Goal: Task Accomplishment & Management: Manage account settings

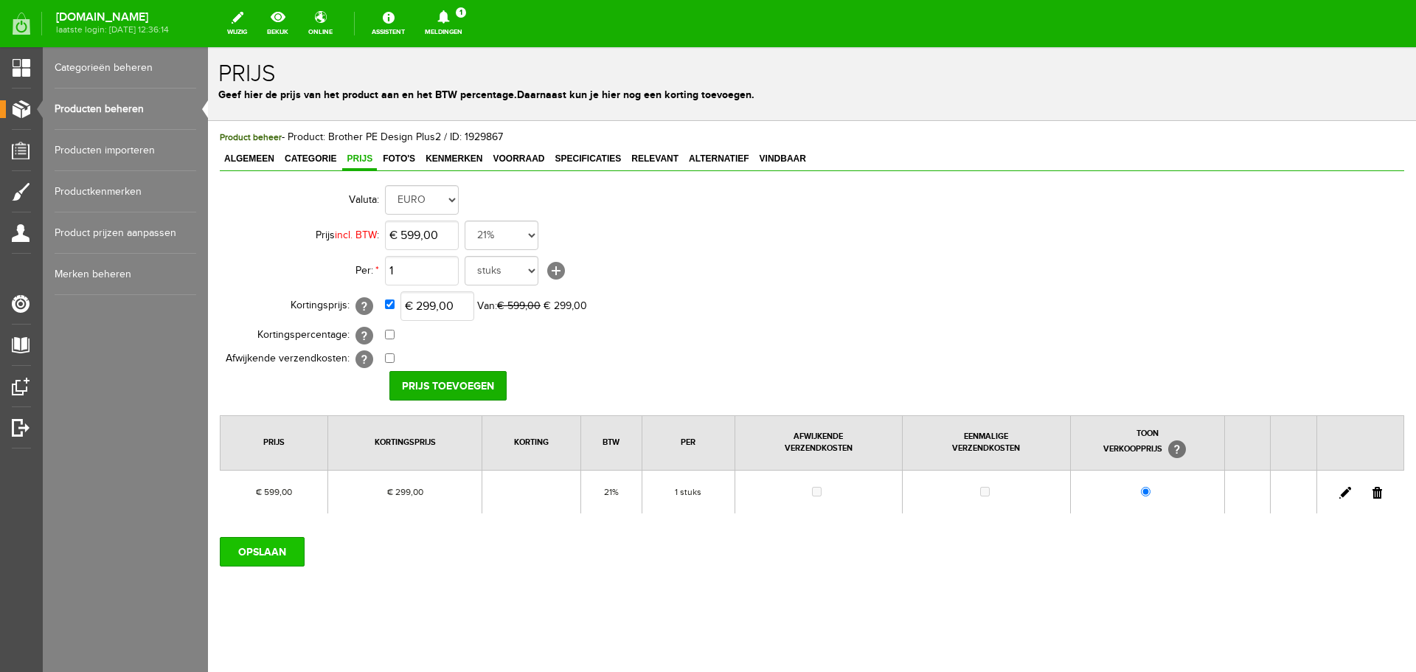
click at [263, 557] on input "OPSLAAN" at bounding box center [262, 552] width 85 height 30
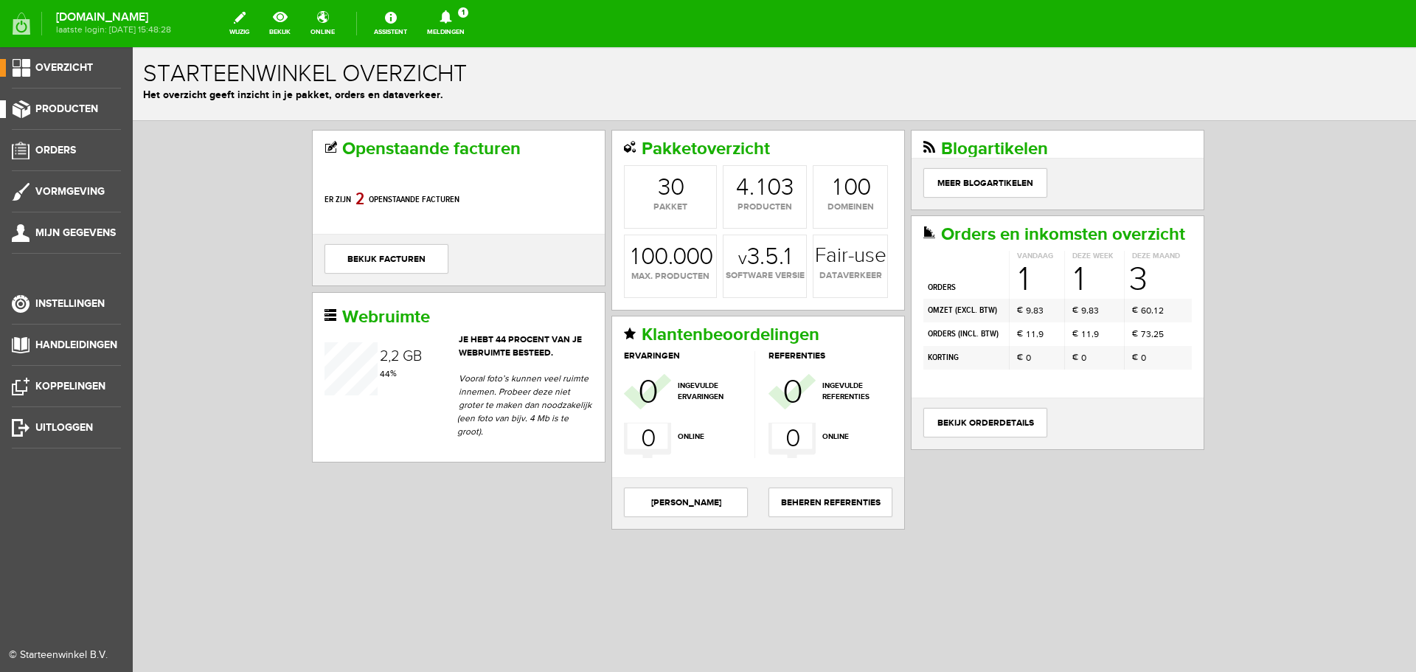
click at [80, 103] on span "Producten" at bounding box center [66, 109] width 63 height 13
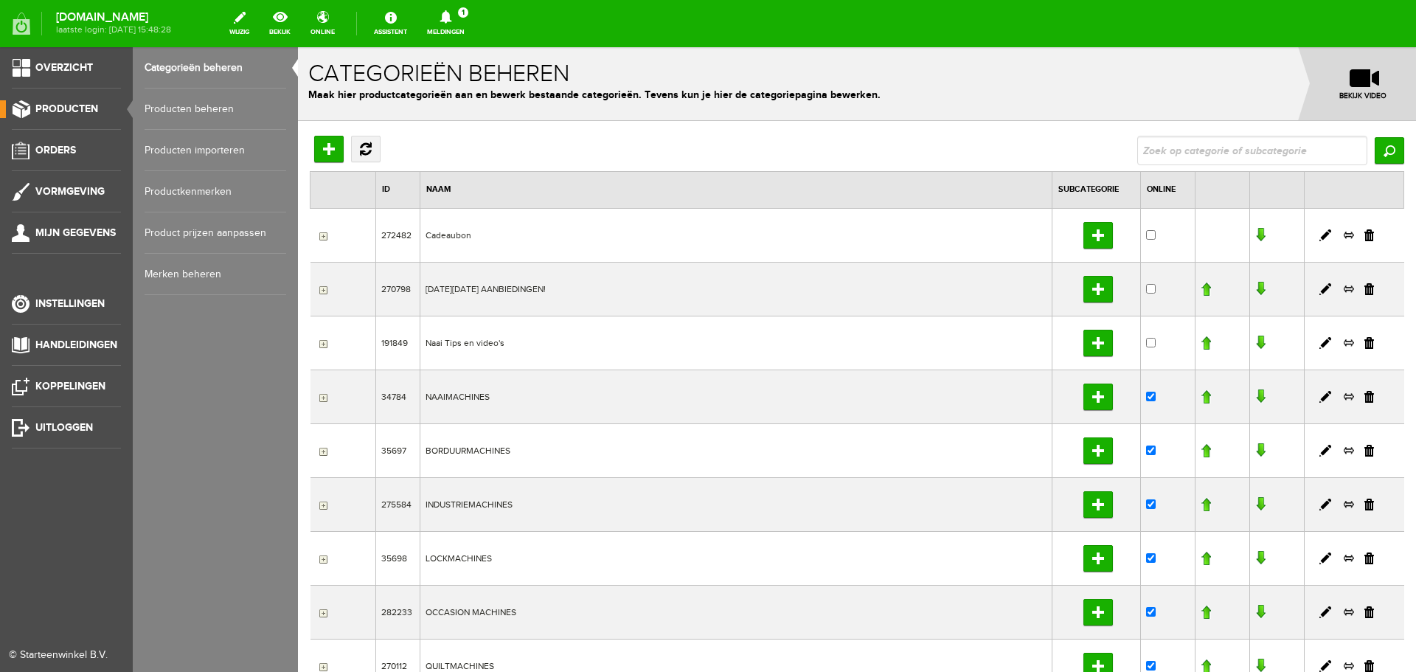
click at [209, 108] on link "Producten beheren" at bounding box center [216, 109] width 142 height 41
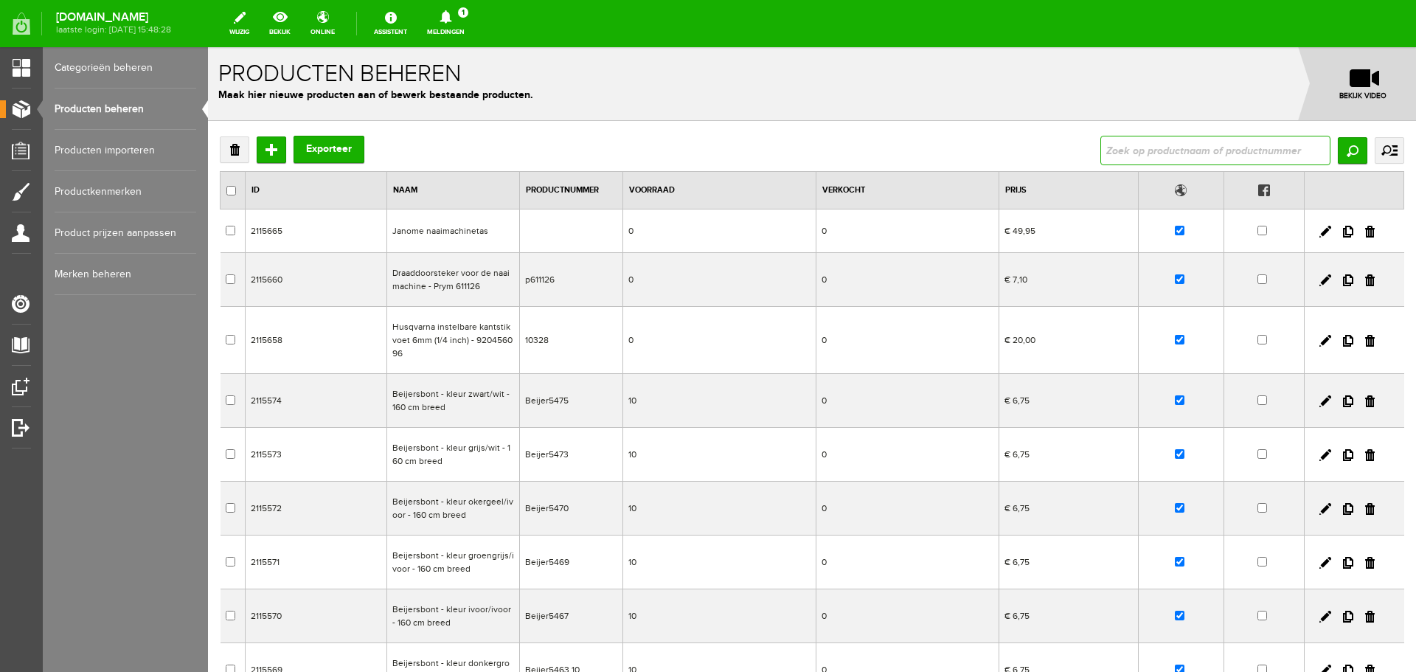
click at [1183, 152] on input "text" at bounding box center [1215, 151] width 230 height 30
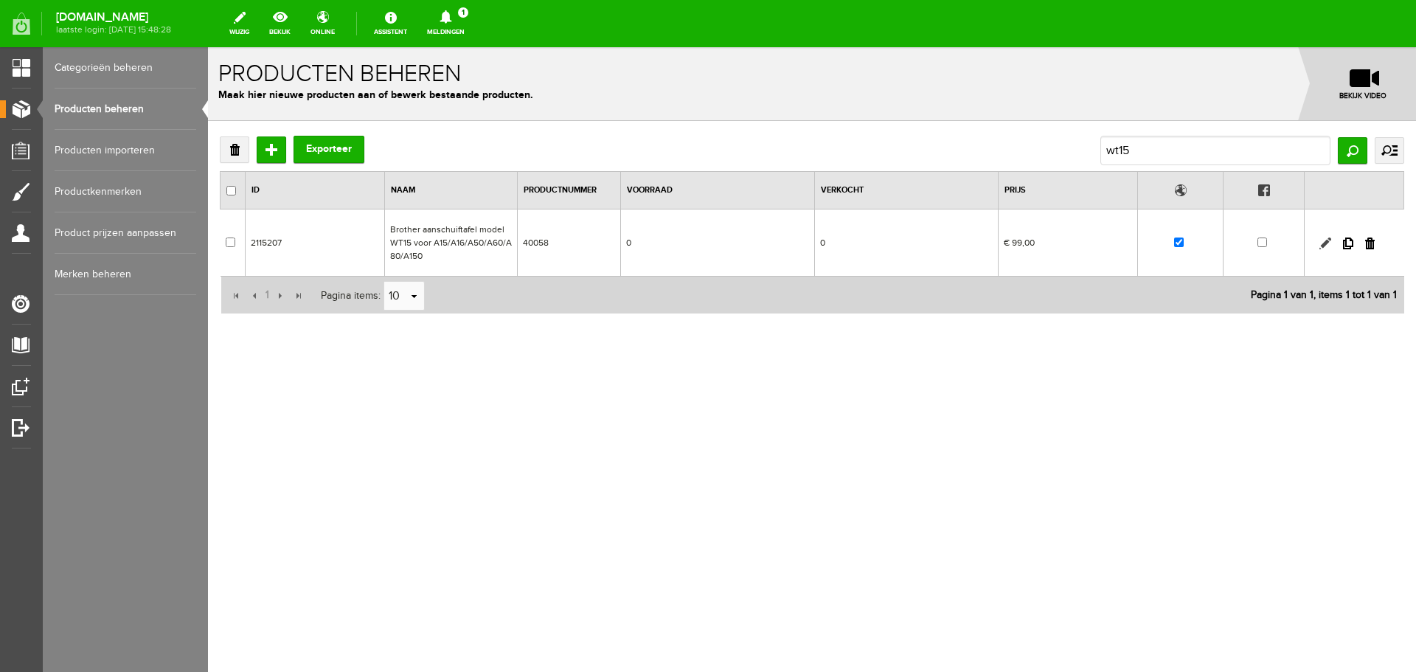
click at [1326, 243] on link at bounding box center [1325, 243] width 12 height 12
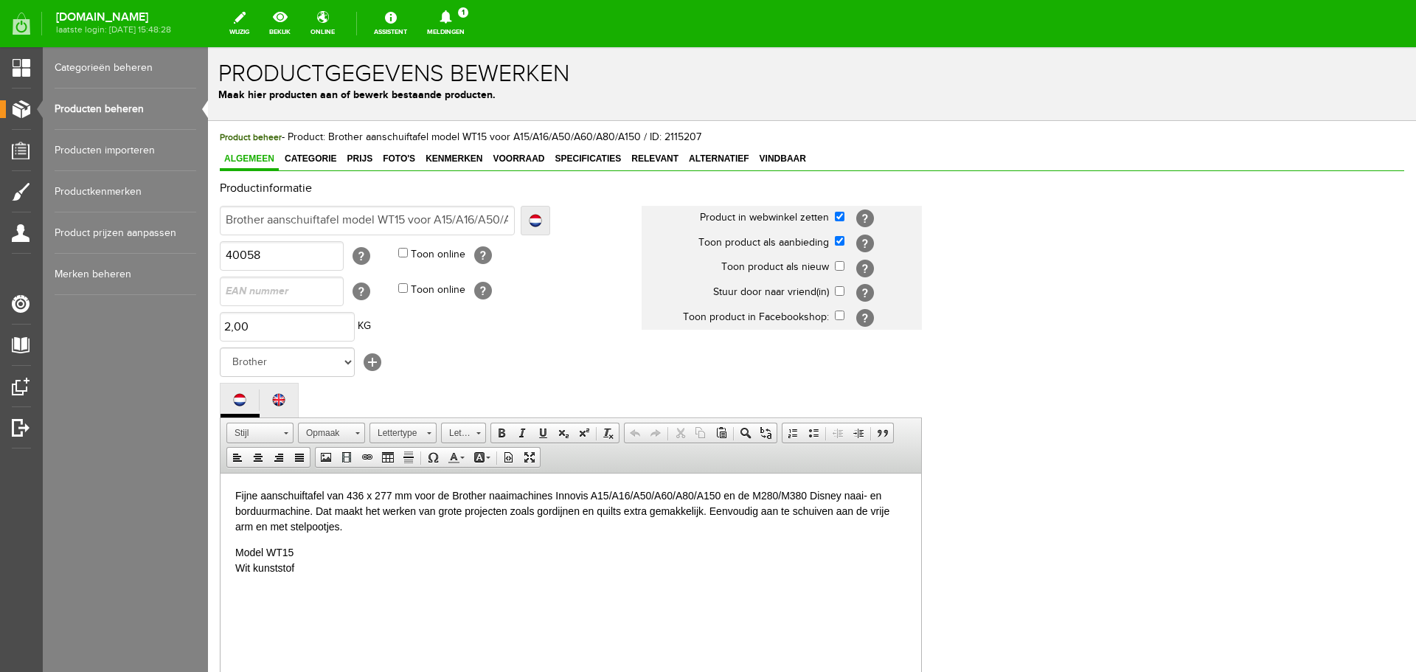
click at [116, 109] on link "Producten beheren" at bounding box center [126, 109] width 142 height 41
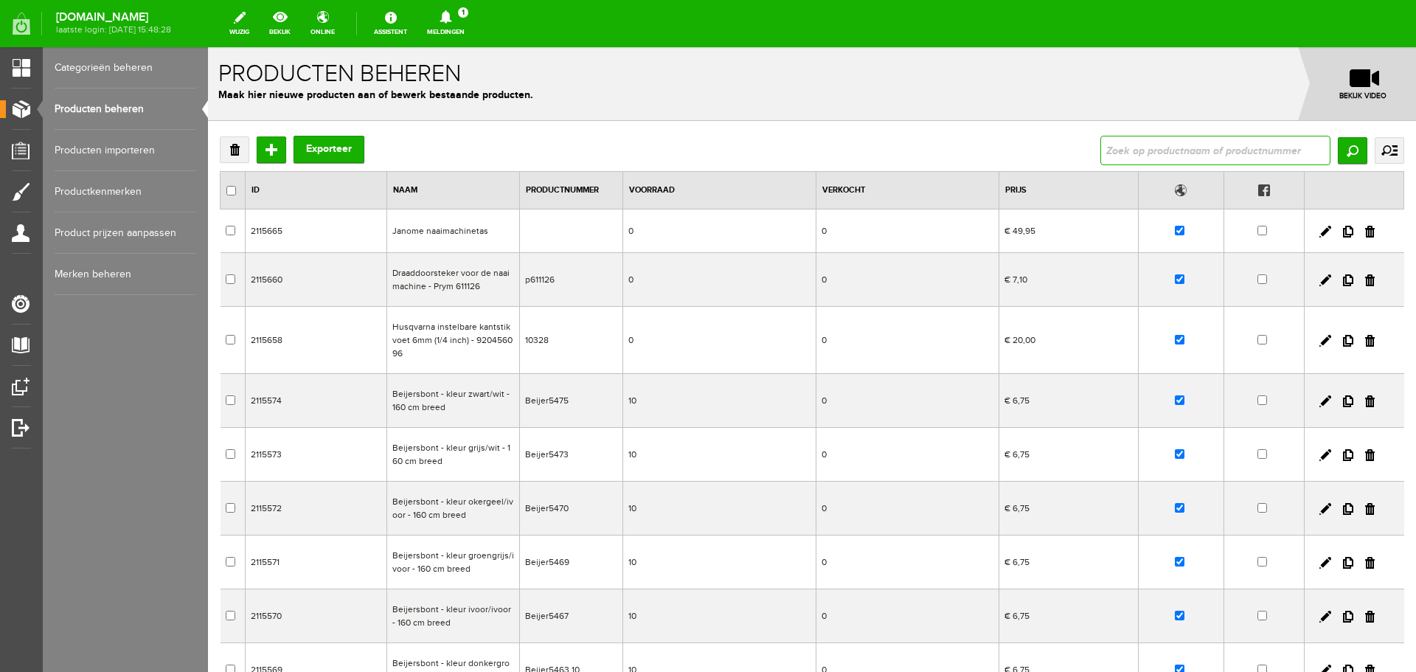
drag, startPoint x: 1132, startPoint y: 149, endPoint x: 1117, endPoint y: 144, distance: 16.3
click at [1132, 148] on input "text" at bounding box center [1215, 151] width 230 height 30
type input "WT12"
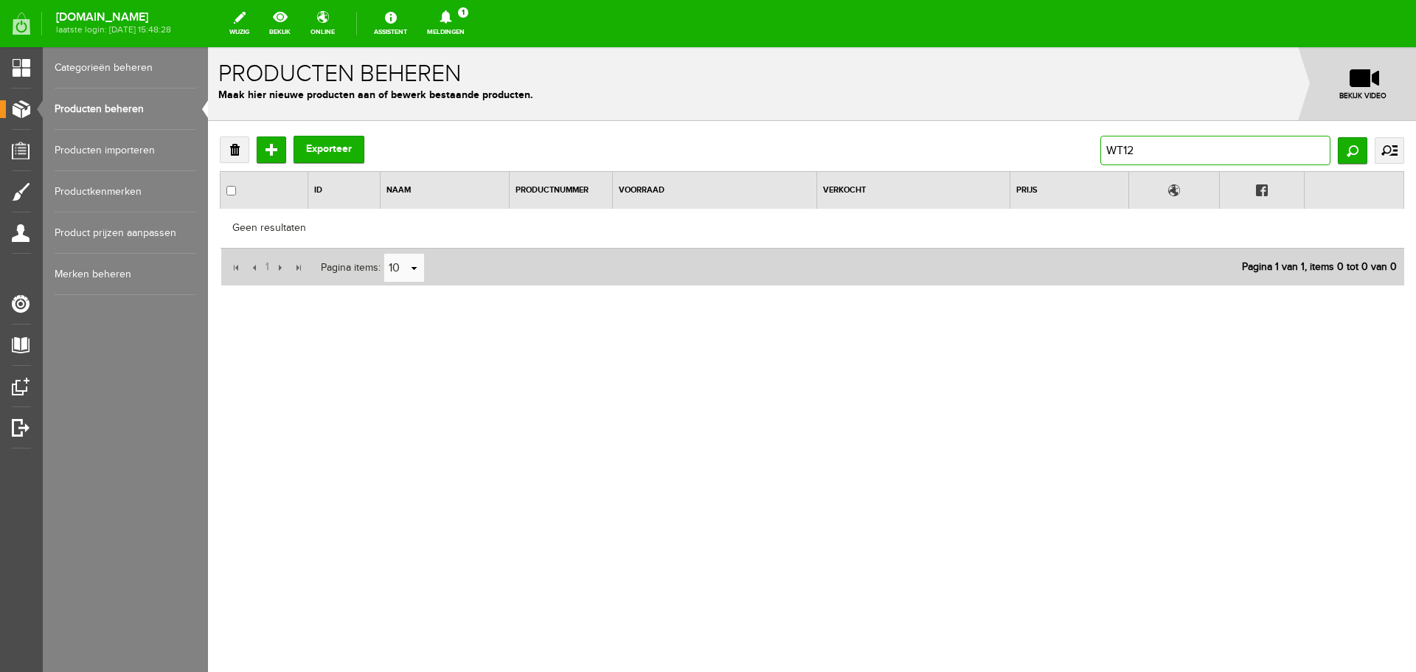
click at [1159, 142] on input "WT12" at bounding box center [1215, 151] width 230 height 30
type input "WT15"
click at [1351, 153] on input "Zoeken" at bounding box center [1353, 150] width 30 height 27
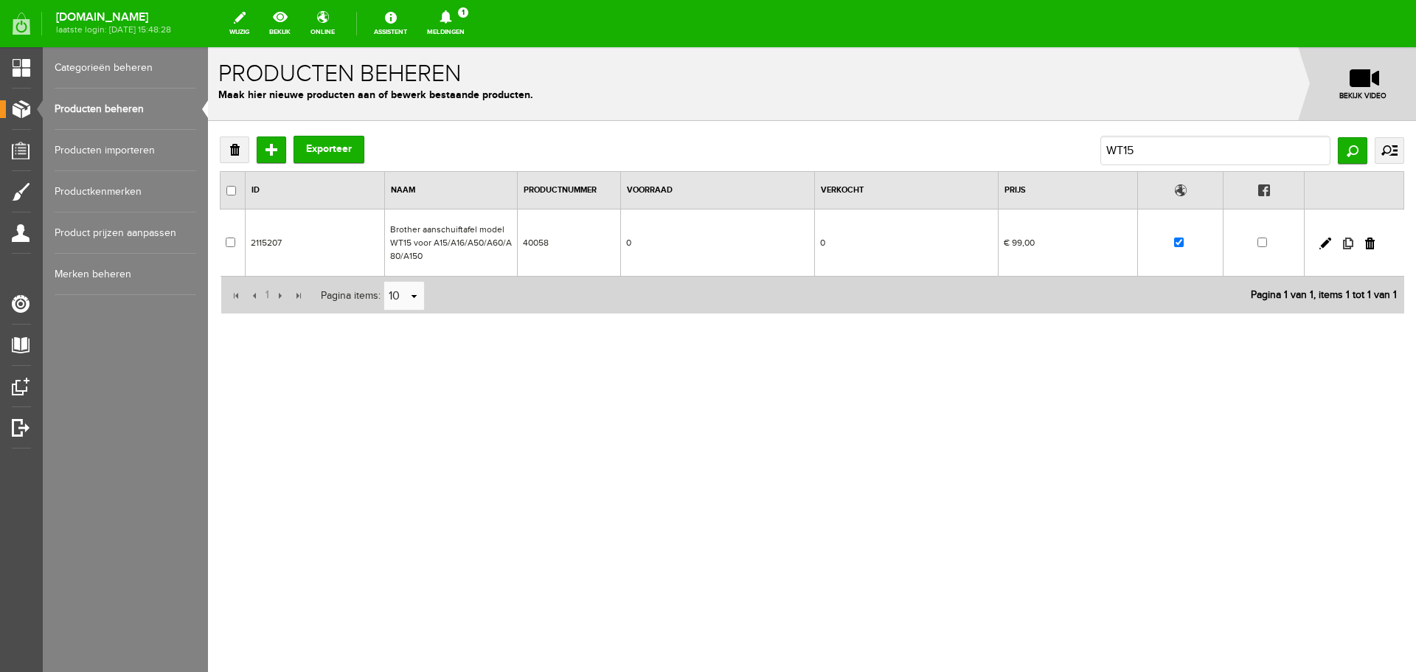
click at [1347, 240] on link at bounding box center [1348, 243] width 10 height 12
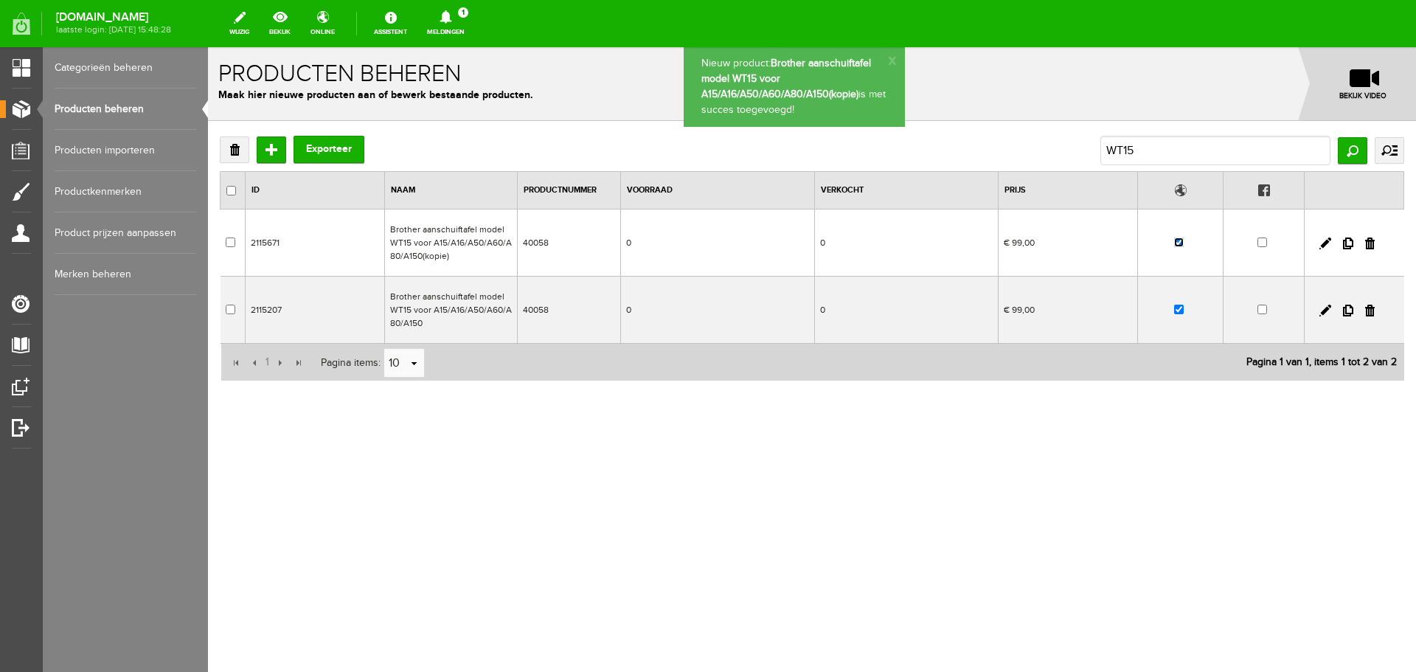
click at [1179, 245] on input "checkbox" at bounding box center [1179, 242] width 10 height 10
checkbox input "false"
click at [1326, 241] on link at bounding box center [1325, 243] width 12 height 12
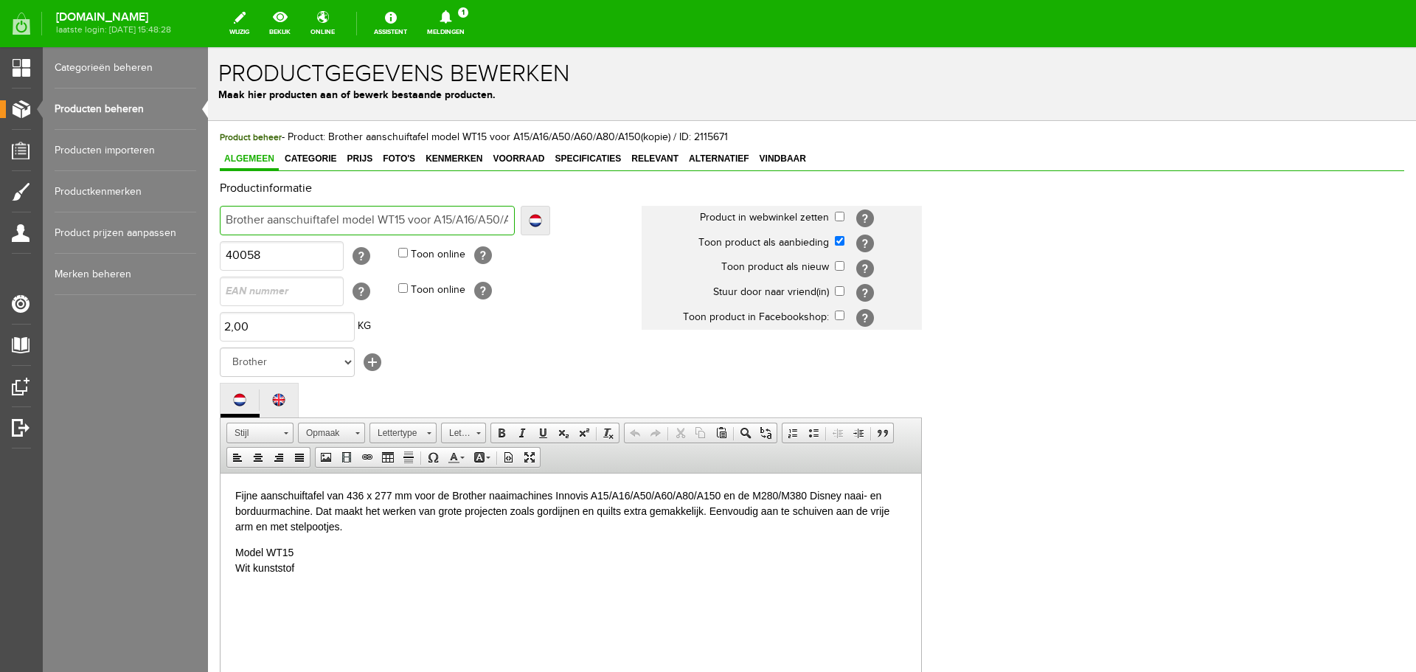
click at [402, 221] on input "Brother aanschuiftafel model WT15 voor A15/A16/A50/A60/A80/A150(kopie)" at bounding box center [367, 221] width 295 height 30
type input "Brother aanschuiftafel model WT125 voor A15/A16/A50/A60/A80/A150(kopie)"
type input "Brother aanschuiftafel model WT12 voor A15/A16/A50/A60/A80/A150(kopie)"
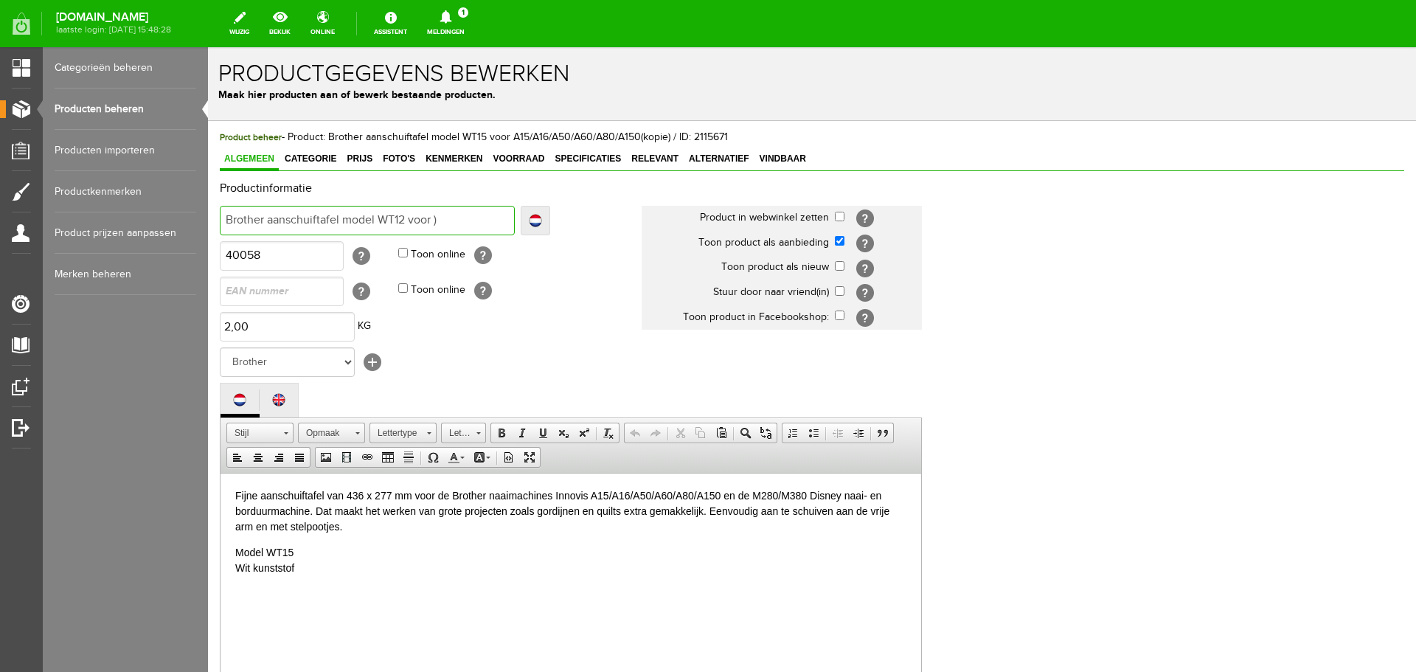
type input "Brother aanschuiftafel model WT12 voor"
click at [284, 550] on p "Model WT15 Wit kunststof" at bounding box center [570, 559] width 671 height 31
click at [285, 550] on p "Model WT15 Wit kunststof" at bounding box center [570, 559] width 671 height 31
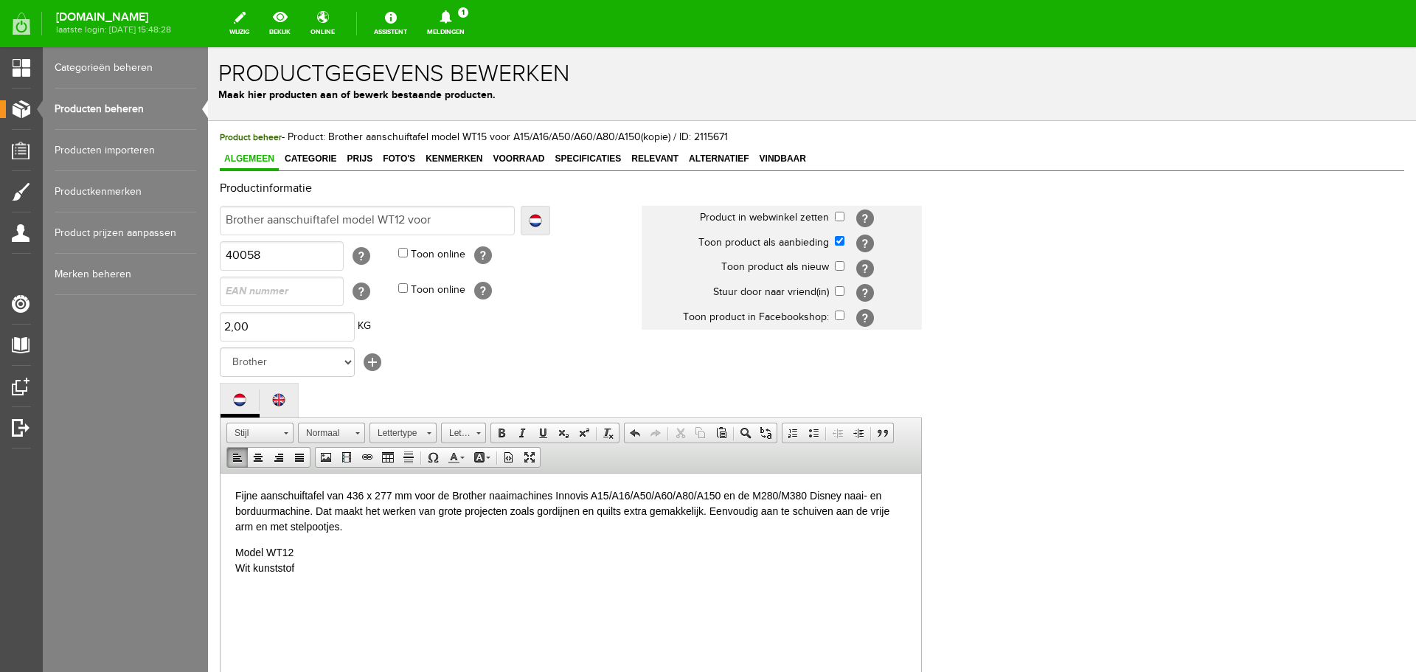
click at [537, 590] on html "Fijne aanschuiftafel van 436 x 277 mm voor de Brother naaimachines Innovis A15/…" at bounding box center [571, 531] width 701 height 117
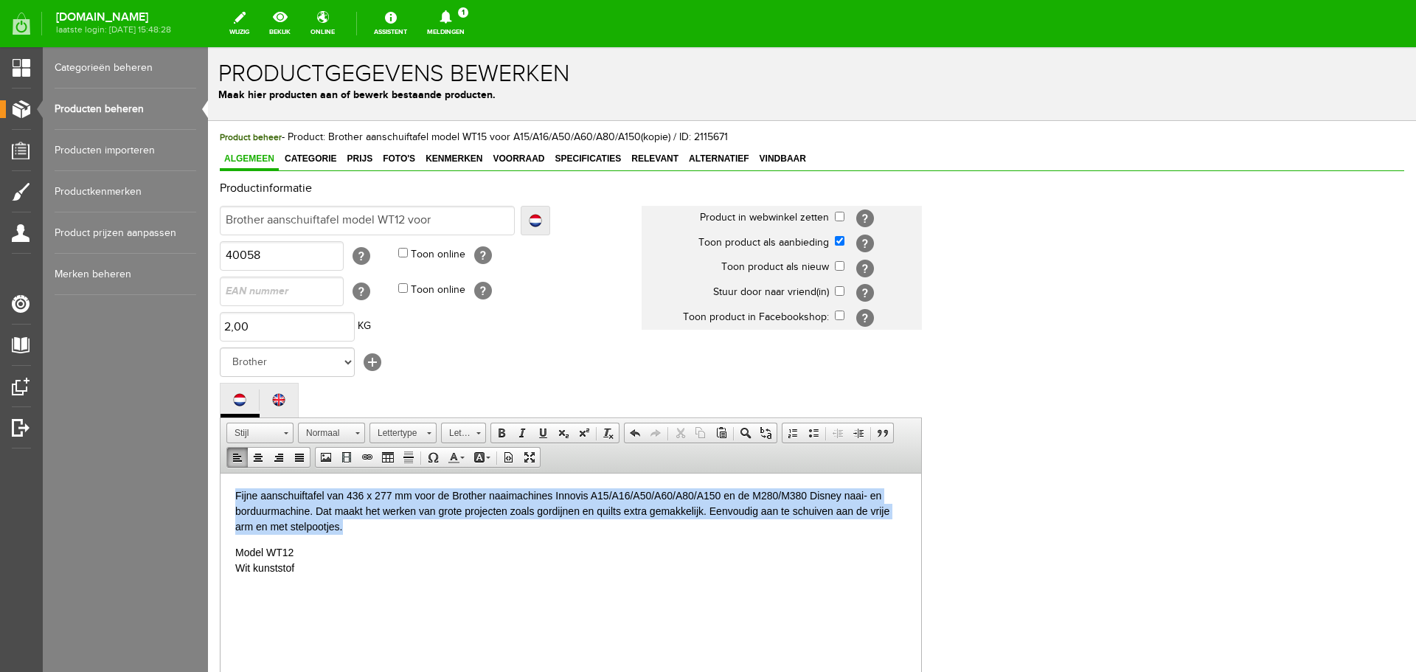
drag, startPoint x: 236, startPoint y: 491, endPoint x: 367, endPoint y: 529, distance: 136.6
click at [367, 529] on p "Fijne aanschuiftafel van 436 x 277 mm voor de Brother naaimachines Innovis A15/…" at bounding box center [570, 511] width 671 height 46
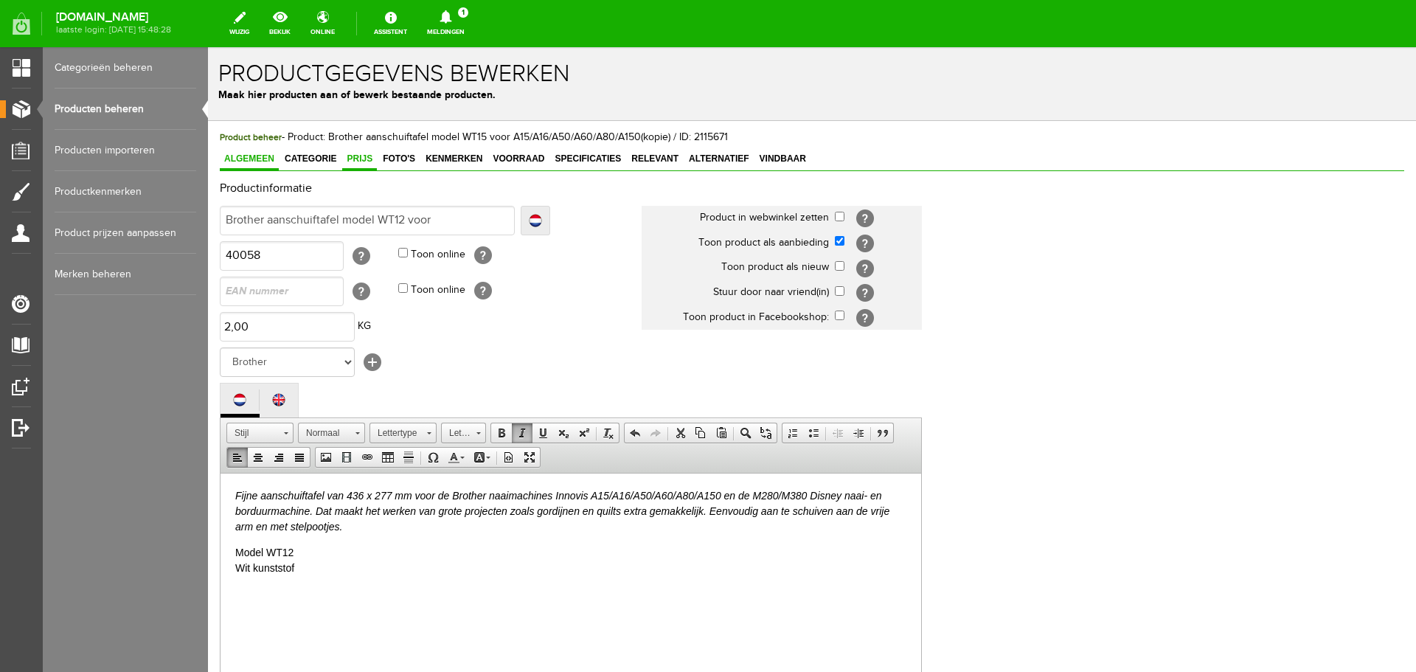
click at [357, 156] on span "Prijs" at bounding box center [359, 158] width 35 height 10
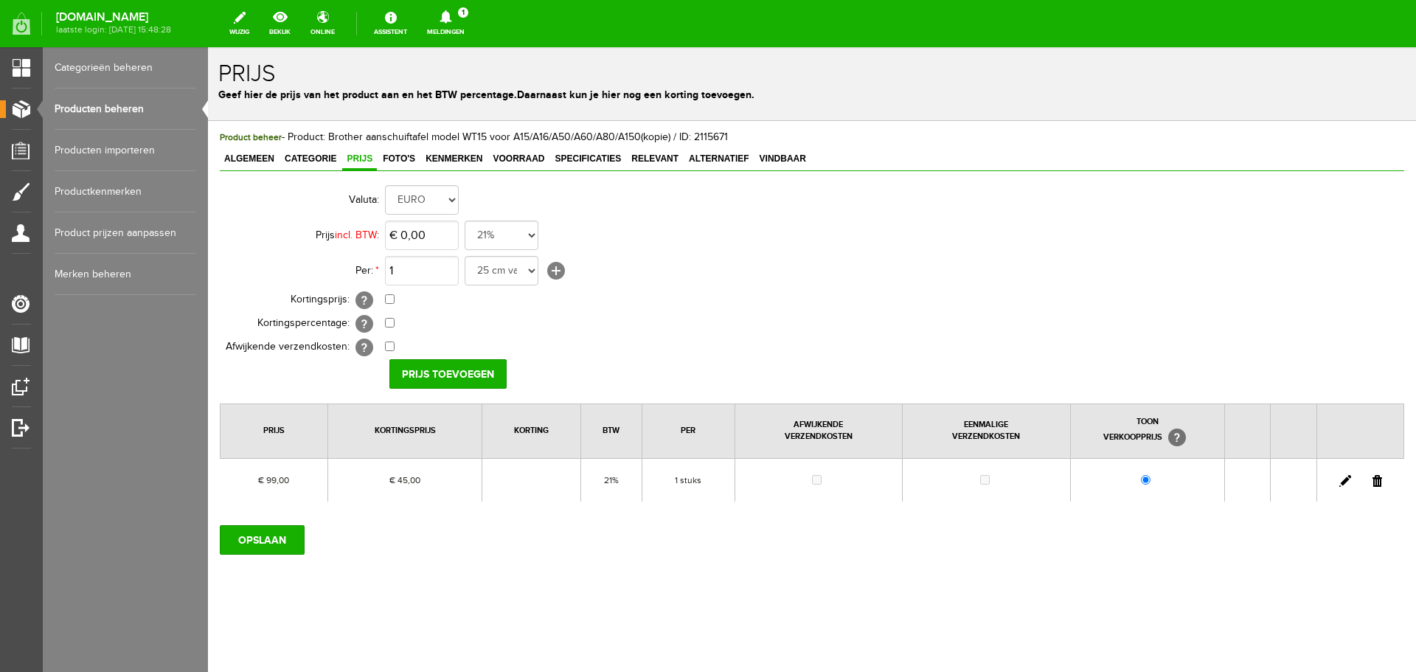
click at [1346, 477] on link at bounding box center [1345, 481] width 12 height 12
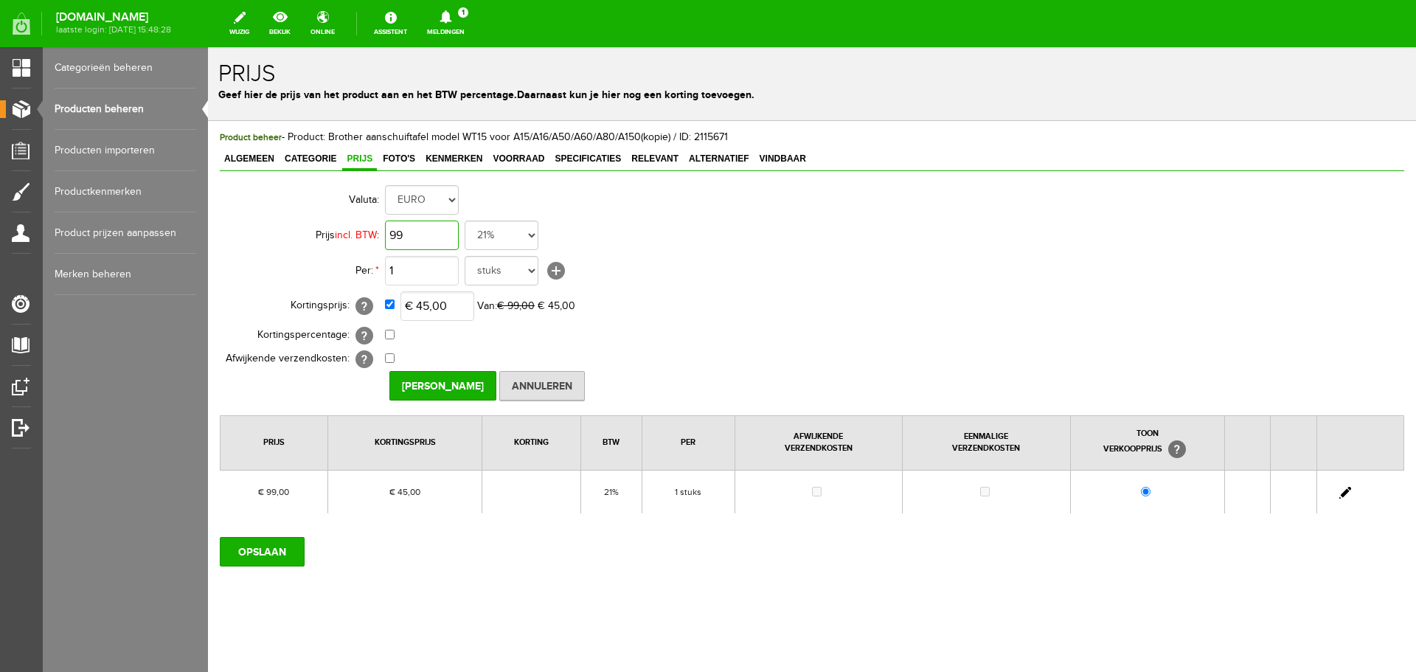
click at [448, 238] on input "99" at bounding box center [422, 236] width 74 height 30
type input "€ 89,00"
click at [708, 281] on td "1 25 cm van 160 cm breed 5 meter 50 cm 10 stuks stuks 25 cm meter cm 25 cm van …" at bounding box center [656, 270] width 543 height 35
click at [391, 306] on input "checkbox" at bounding box center [390, 304] width 10 height 10
checkbox input "false"
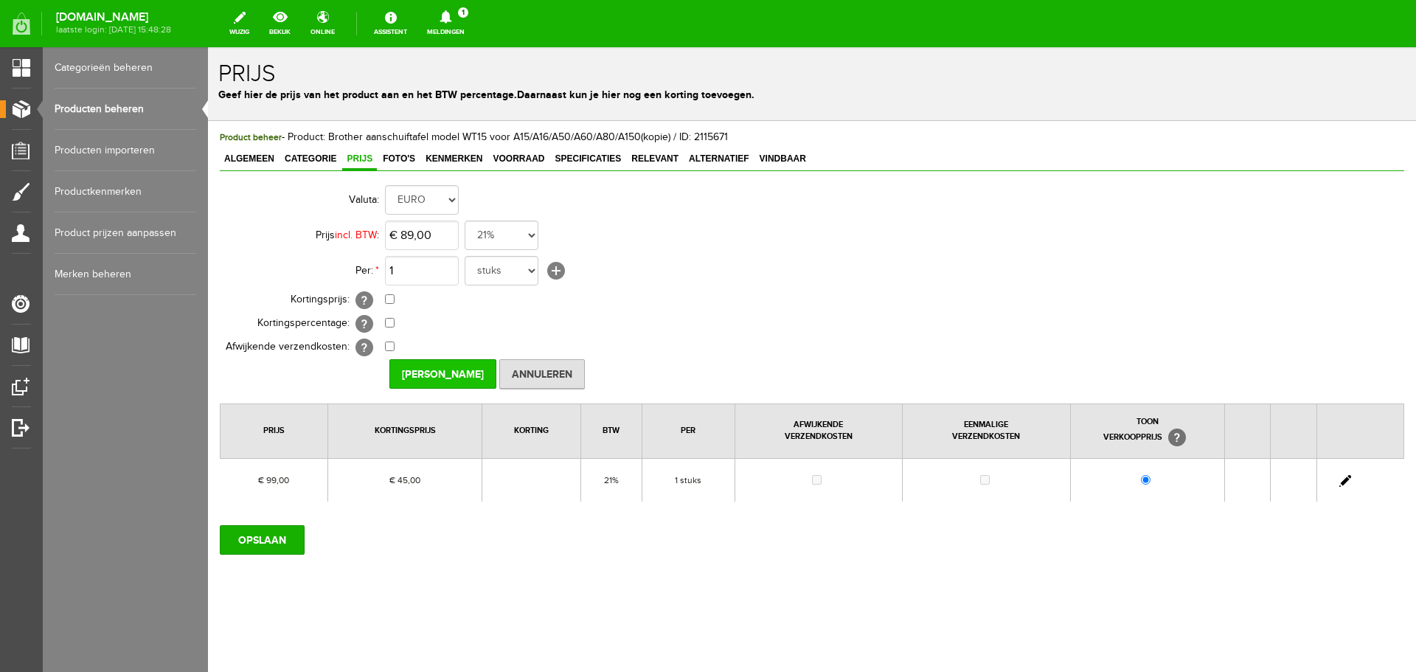
click at [442, 377] on input "[PERSON_NAME]" at bounding box center [442, 374] width 107 height 30
click at [285, 539] on input "OPSLAAN" at bounding box center [262, 540] width 85 height 30
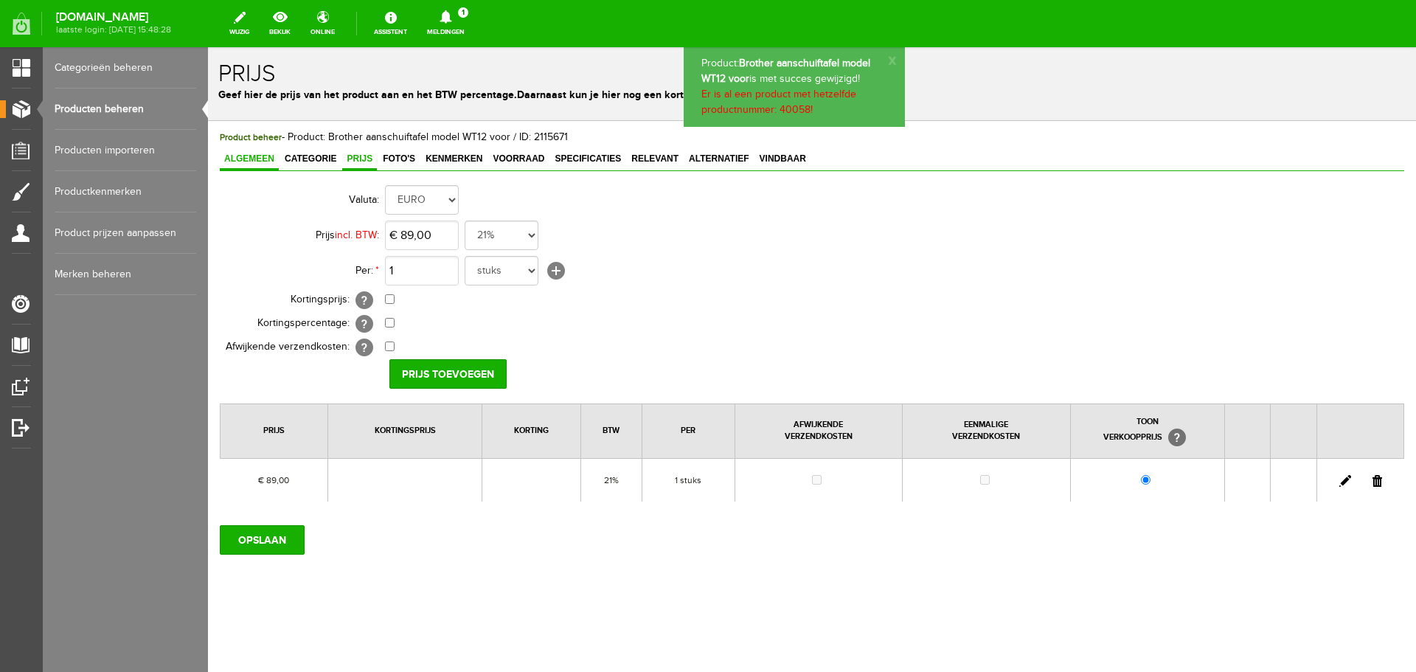
click at [260, 156] on span "Algemeen" at bounding box center [249, 158] width 59 height 10
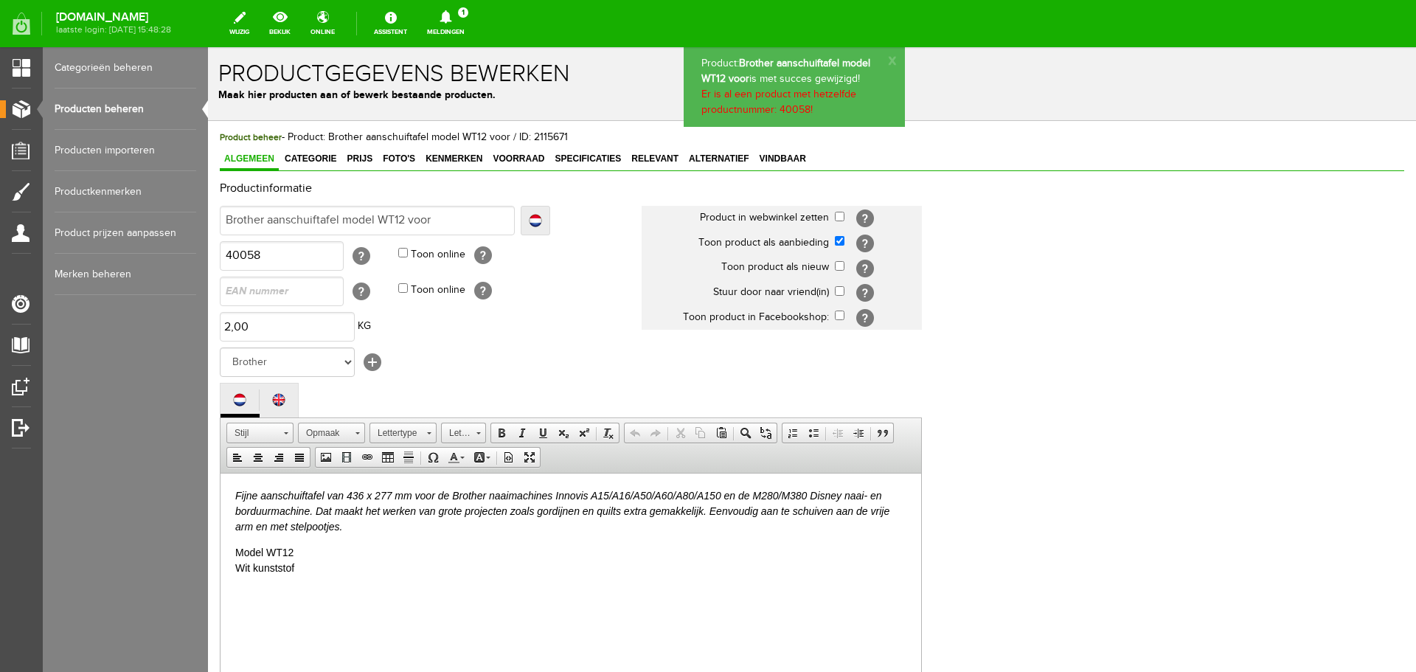
drag, startPoint x: 313, startPoint y: 563, endPoint x: 324, endPoint y: 558, distance: 12.2
click at [316, 561] on p "Model WT12 Wit kunststof" at bounding box center [570, 559] width 671 height 31
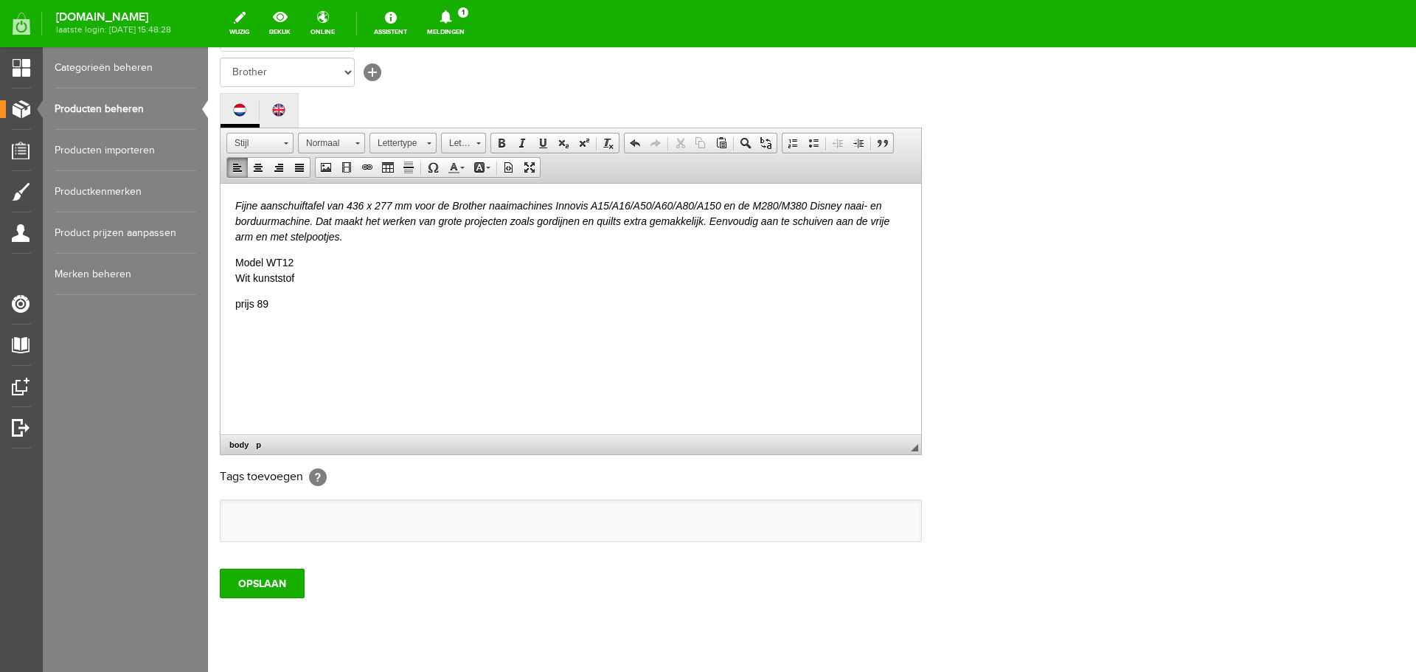
scroll to position [325, 0]
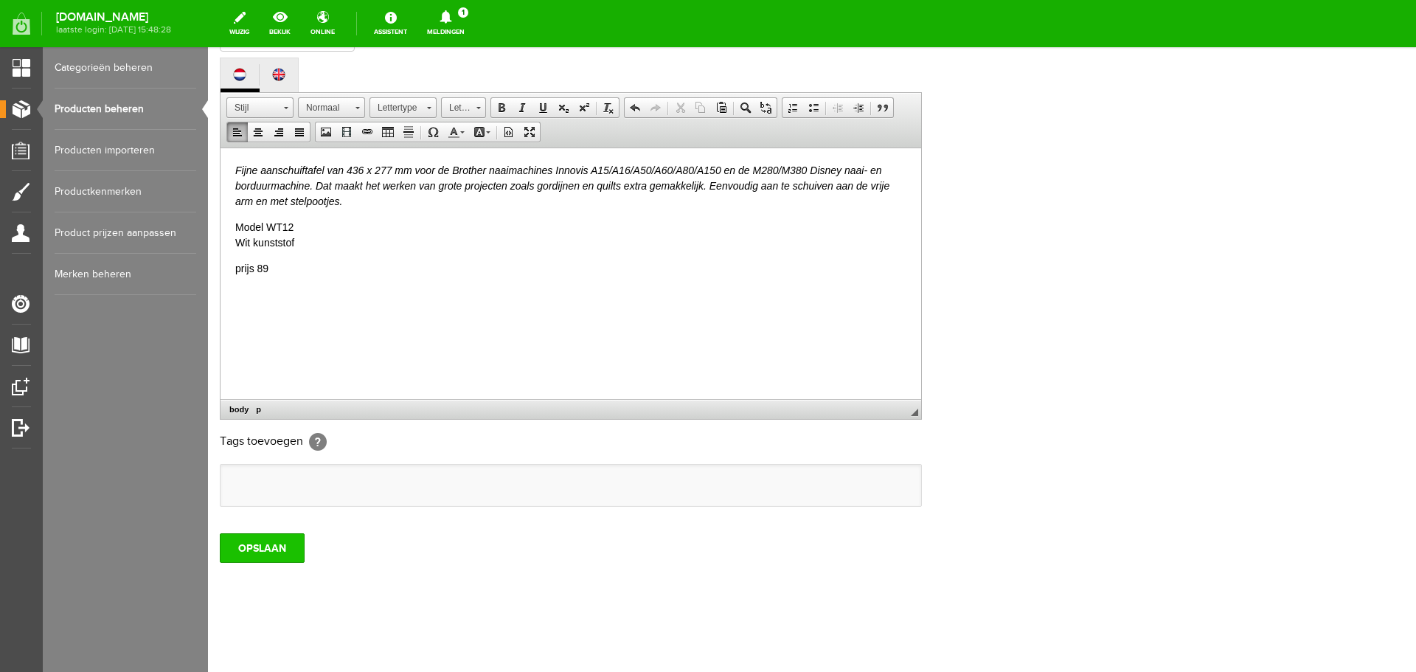
click at [266, 547] on input "OPSLAAN" at bounding box center [262, 548] width 85 height 30
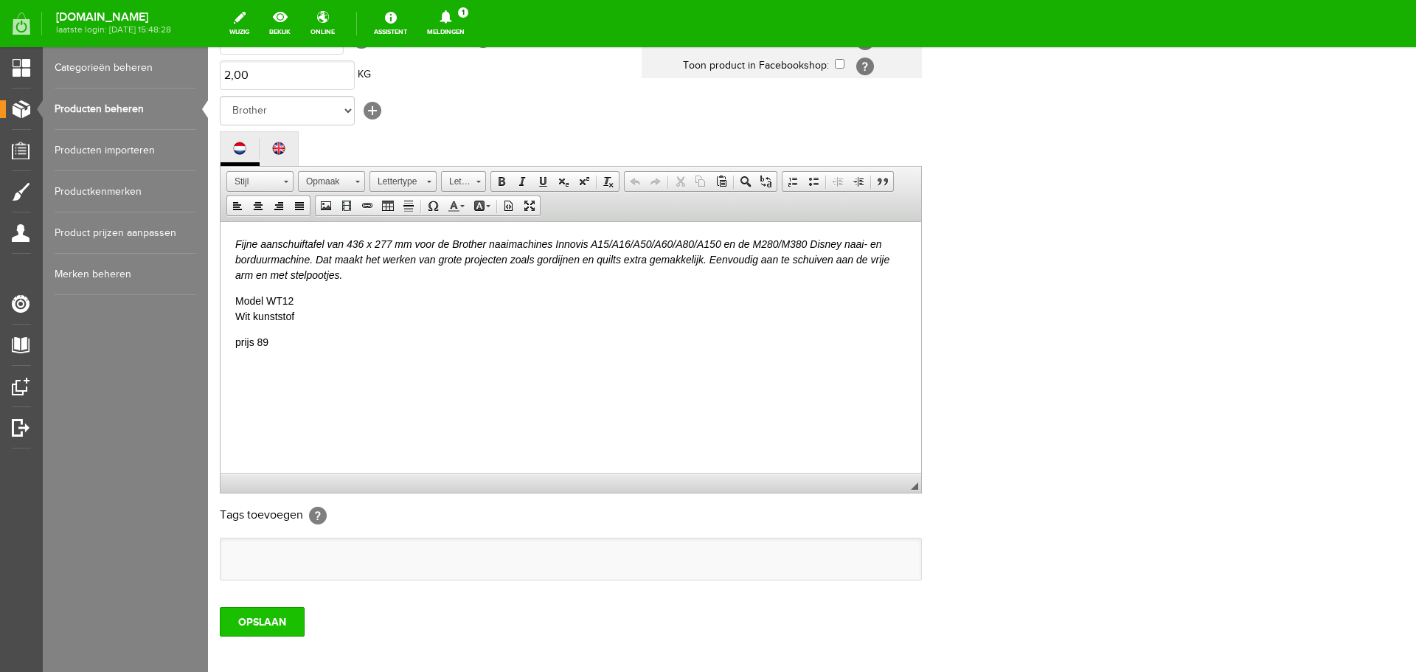
click at [255, 624] on input "OPSLAAN" at bounding box center [262, 622] width 85 height 30
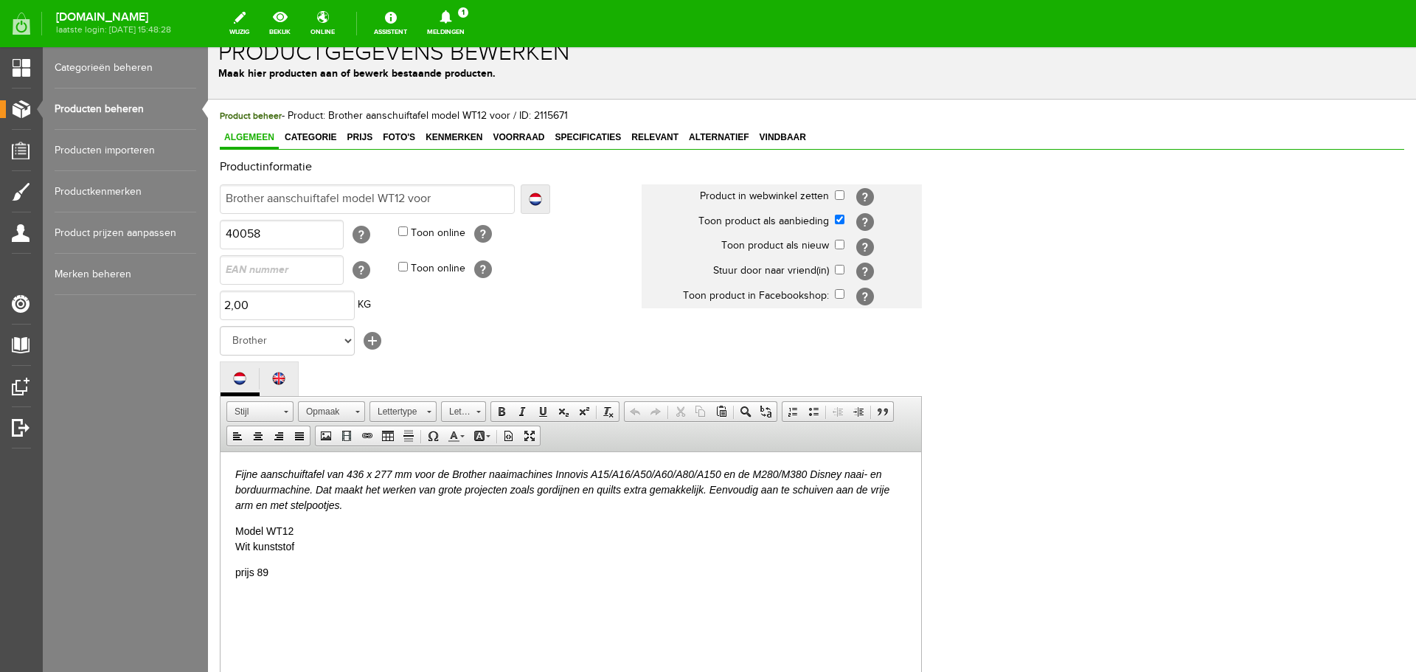
scroll to position [0, 0]
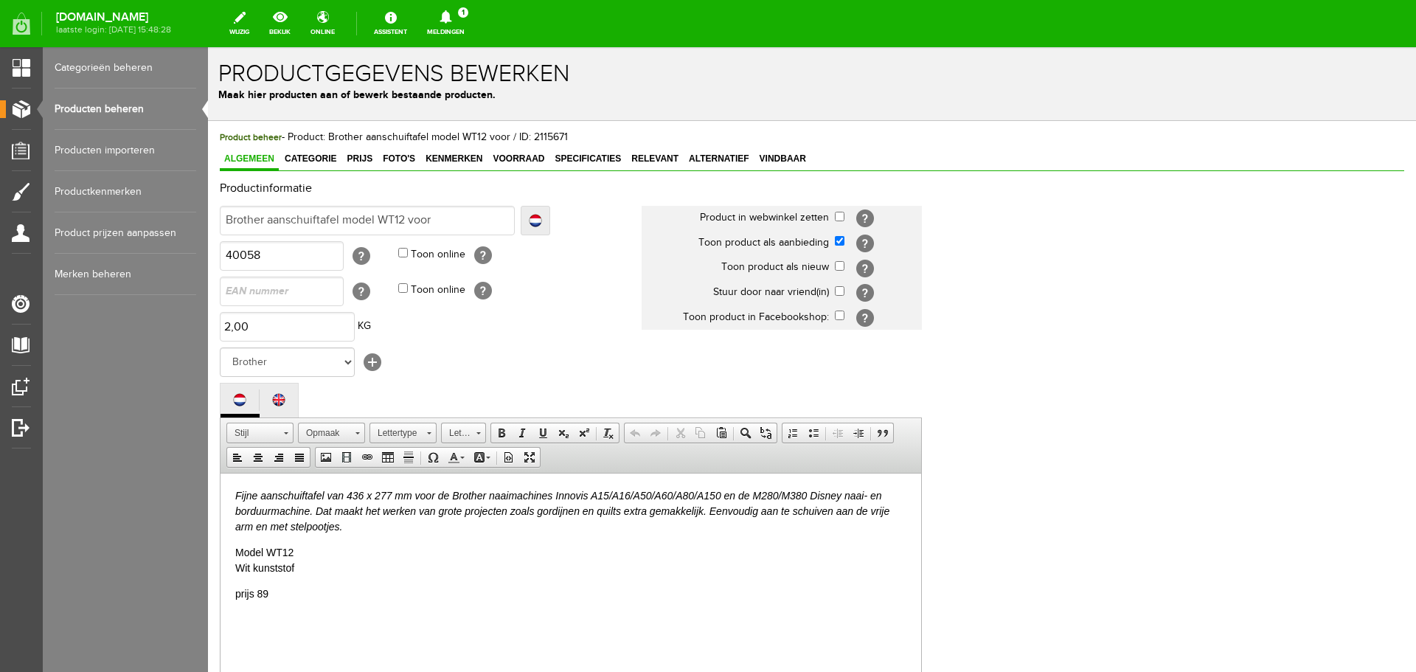
click at [116, 103] on link "Producten beheren" at bounding box center [126, 109] width 142 height 41
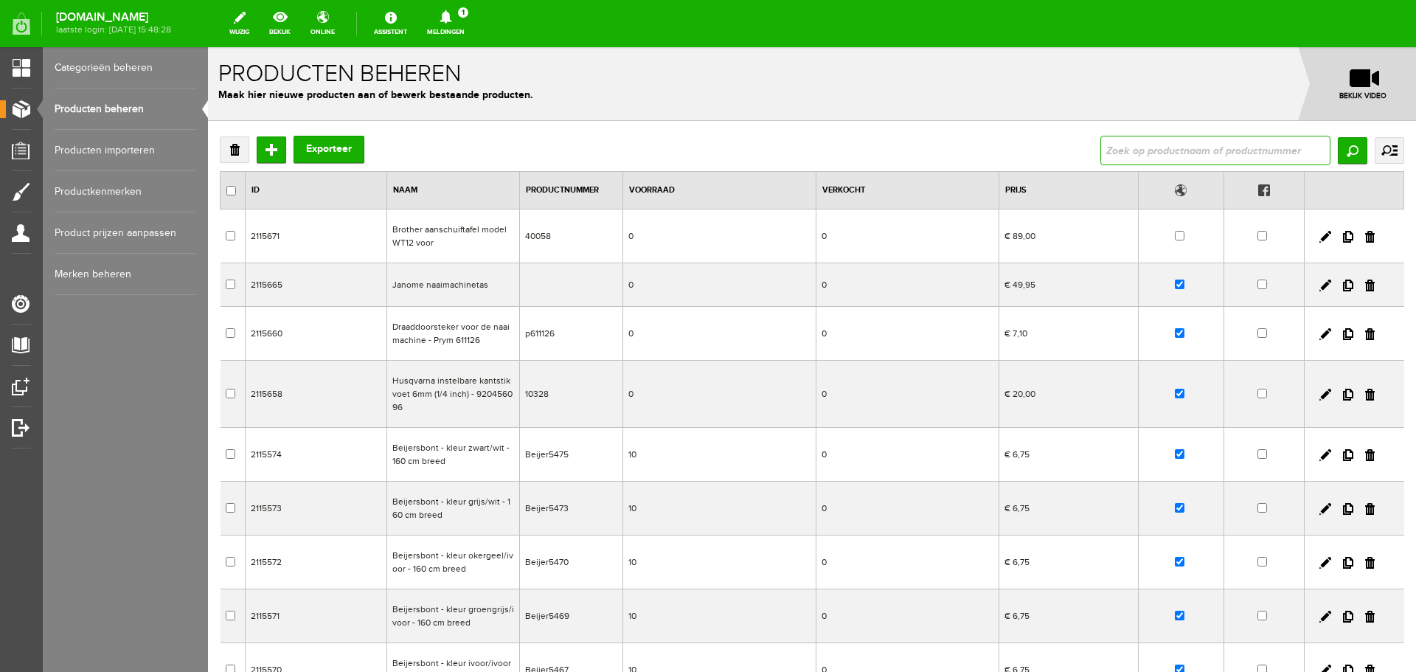
click at [1109, 148] on input "text" at bounding box center [1215, 151] width 230 height 30
type input "PE design"
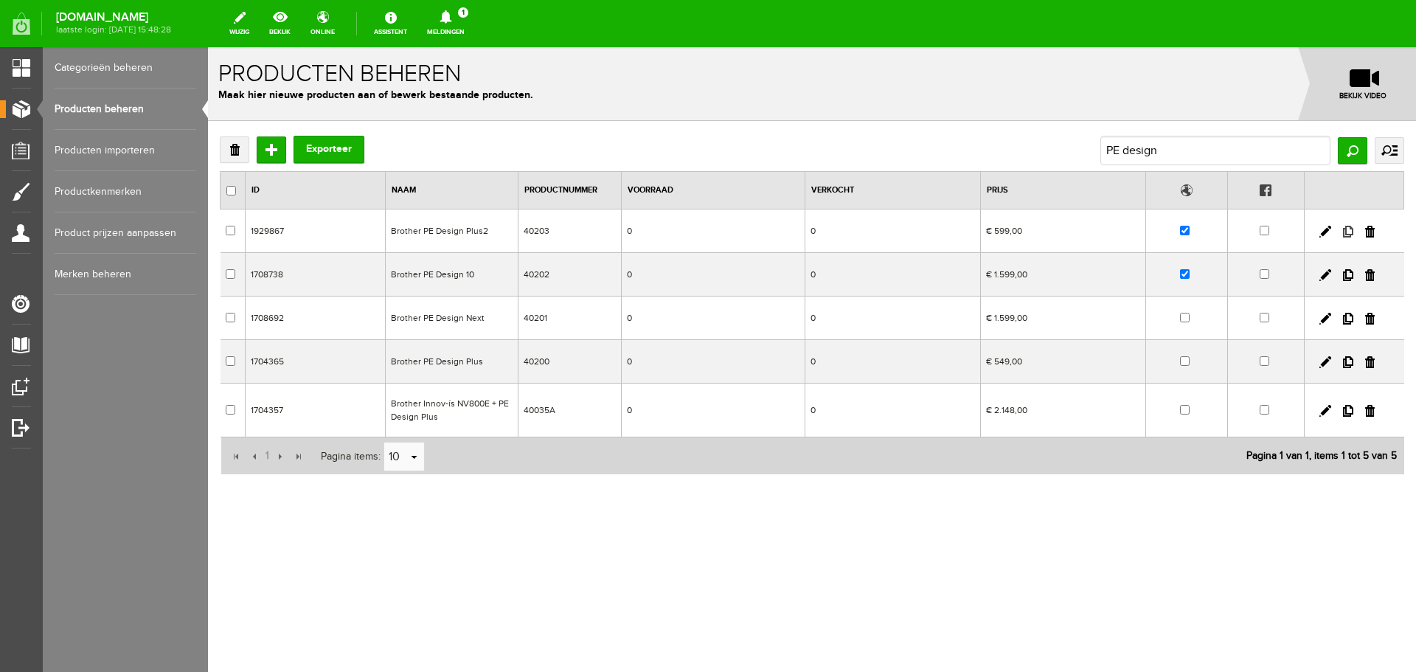
click at [1348, 232] on link at bounding box center [1348, 232] width 10 height 12
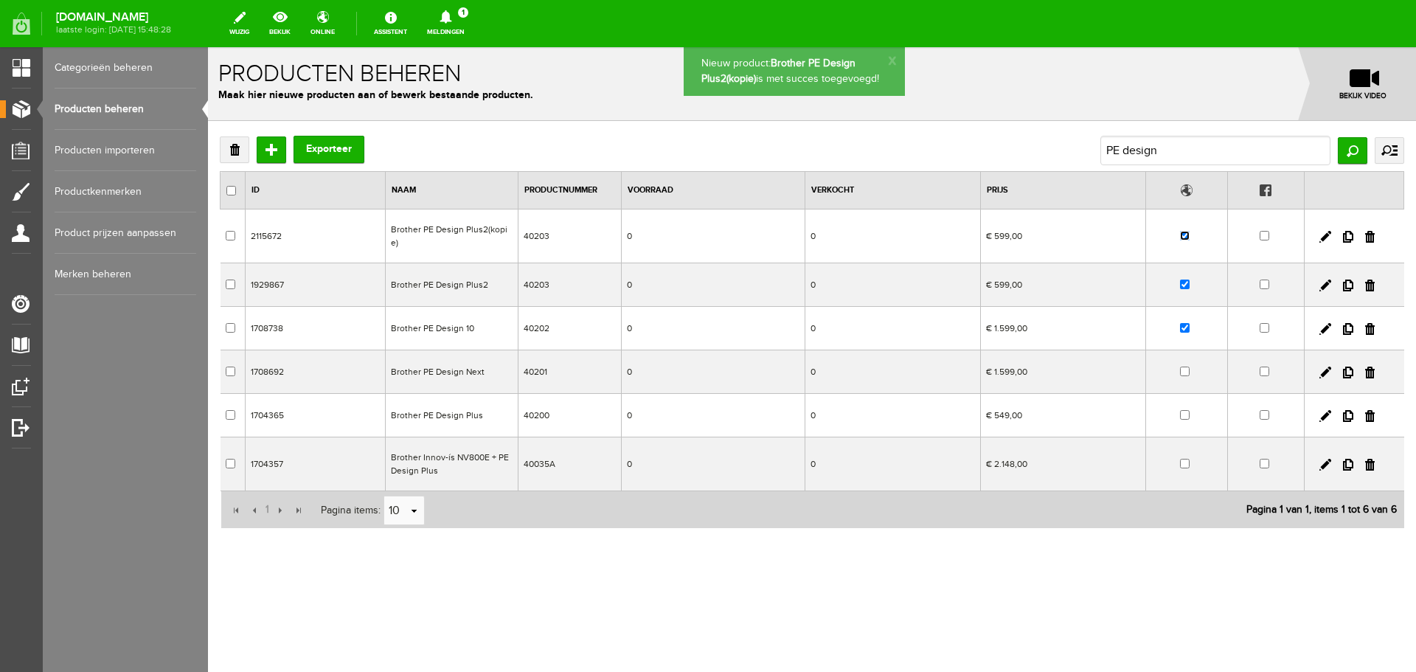
click at [1182, 231] on input "checkbox" at bounding box center [1185, 236] width 10 height 10
checkbox input "false"
click at [1322, 231] on link at bounding box center [1325, 237] width 12 height 12
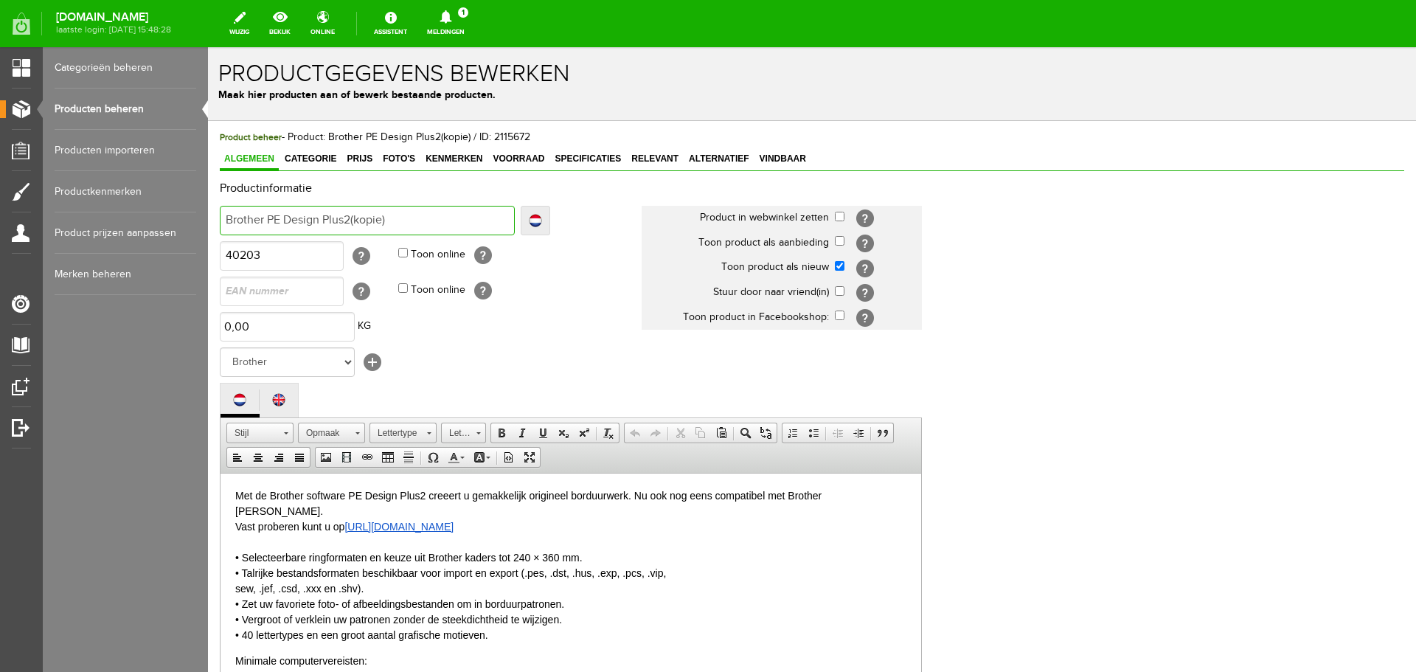
click at [392, 218] on input "Brother PE Design Plus2(kopie)" at bounding box center [367, 221] width 295 height 30
drag, startPoint x: 270, startPoint y: 219, endPoint x: 389, endPoint y: 212, distance: 119.7
click at [389, 212] on input "Brother PE Design Plus2(kopie)" at bounding box center [367, 221] width 295 height 30
type input "Brother"
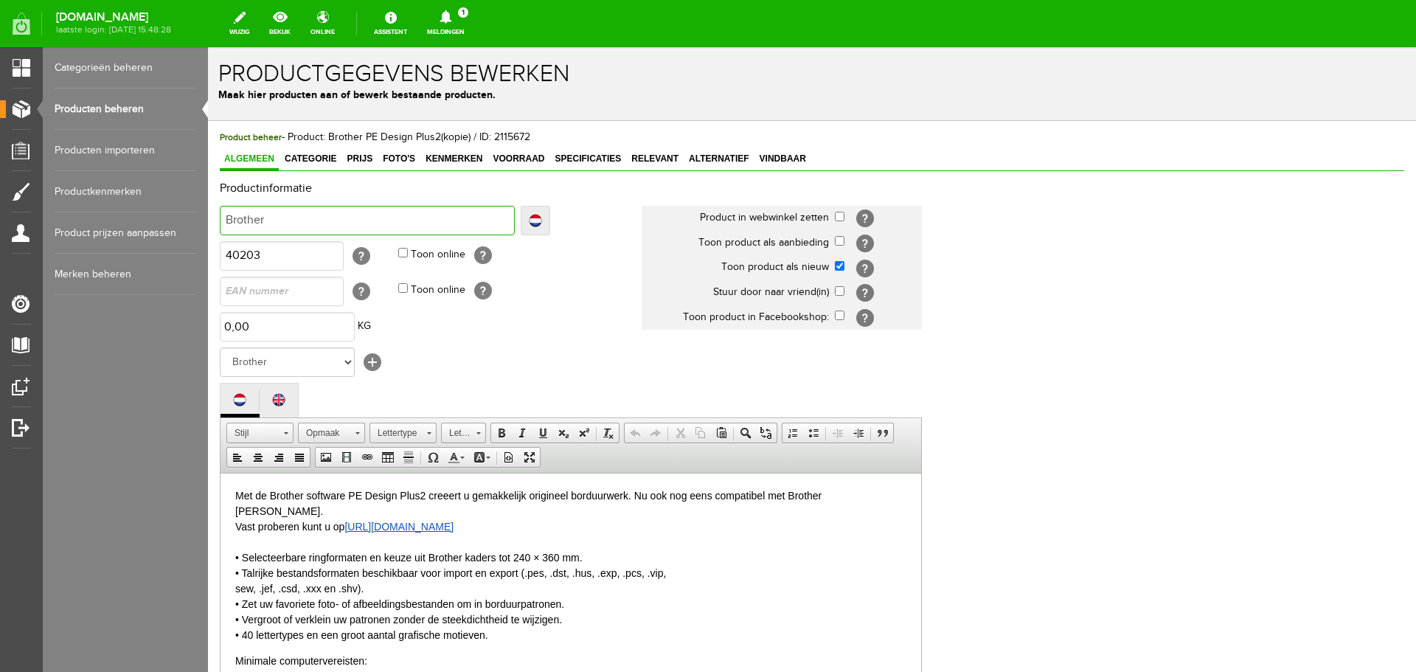
type input "Brother P"
type input "Brother Pre"
type input "Brother Prem"
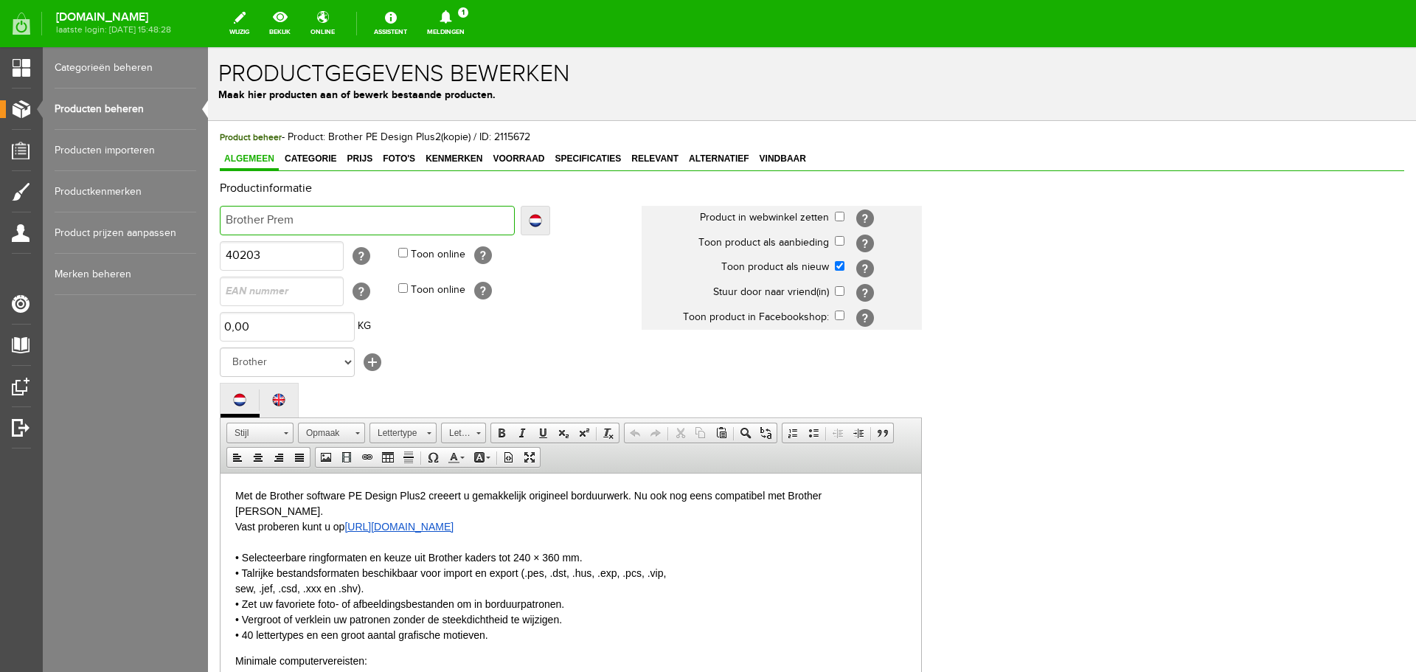
type input "Brother Prem"
type input "Brother Premi"
type input "Brother Premiu"
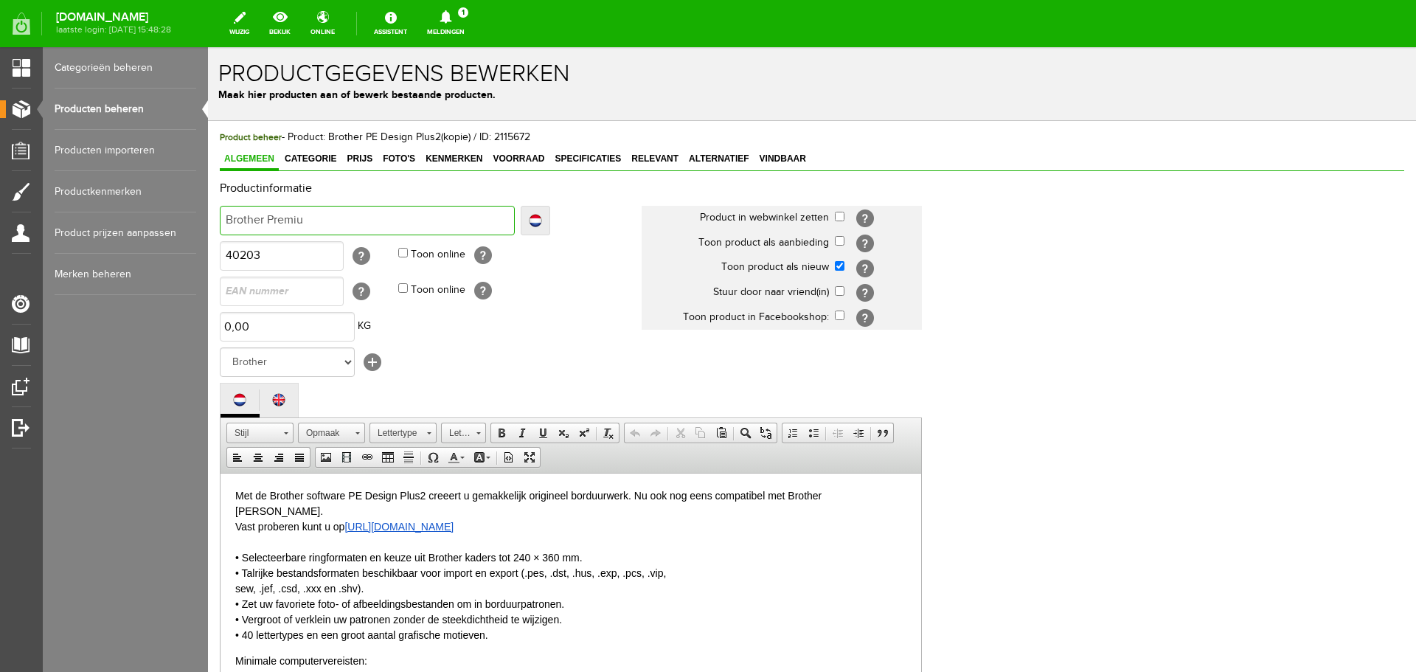
type input "Brother Premium"
type input "Brother Premium P"
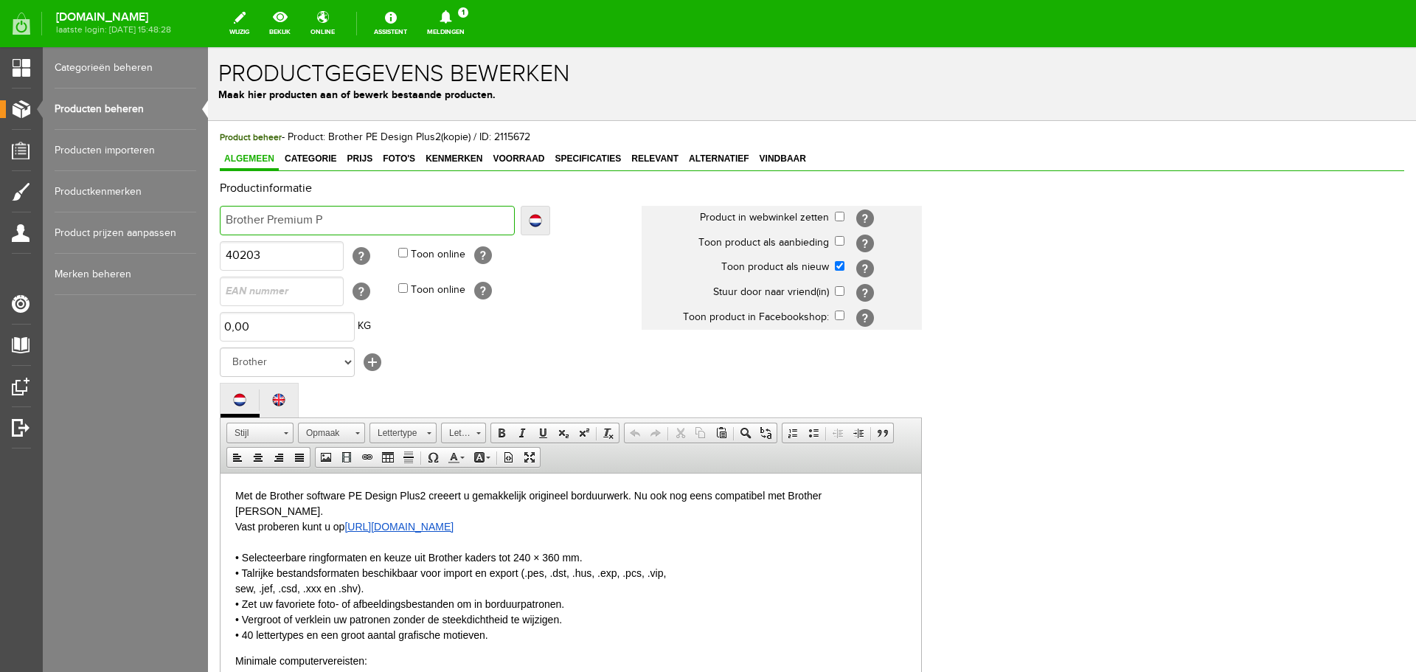
type input "Brother Premium P"
type input "Brother Premium Pak"
type input "Brother Premium Pakk"
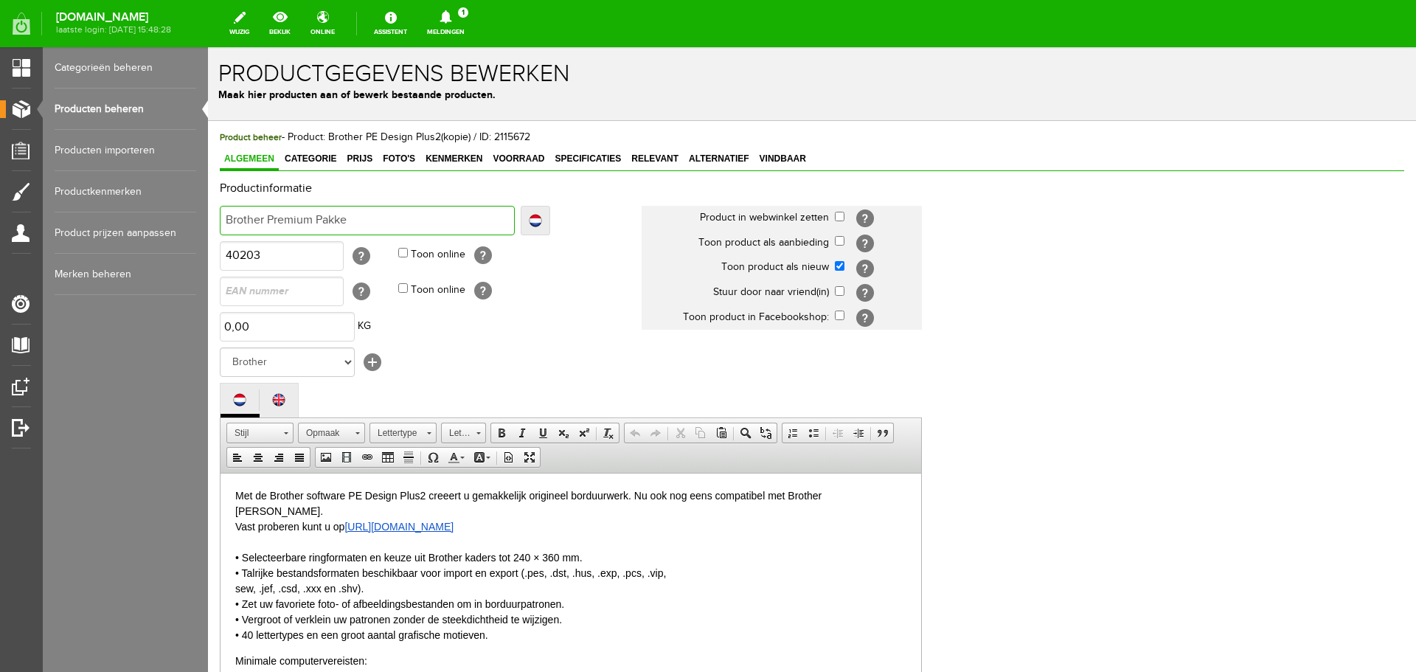
type input "Brother Premium Pakket"
click at [840, 268] on input "checkbox" at bounding box center [840, 266] width 10 height 10
checkbox input "false"
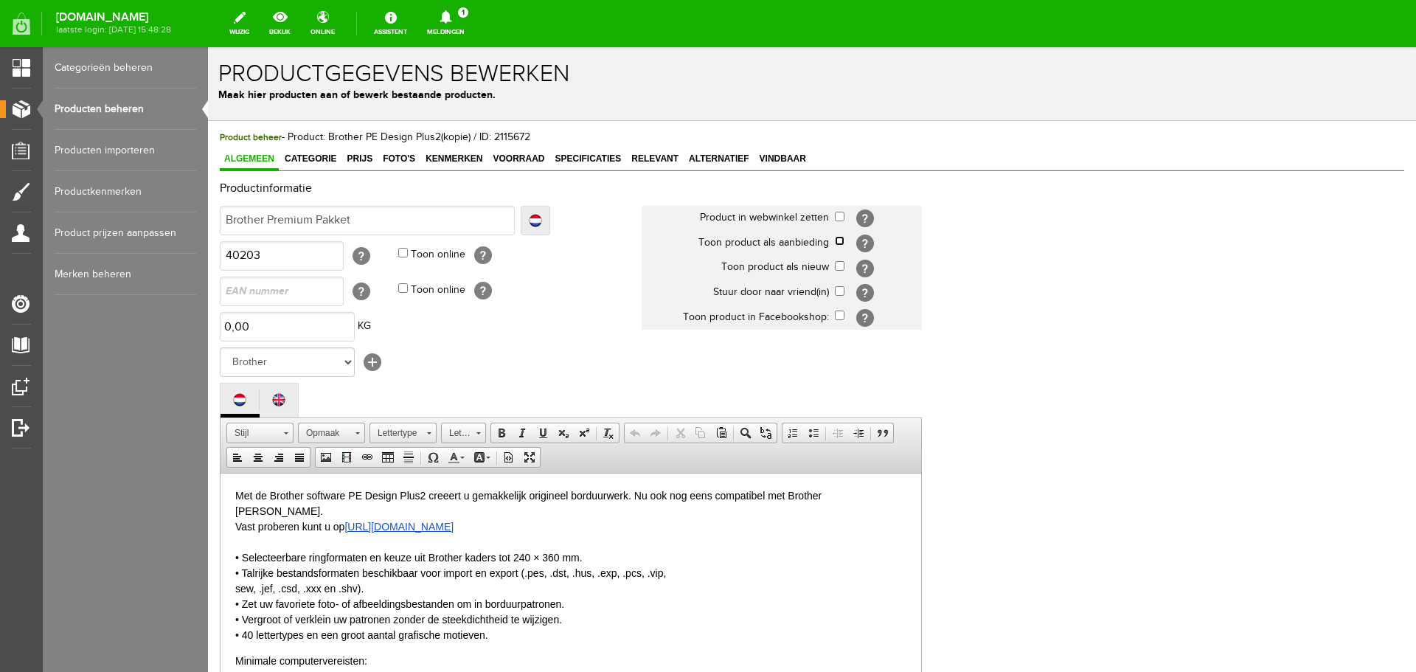
click at [841, 238] on input "checkbox" at bounding box center [840, 241] width 10 height 10
checkbox input "true"
click at [359, 155] on span "Prijs" at bounding box center [359, 158] width 35 height 10
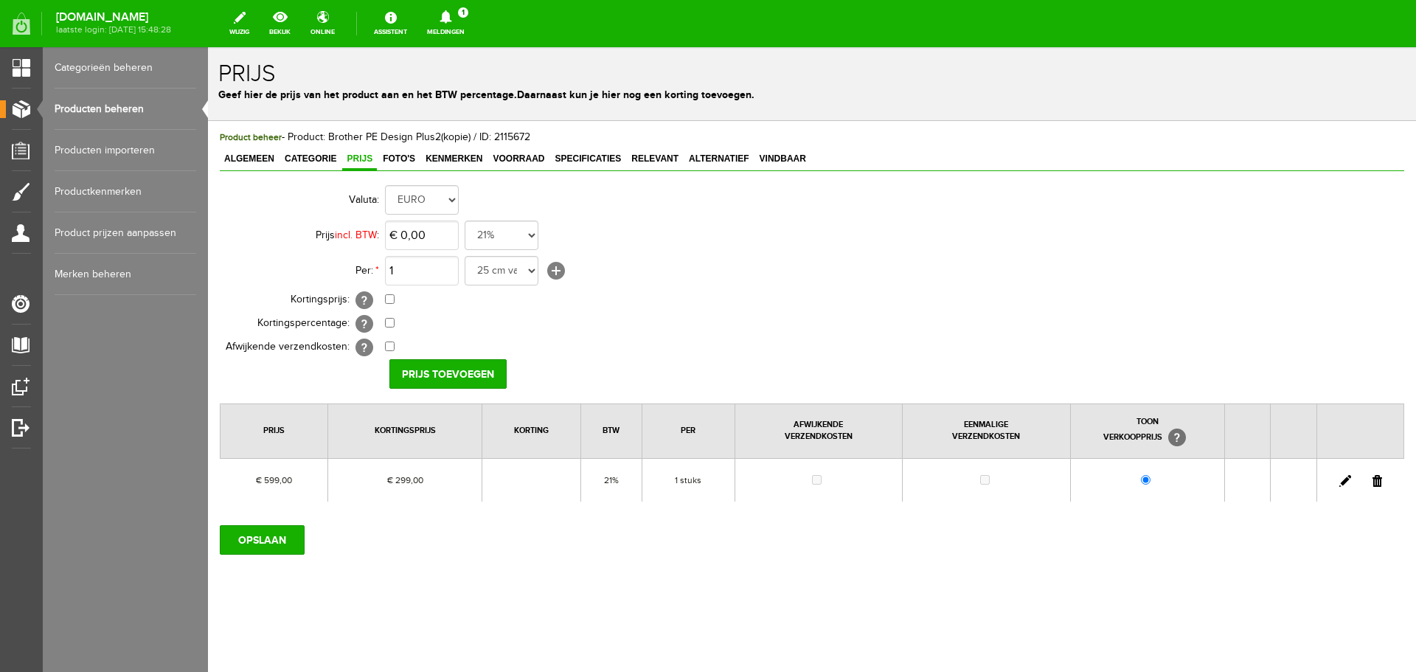
click at [1347, 477] on link at bounding box center [1345, 481] width 12 height 12
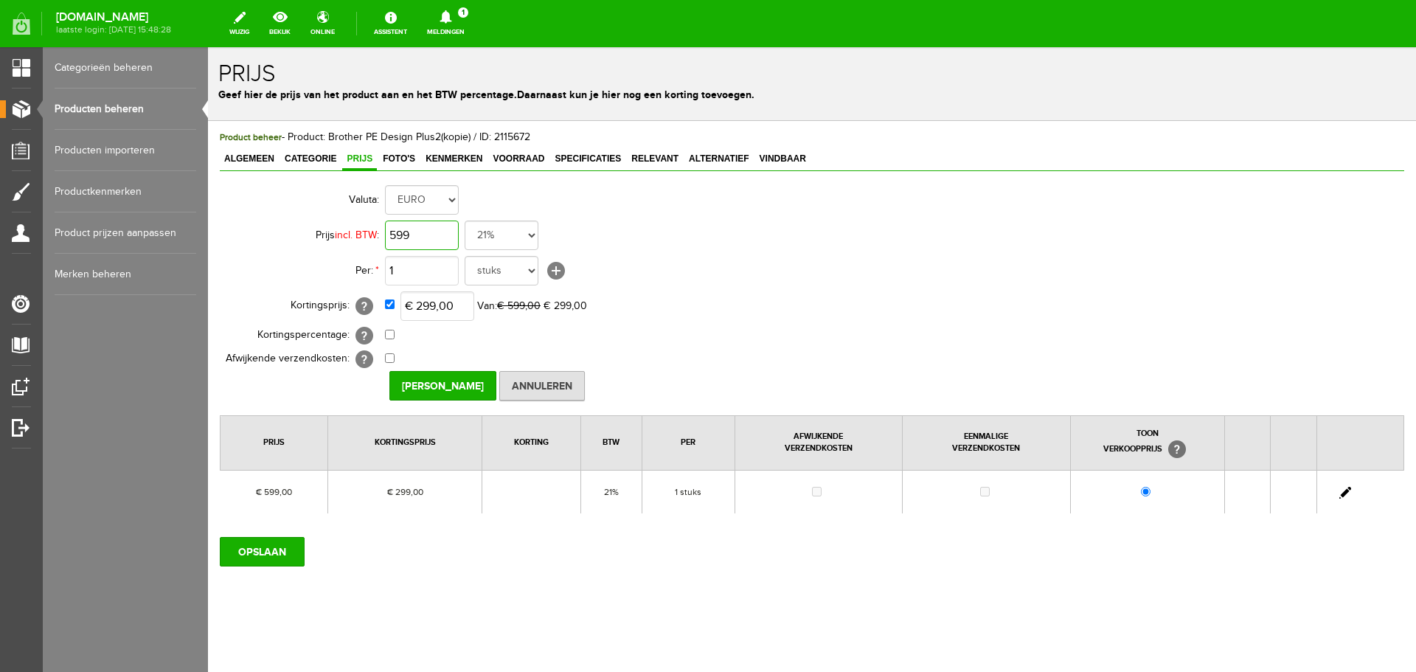
click at [445, 236] on input "599" at bounding box center [422, 236] width 74 height 30
type input "€ 199,00"
click at [391, 308] on input "checkbox" at bounding box center [390, 304] width 10 height 10
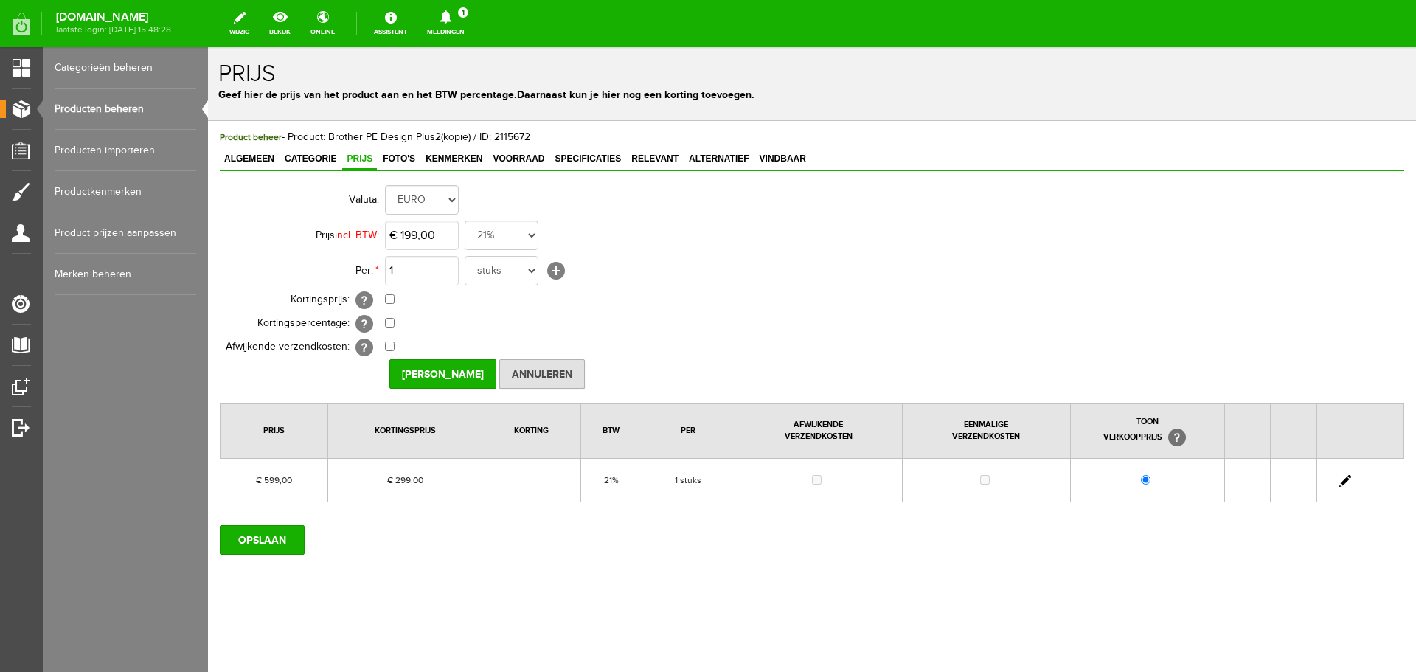
click at [392, 305] on td "€ 199,00 Van: € 199,00 € 199,00" at bounding box center [656, 300] width 543 height 24
click at [389, 300] on input "checkbox" at bounding box center [390, 299] width 10 height 10
checkbox input "true"
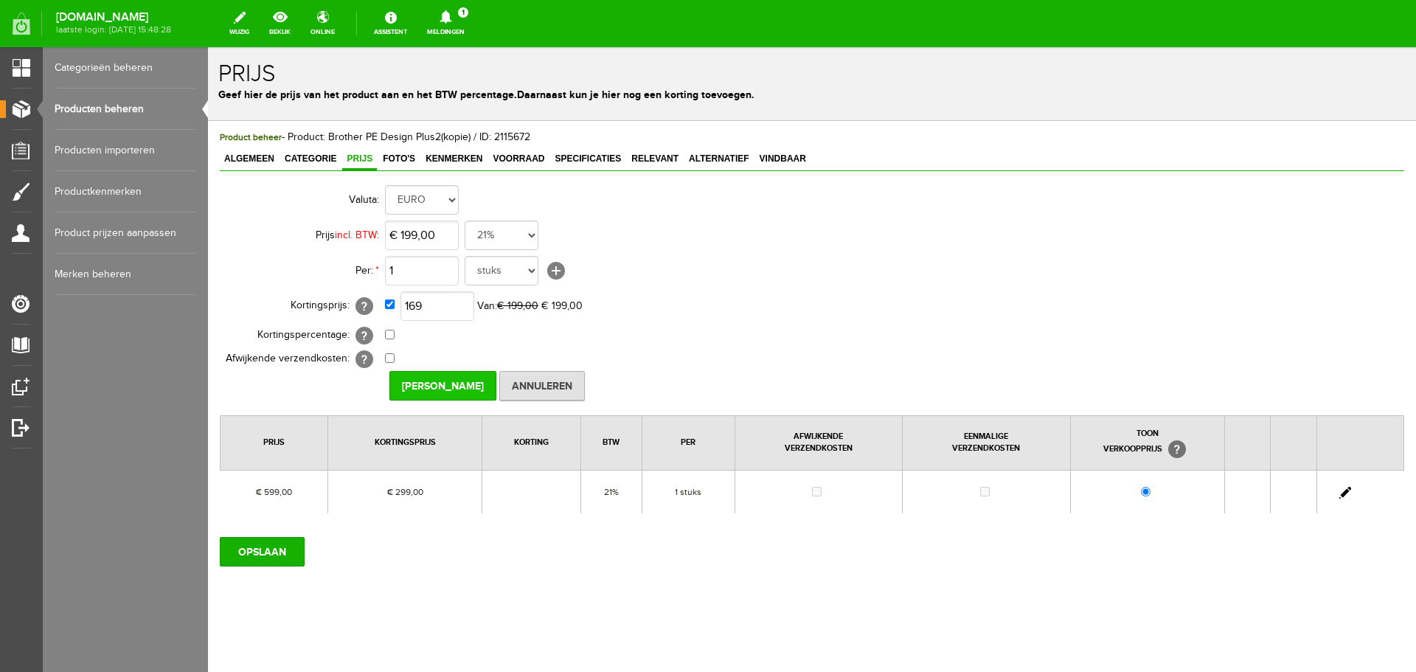
type input "€ 169,00"
click at [445, 384] on input "[PERSON_NAME]" at bounding box center [442, 386] width 107 height 30
click at [270, 552] on input "OPSLAAN" at bounding box center [262, 552] width 85 height 30
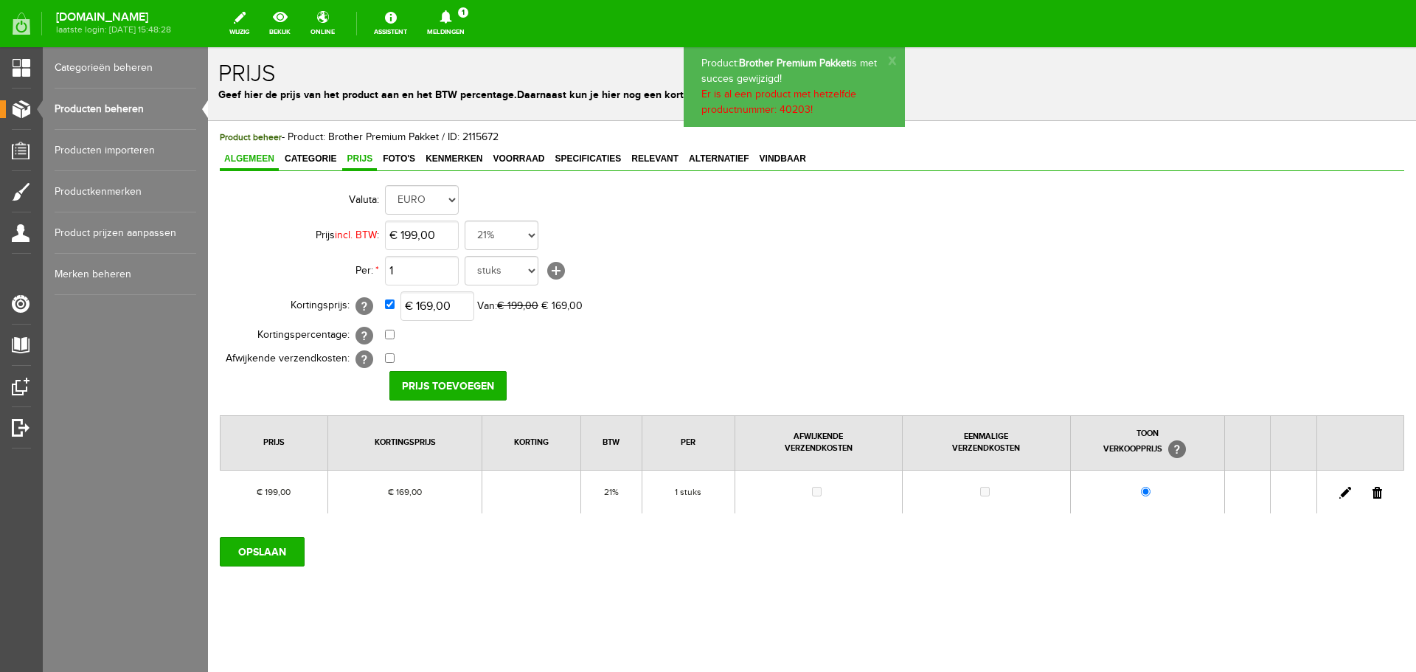
click at [235, 157] on span "Algemeen" at bounding box center [249, 158] width 59 height 10
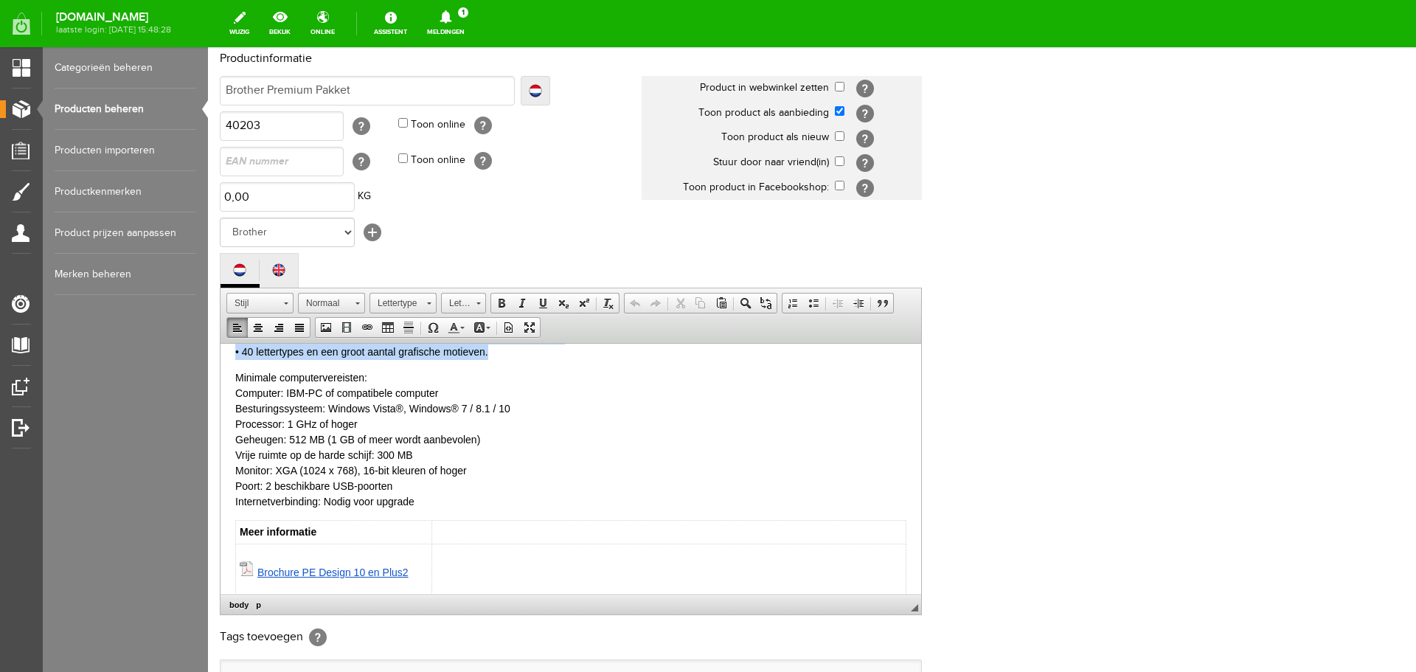
scroll to position [145, 0]
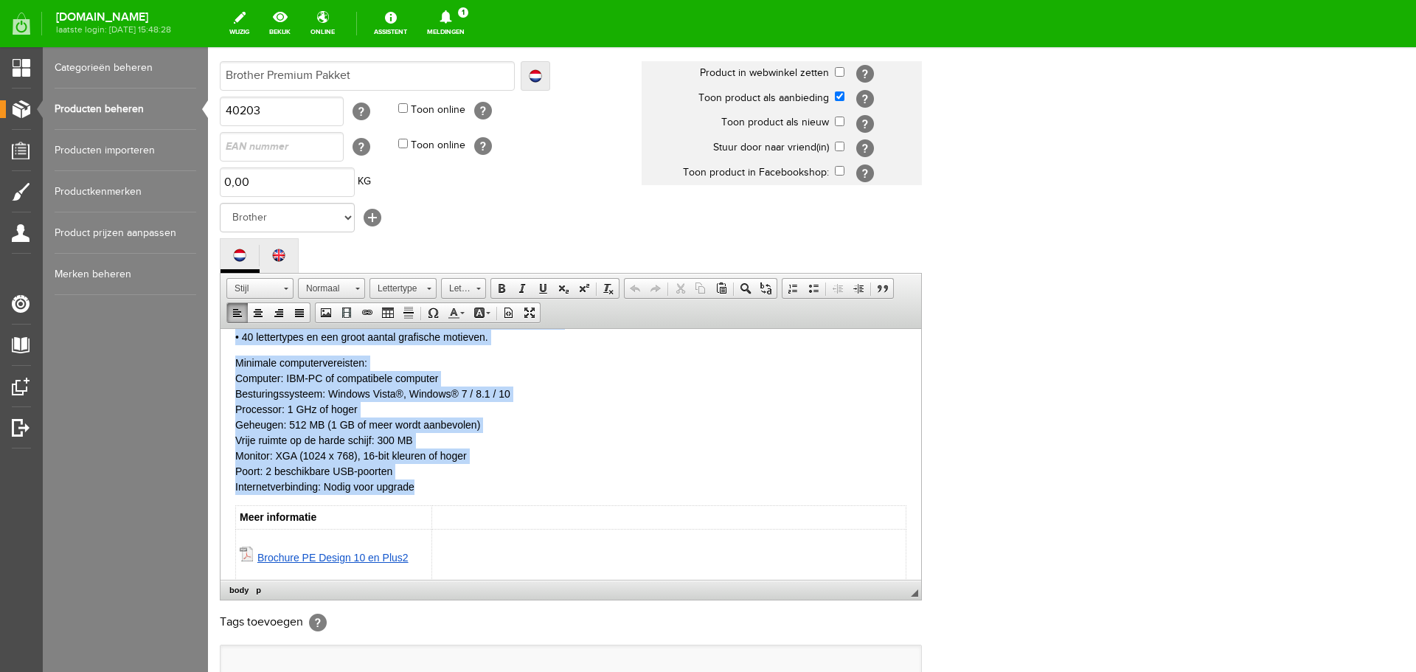
drag, startPoint x: 239, startPoint y: 347, endPoint x: 434, endPoint y: 471, distance: 231.0
click at [436, 471] on body "Met de Brother software PE Design Plus2 creeert u gemakkelijk origineel borduur…" at bounding box center [570, 385] width 671 height 390
click at [655, 428] on p "Minimale computervereisten: Computer: IBM-PC of compatibele computer Besturings…" at bounding box center [570, 424] width 671 height 139
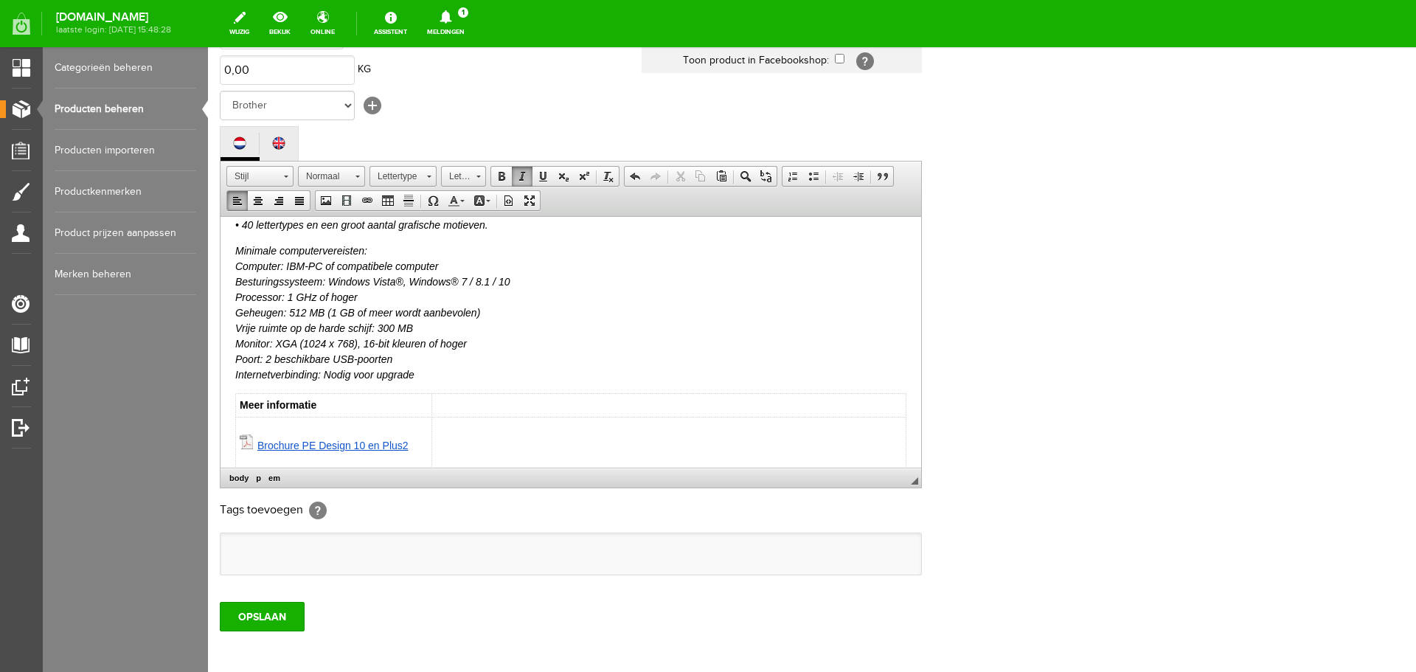
scroll to position [325, 0]
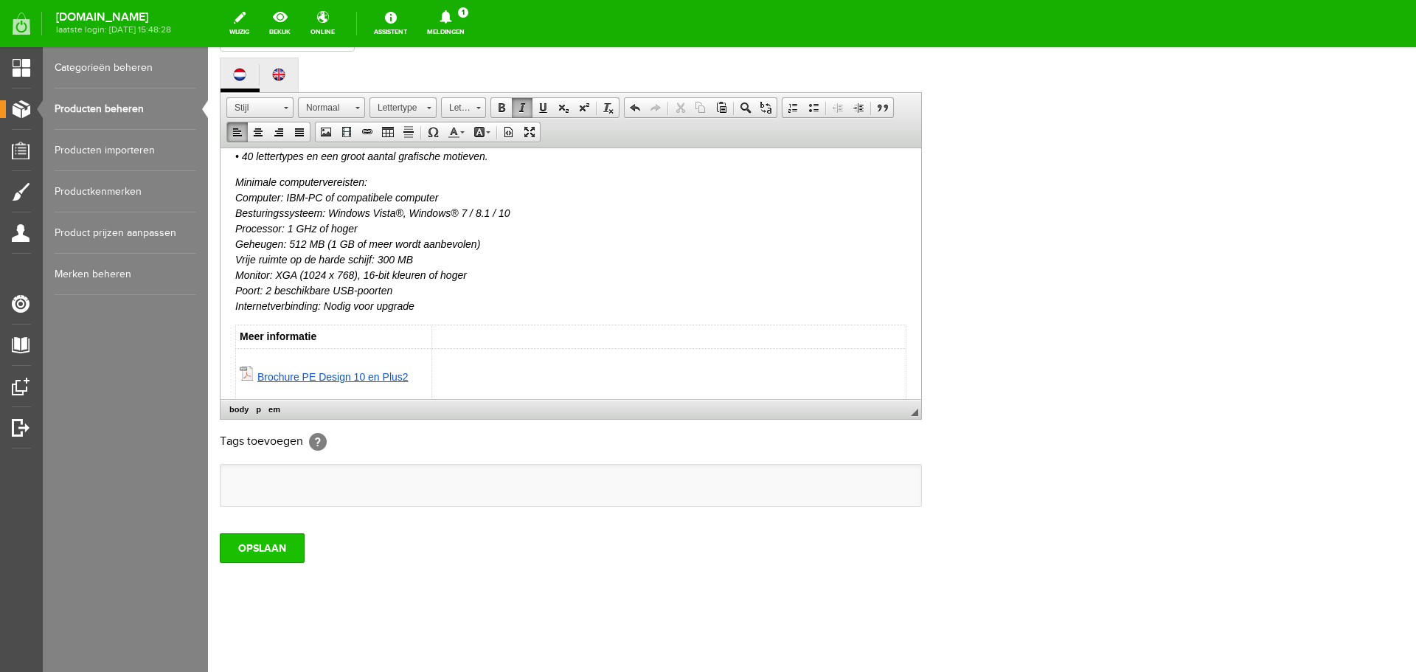
click at [260, 553] on input "OPSLAAN" at bounding box center [262, 548] width 85 height 30
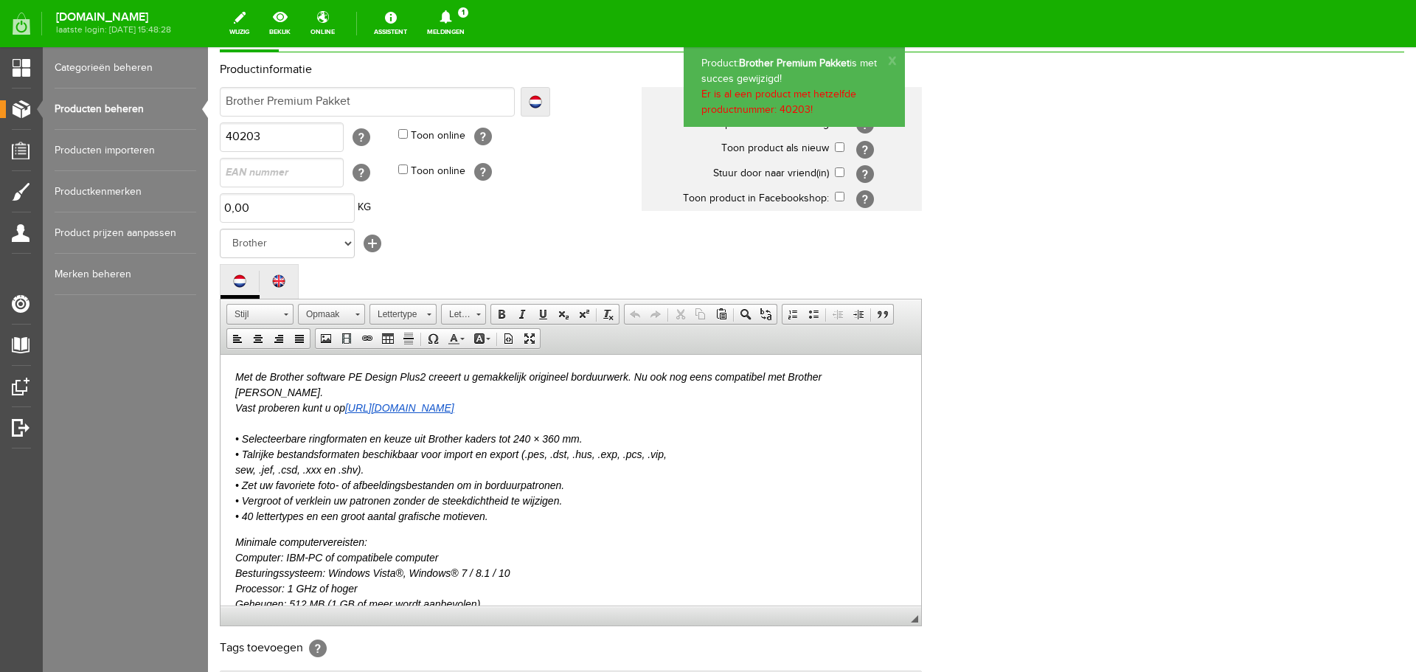
scroll to position [0, 0]
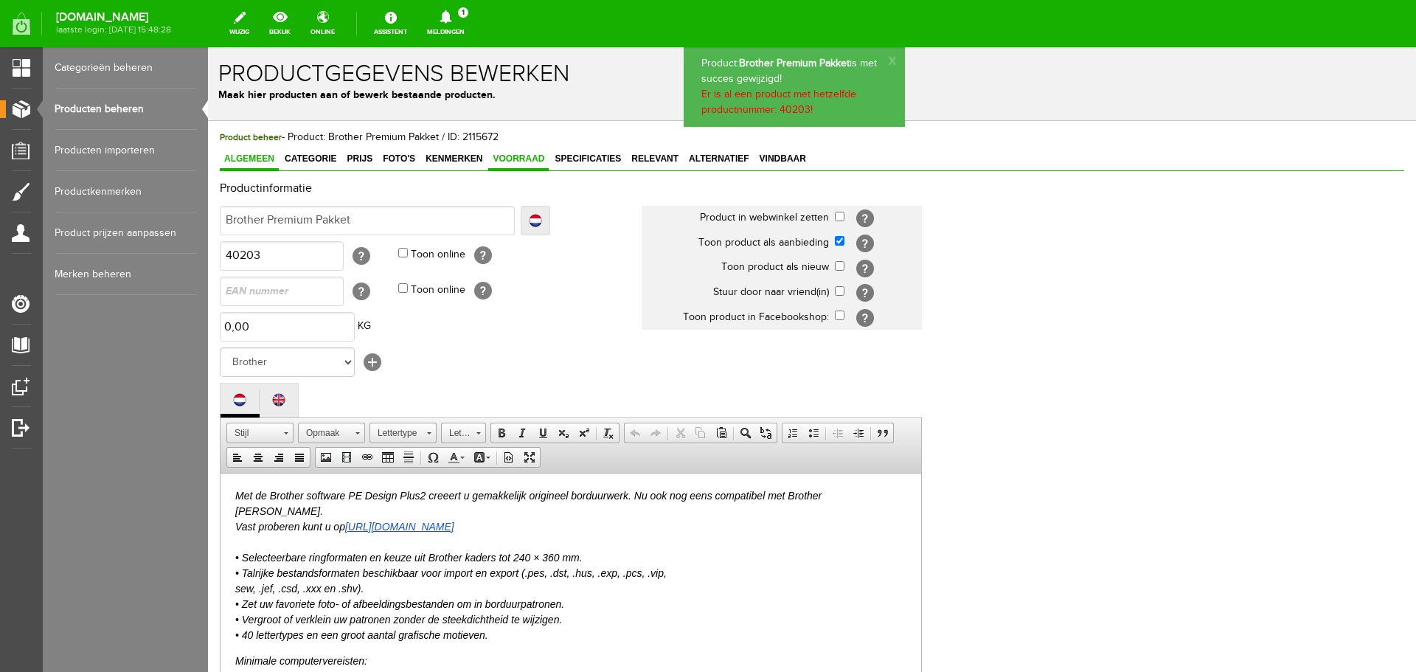
click at [510, 154] on span "Voorraad" at bounding box center [518, 158] width 60 height 10
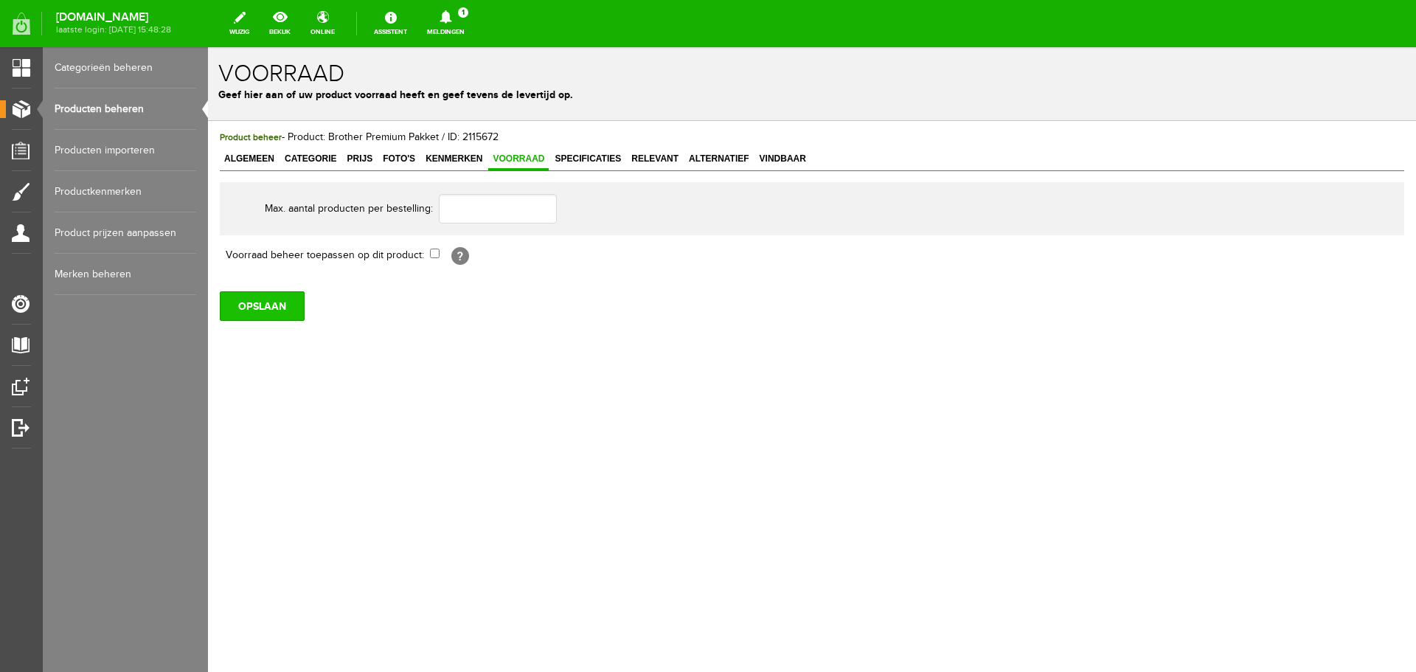
click at [268, 313] on input "OPSLAAN" at bounding box center [262, 306] width 85 height 30
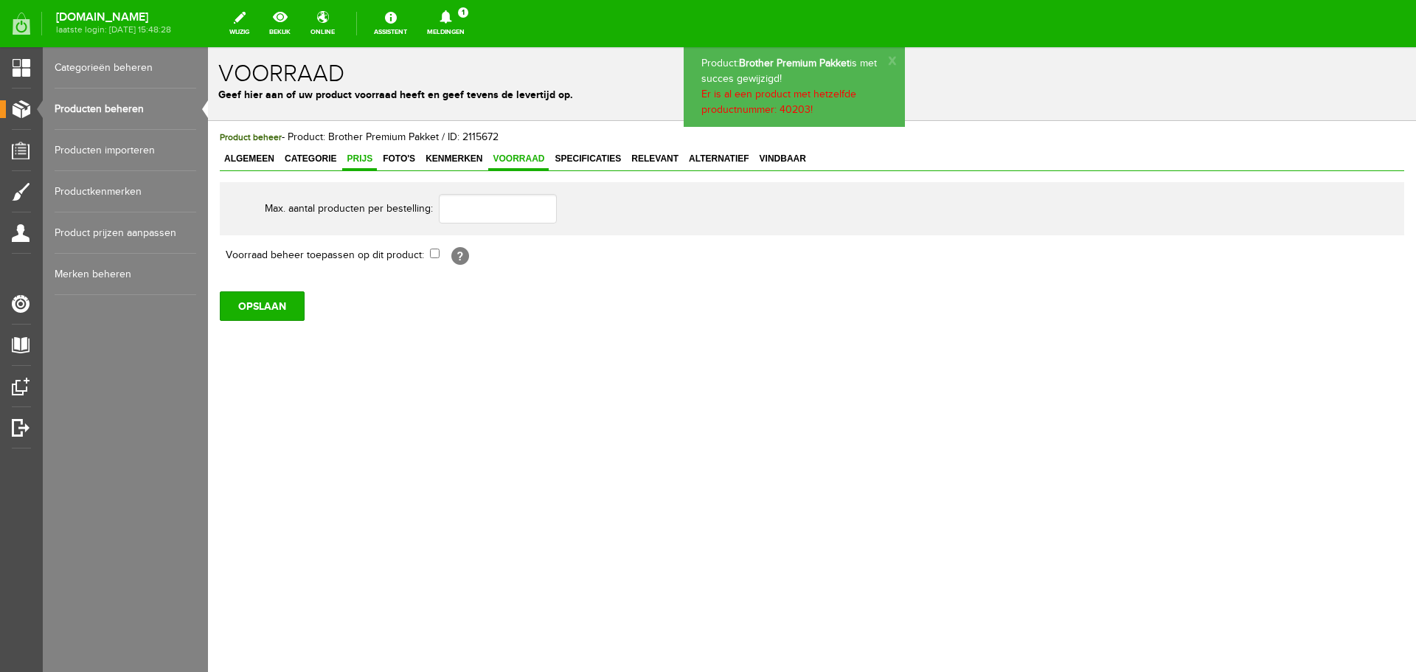
click at [361, 159] on span "Prijs" at bounding box center [359, 158] width 35 height 10
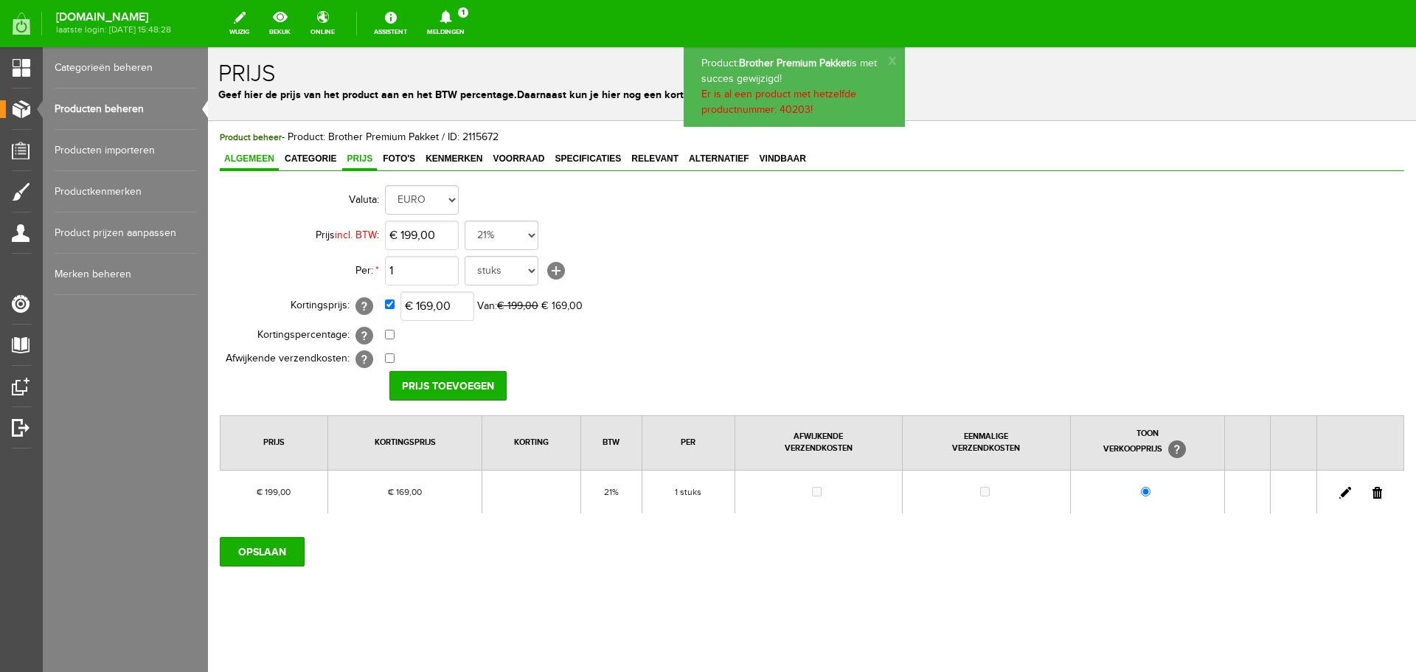
click at [255, 159] on span "Algemeen" at bounding box center [249, 158] width 59 height 10
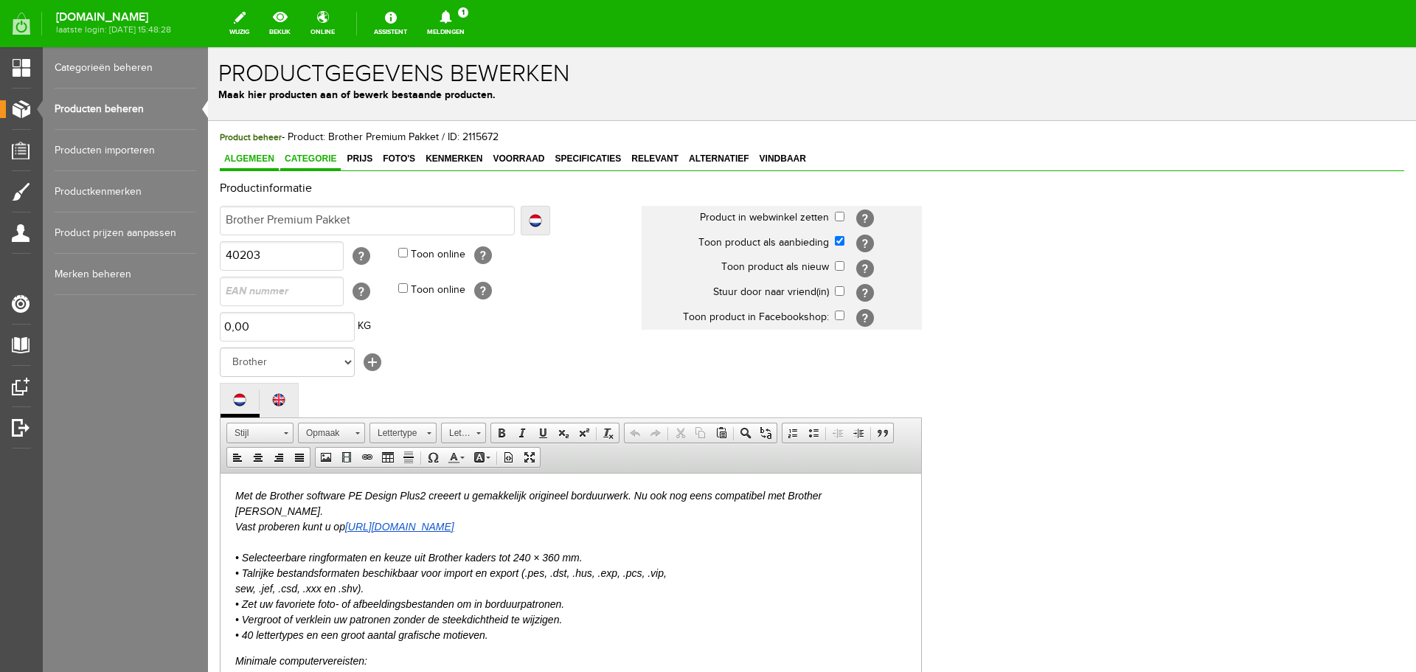
click at [312, 160] on span "Categorie" at bounding box center [310, 158] width 60 height 10
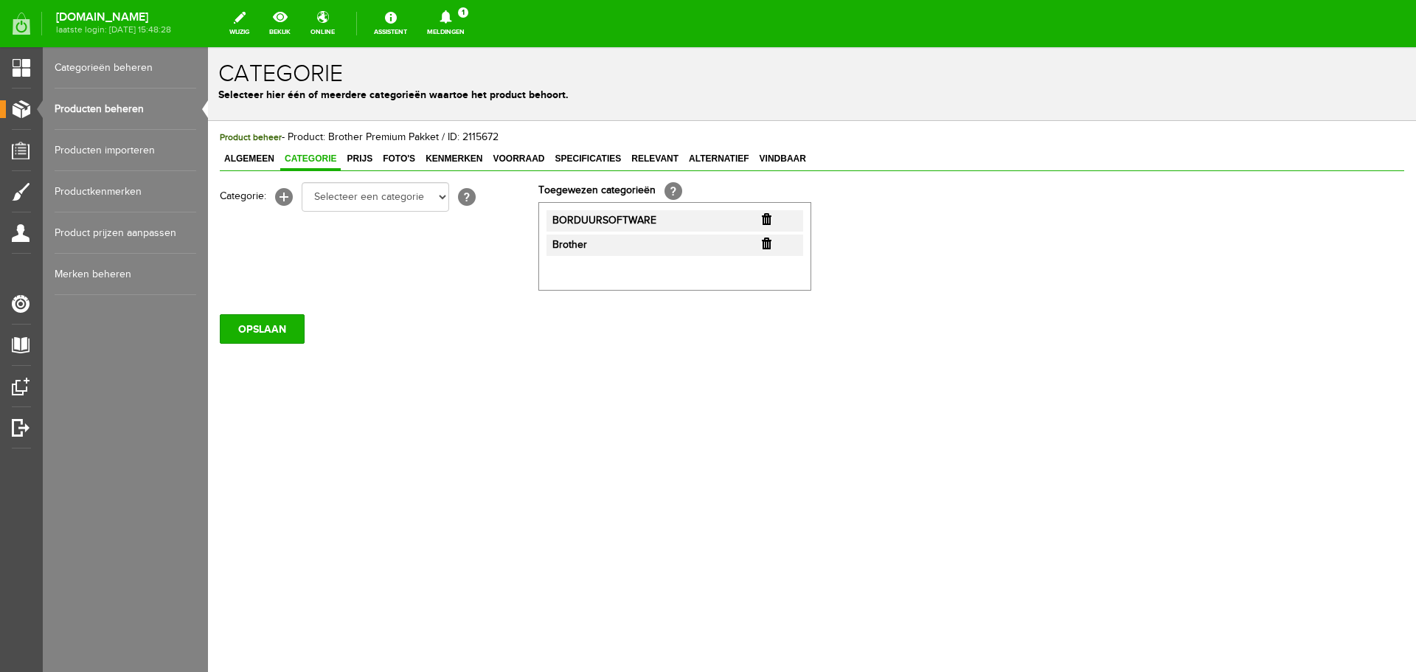
click at [768, 221] on input "button" at bounding box center [767, 219] width 10 height 12
click at [264, 333] on input "OPSLAAN" at bounding box center [262, 329] width 85 height 30
click at [250, 330] on input "OPSLAAN" at bounding box center [262, 329] width 85 height 30
click at [256, 326] on input "OPSLAAN" at bounding box center [262, 329] width 85 height 30
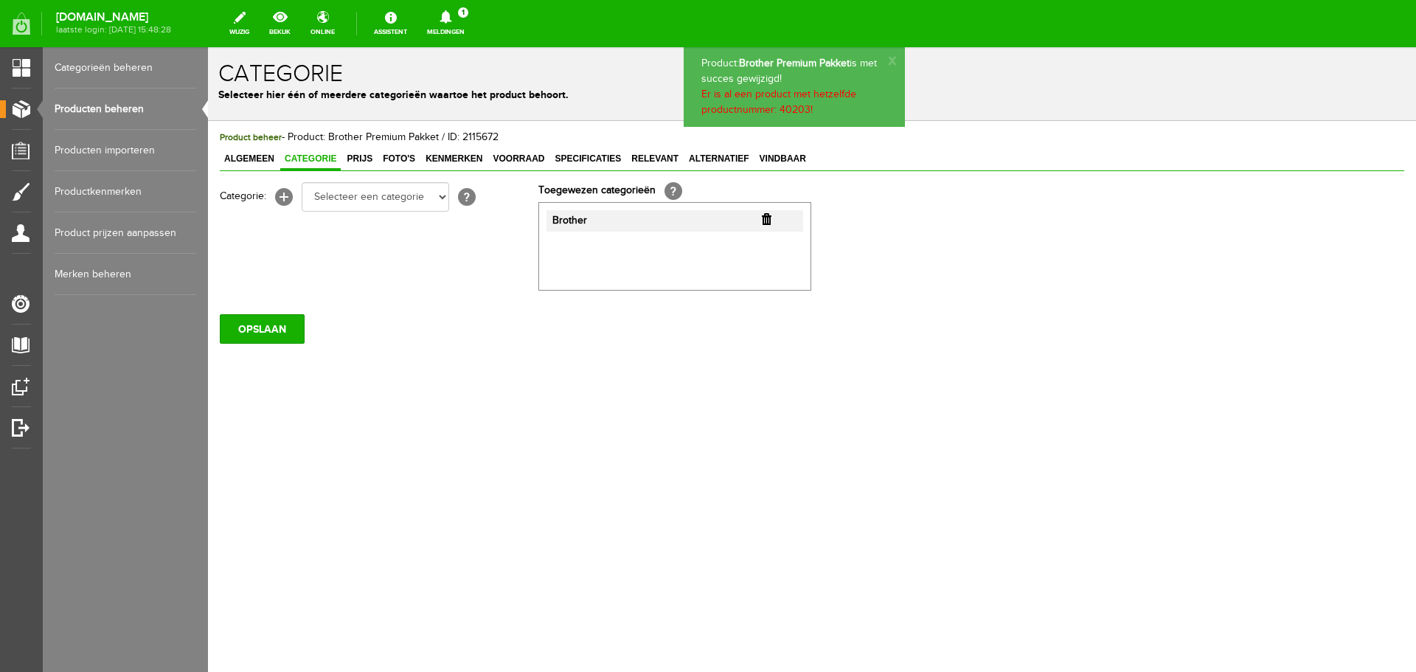
click at [107, 104] on link "Producten beheren" at bounding box center [126, 109] width 142 height 41
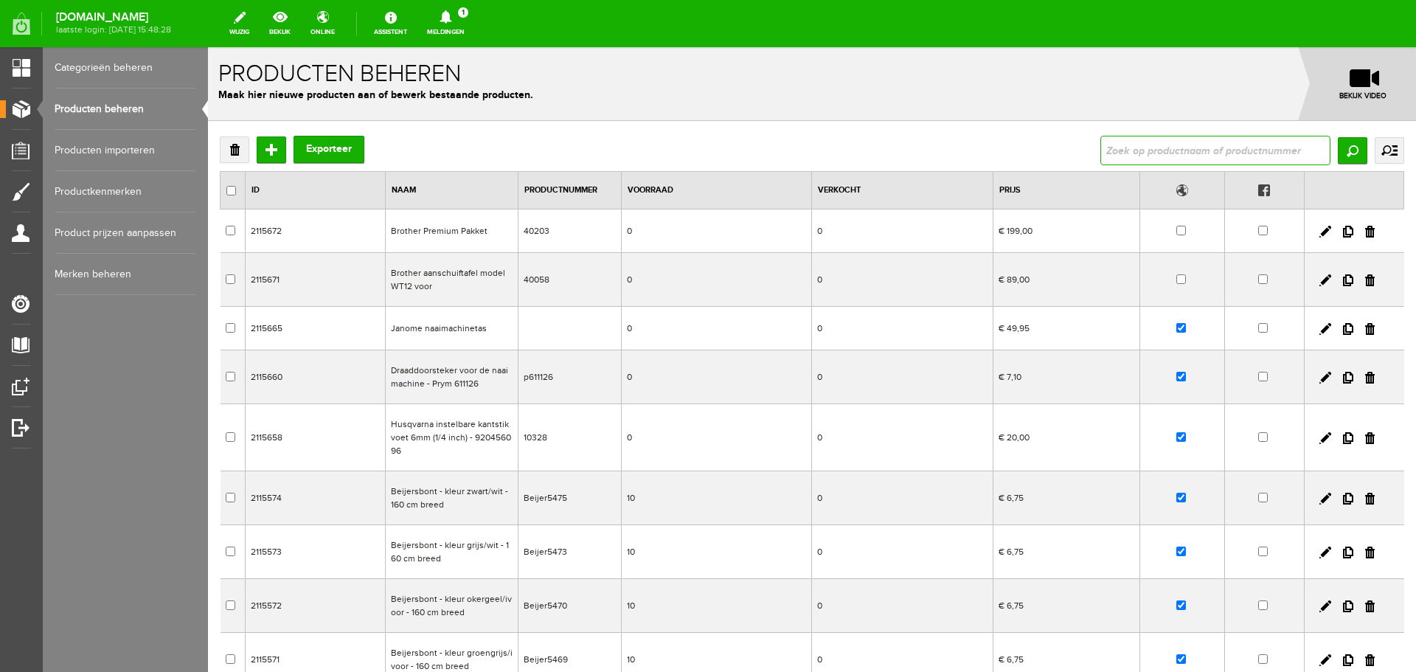
drag, startPoint x: 1128, startPoint y: 153, endPoint x: 1117, endPoint y: 152, distance: 11.2
click at [1128, 153] on input "text" at bounding box center [1215, 151] width 230 height 30
click at [1142, 155] on input "text" at bounding box center [1215, 151] width 230 height 30
type input "cs"
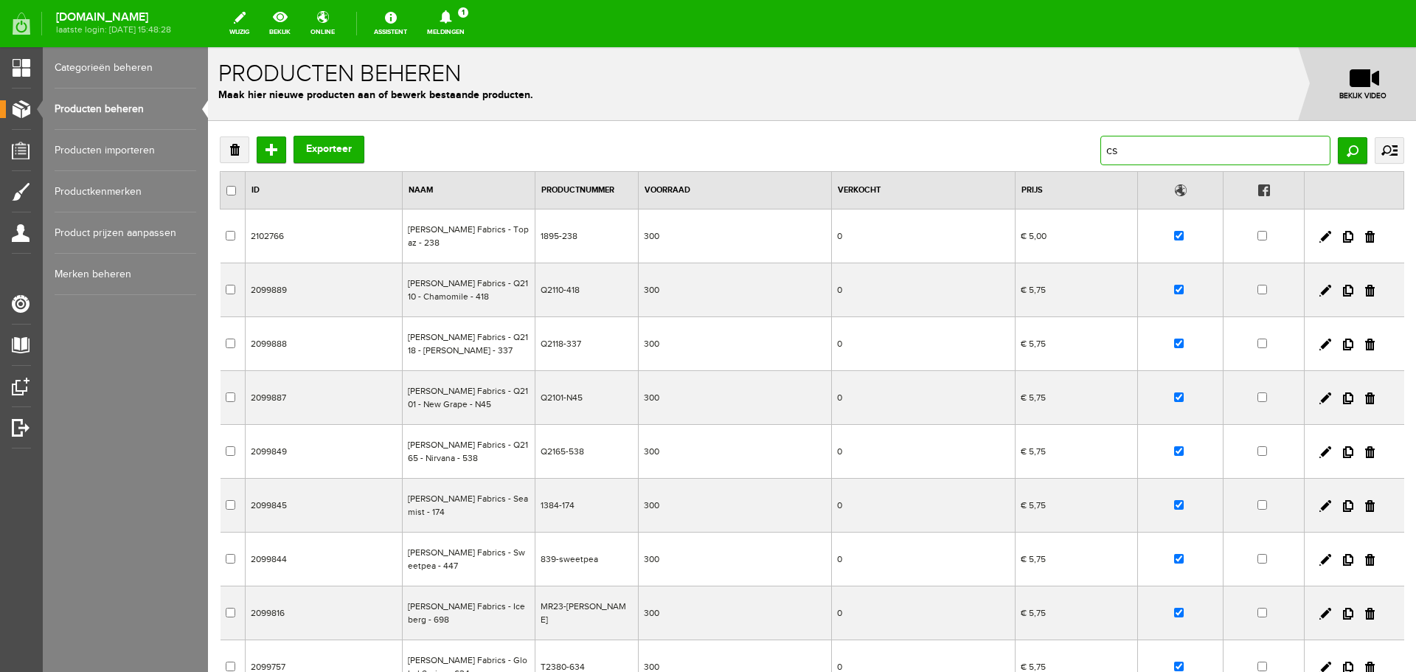
drag, startPoint x: 1120, startPoint y: 154, endPoint x: 1034, endPoint y: 156, distance: 86.3
click at [1034, 156] on div "Verwijderen Toevoegen Exporteer cs Zoeken uitgebreid zoeken Categorie Cadeaubon…" at bounding box center [812, 151] width 1184 height 30
type input "occasion"
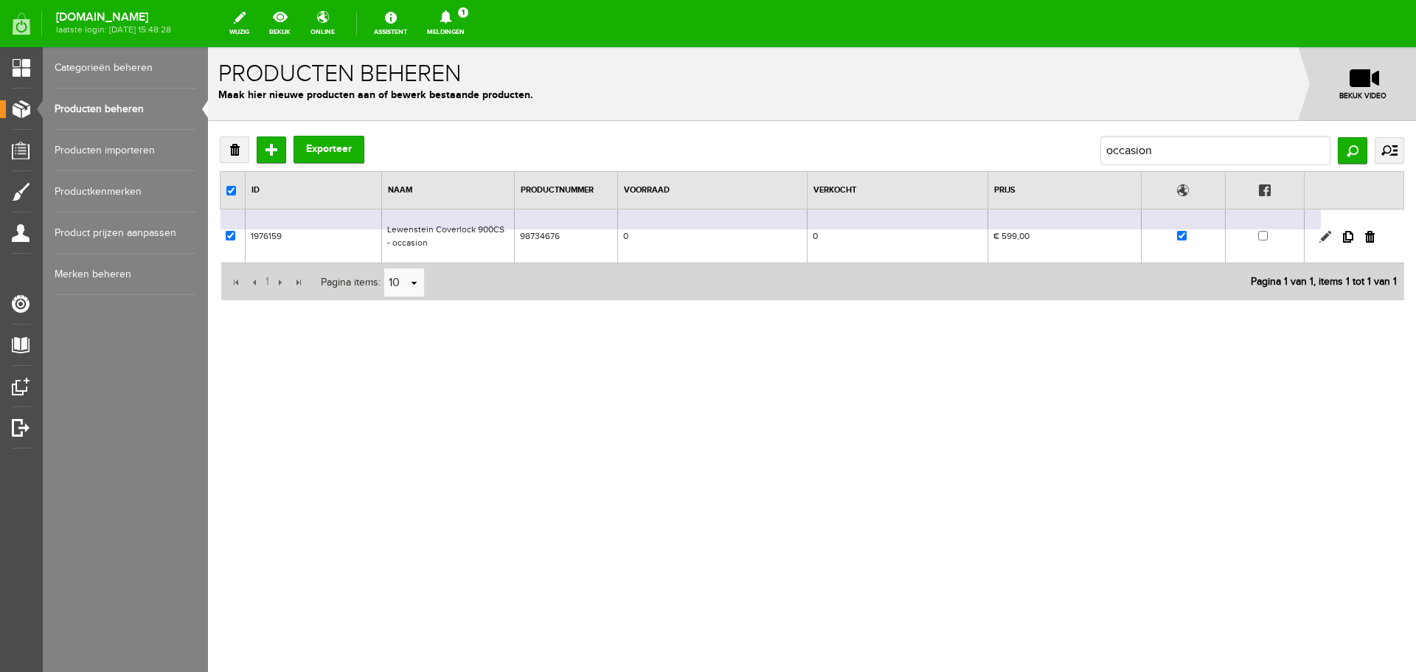
click at [1325, 233] on link at bounding box center [1325, 237] width 12 height 12
checkbox input "true"
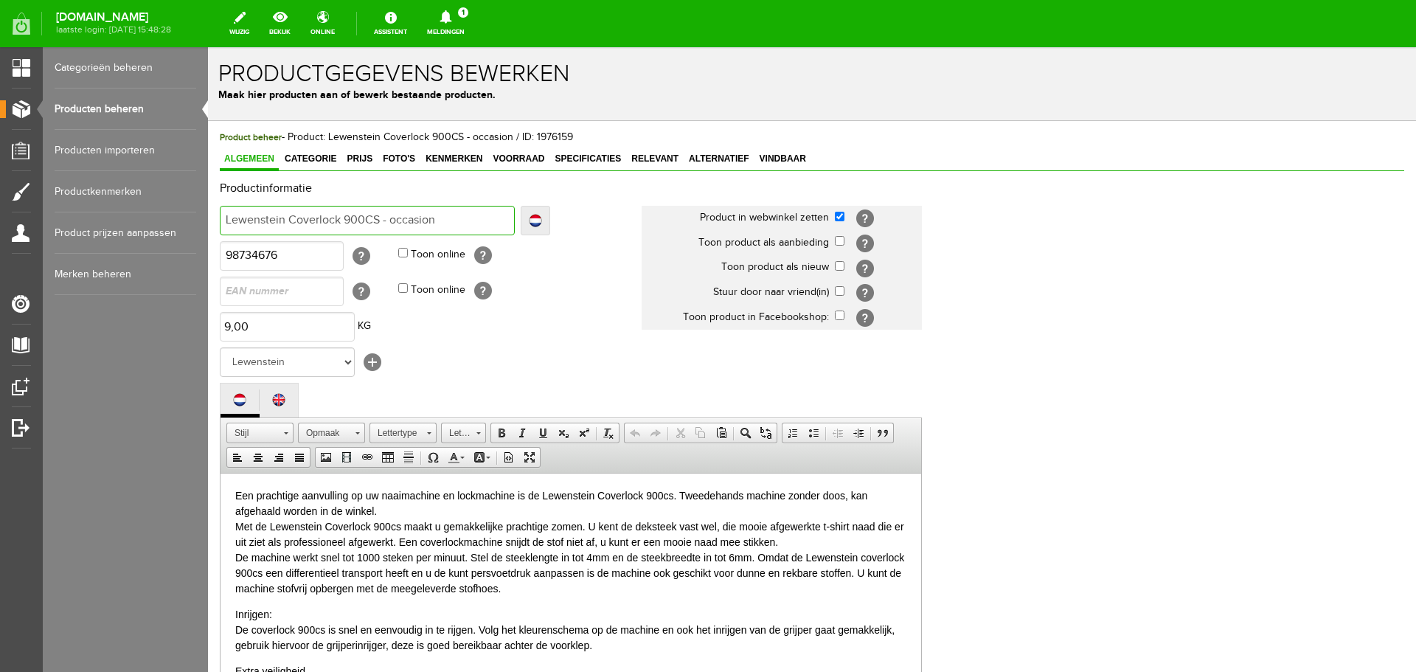
click at [448, 221] on input "Lewenstein Coverlock 900CS - occasion" at bounding box center [367, 221] width 295 height 30
type input "Lewenstein Coverlock 900CS - occasion"
type input "Lewenstein Coverlock 900CS - occasion g"
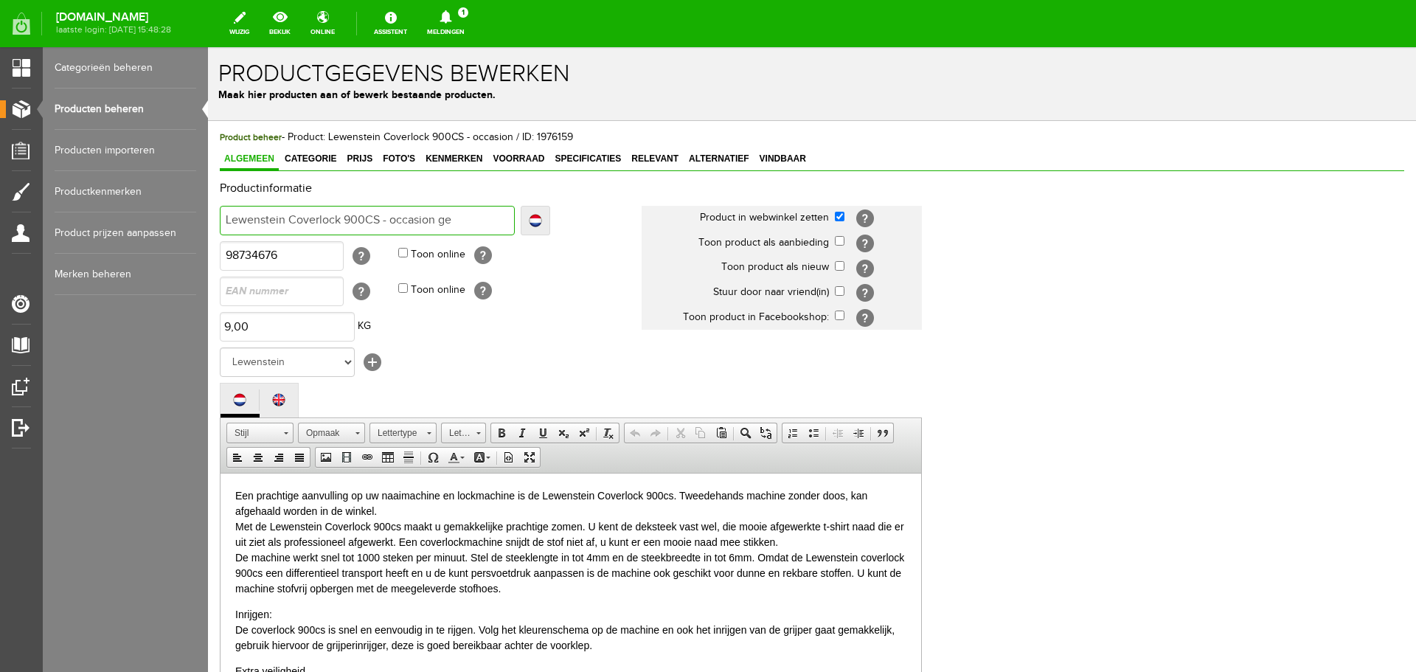
type input "Lewenstein Coverlock 900CS - occasion ger"
type input "Lewenstein Coverlock 900CS - occasion gere"
type input "Lewenstein Coverlock 900CS - occasion geres"
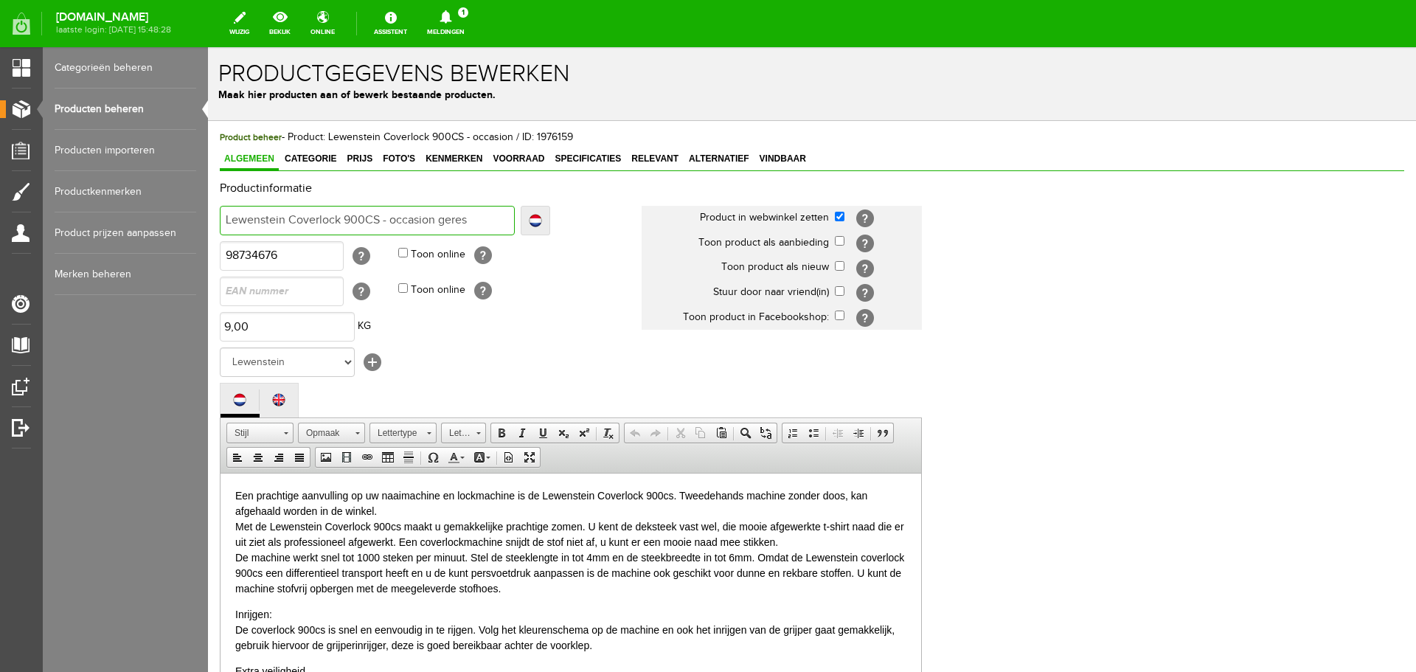
type input "Lewenstein Coverlock 900CS - occasion geres"
type input "Lewenstein Coverlock 900CS - occasion gereser"
type input "Lewenstein Coverlock 900CS - occasion gereserv"
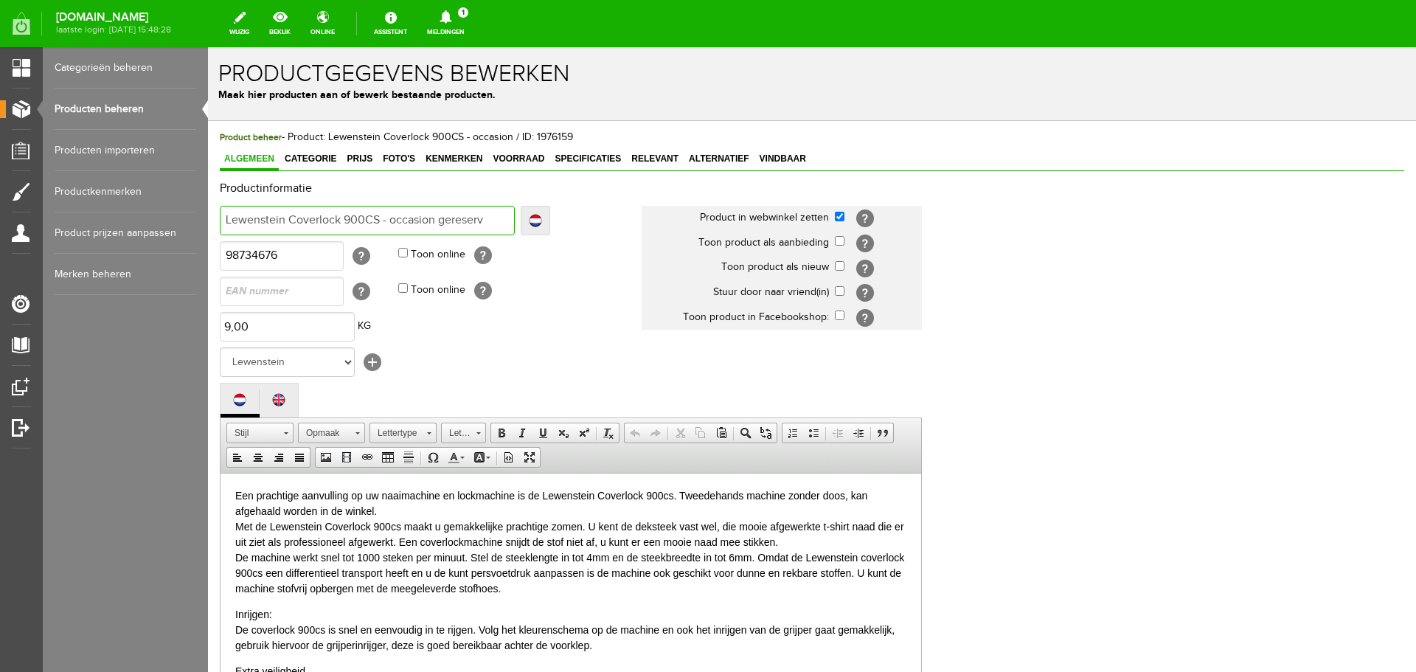
type input "Lewenstein Coverlock 900CS - occasion gereserve"
type input "Lewenstein Coverlock 900CS - occasion gereserveer"
type input "Lewenstein Coverlock 900CS - occasion gereserveerd"
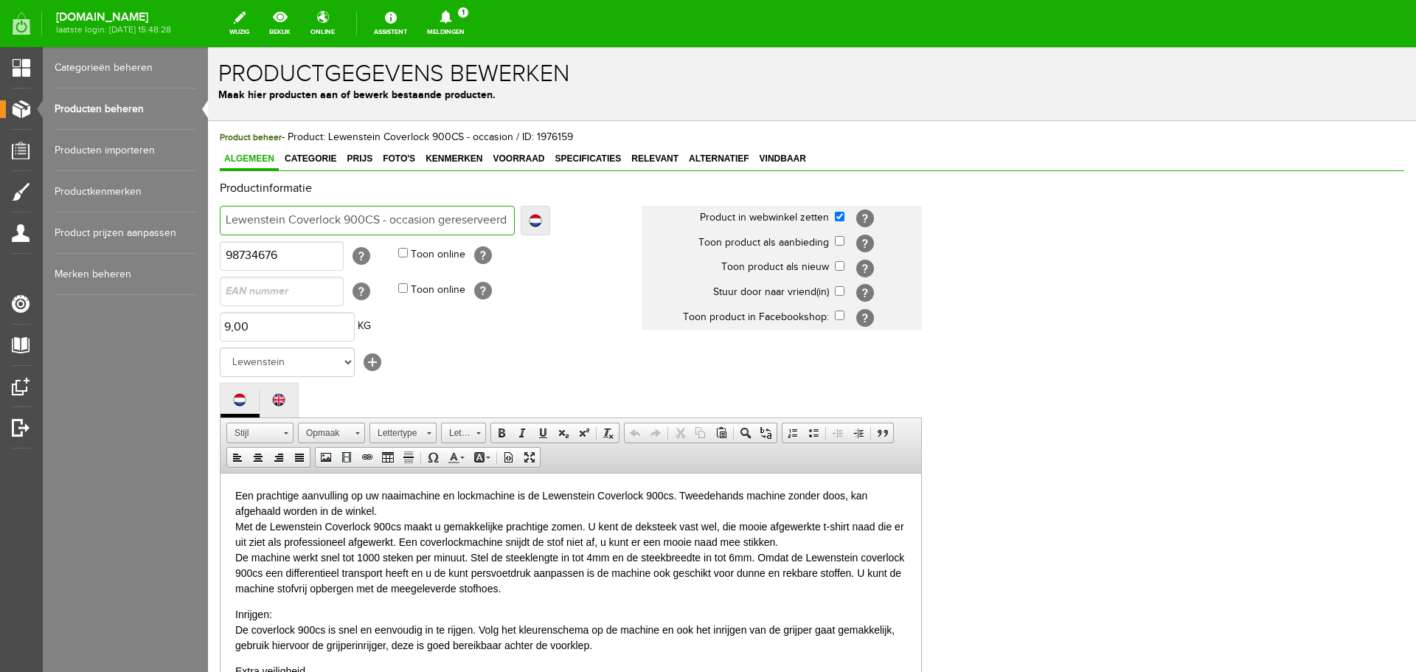
type input "Lewenstein Coverlock 900CS - occasion gereserveerd"
click at [525, 160] on span "Voorraad" at bounding box center [518, 158] width 60 height 10
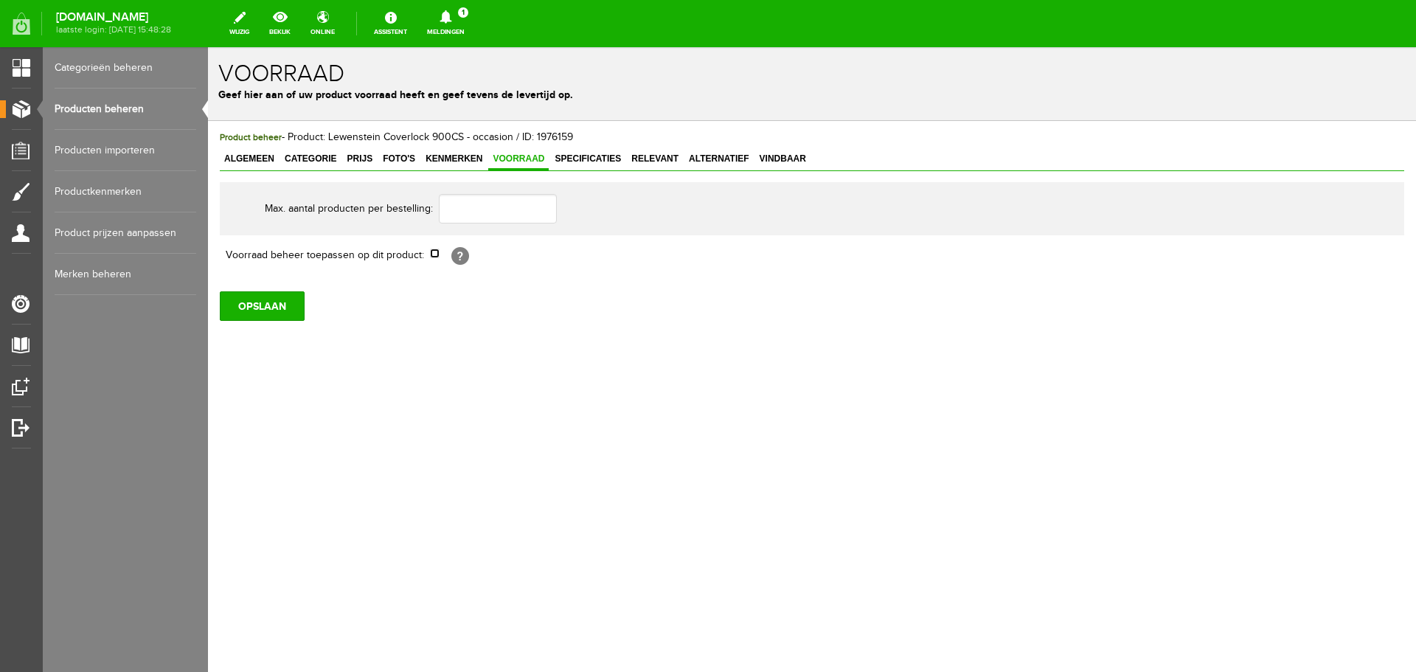
click at [436, 255] on input "checkbox" at bounding box center [435, 254] width 10 height 10
checkbox input "true"
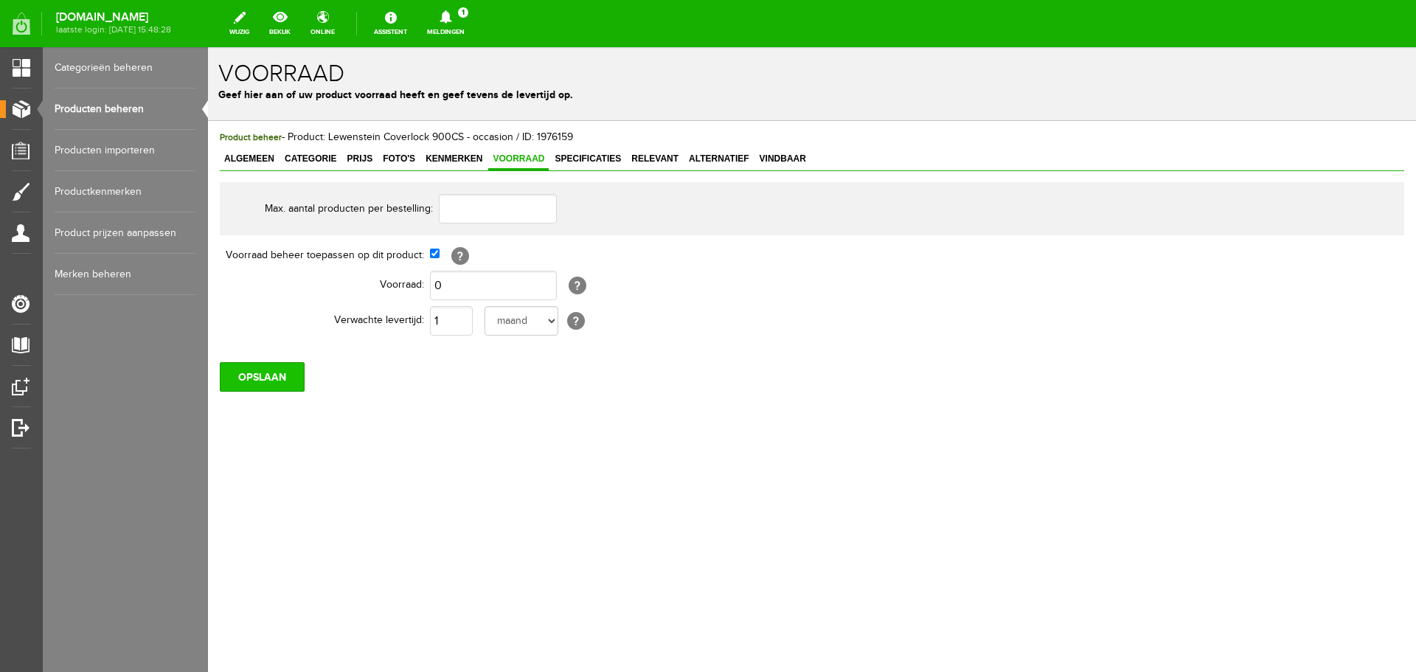
click at [277, 382] on input "OPSLAAN" at bounding box center [262, 377] width 85 height 30
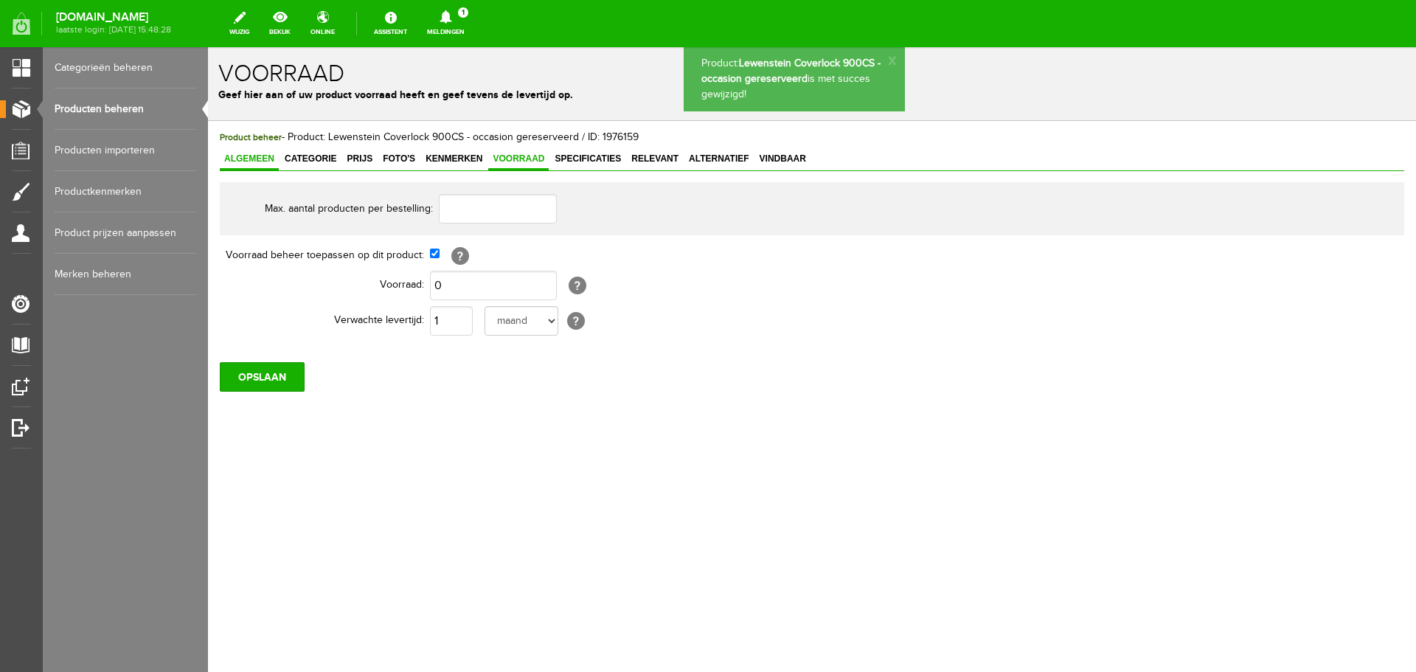
click at [257, 153] on span "Algemeen" at bounding box center [249, 158] width 59 height 10
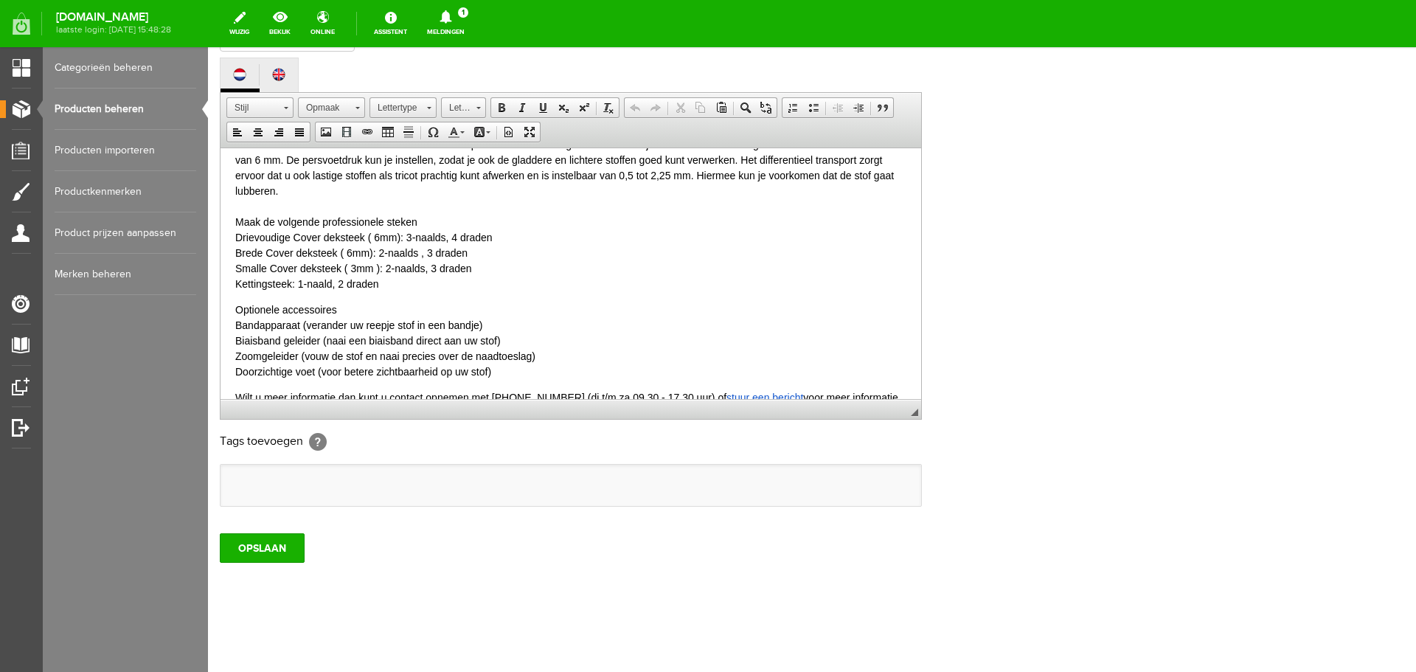
scroll to position [341, 0]
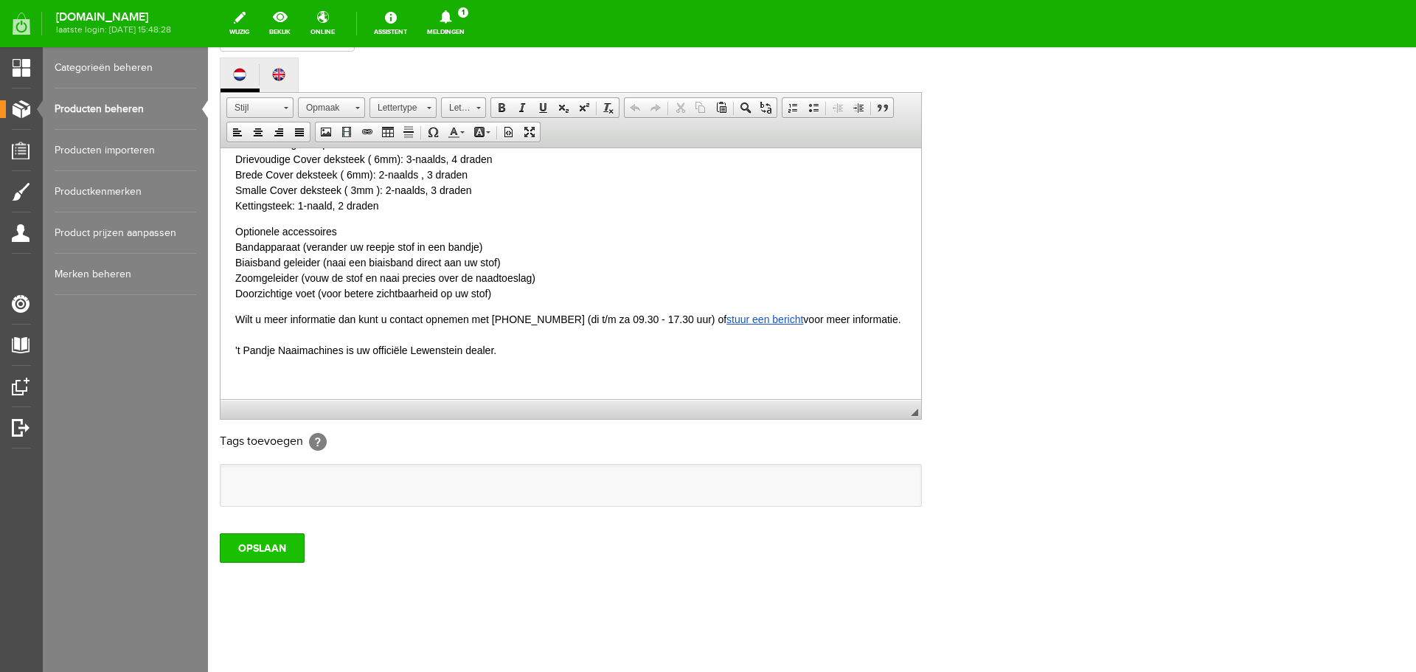
click at [266, 548] on input "OPSLAAN" at bounding box center [262, 548] width 85 height 30
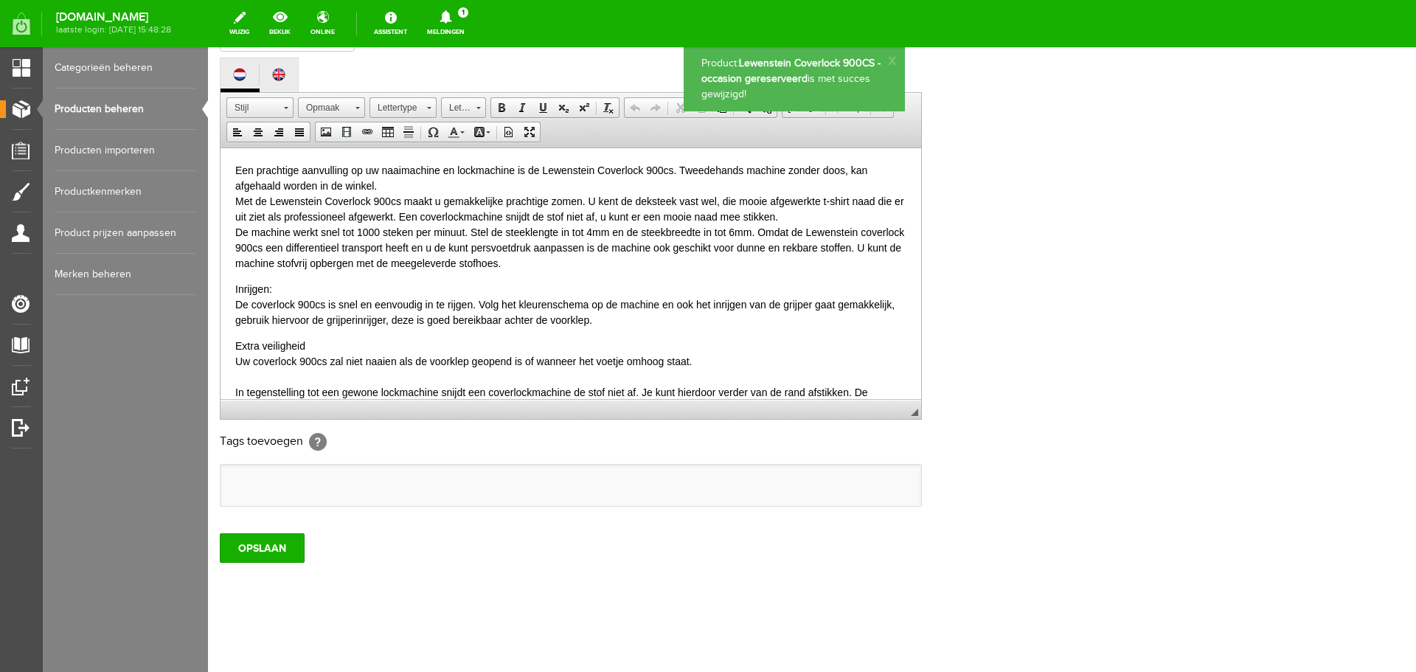
scroll to position [0, 0]
click at [110, 103] on link "Producten beheren" at bounding box center [126, 109] width 142 height 41
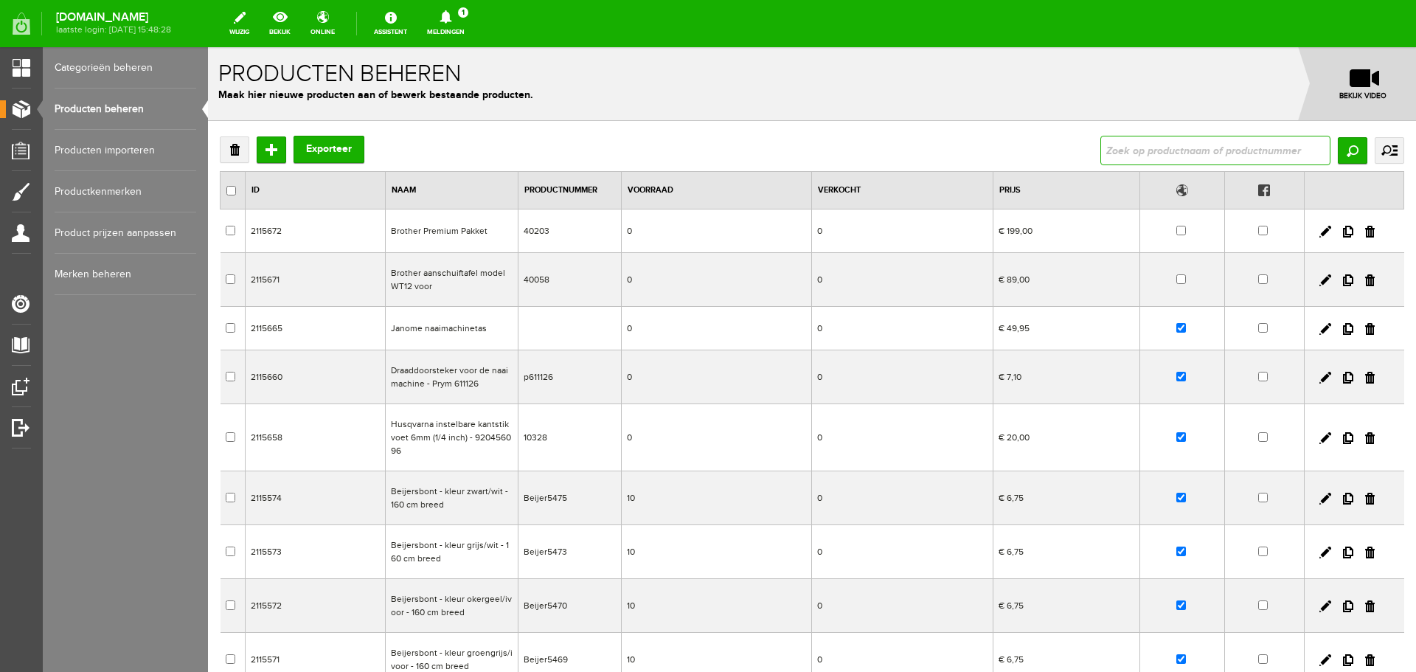
drag, startPoint x: 1112, startPoint y: 152, endPoint x: 1196, endPoint y: 164, distance: 84.3
click at [1114, 152] on input "text" at bounding box center [1215, 151] width 230 height 30
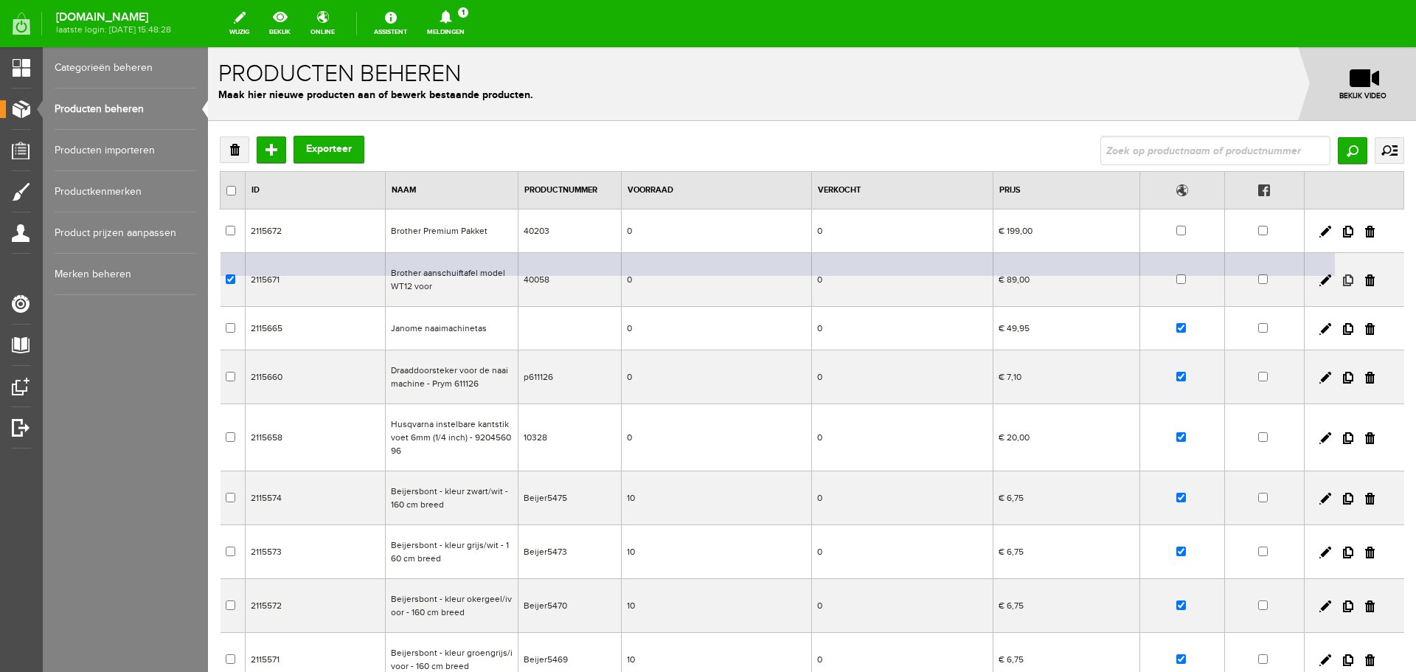
click at [1343, 280] on link at bounding box center [1348, 280] width 10 height 12
checkbox input "true"
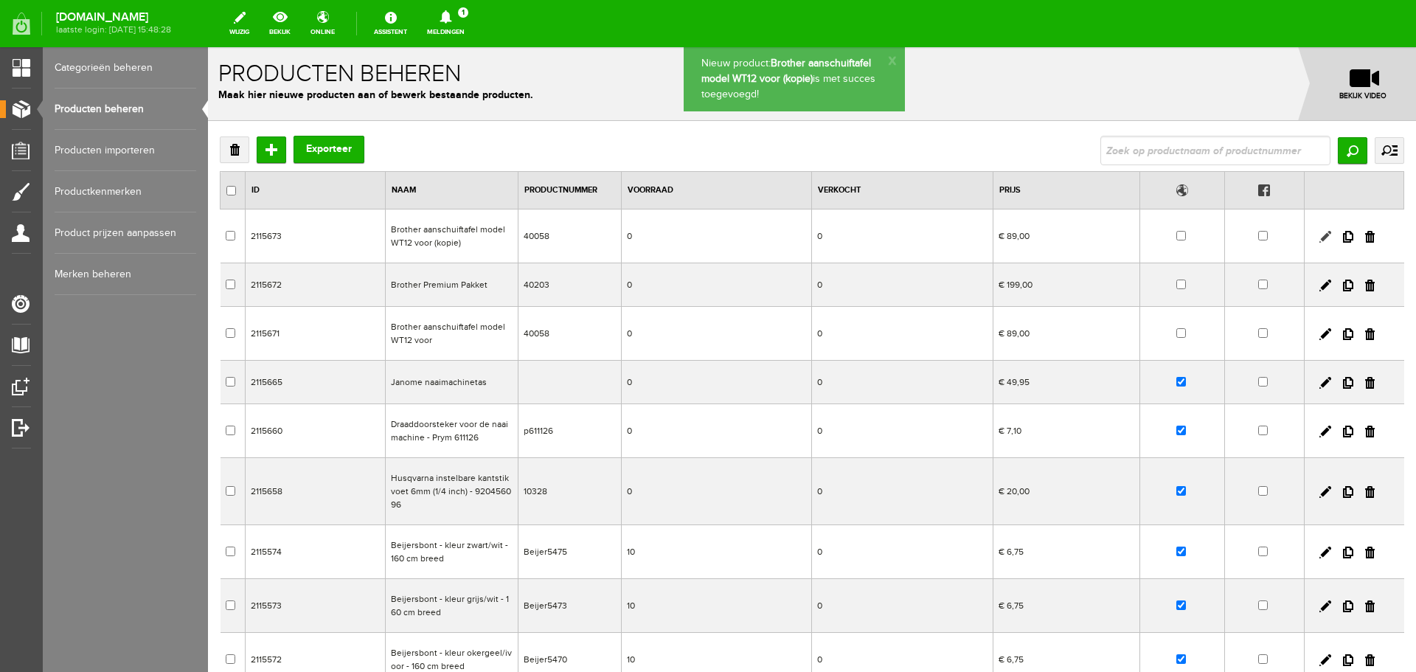
click at [1319, 238] on link at bounding box center [1325, 237] width 12 height 12
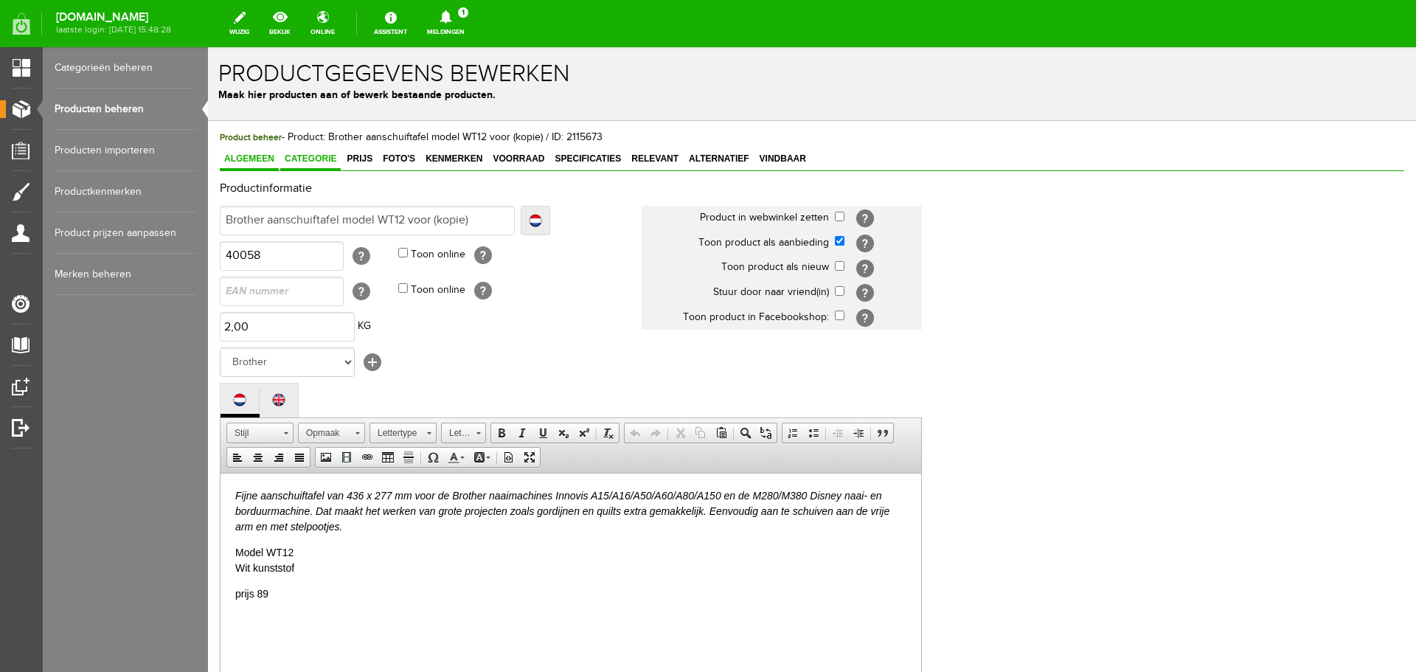
click at [319, 163] on span "Categorie" at bounding box center [310, 158] width 60 height 10
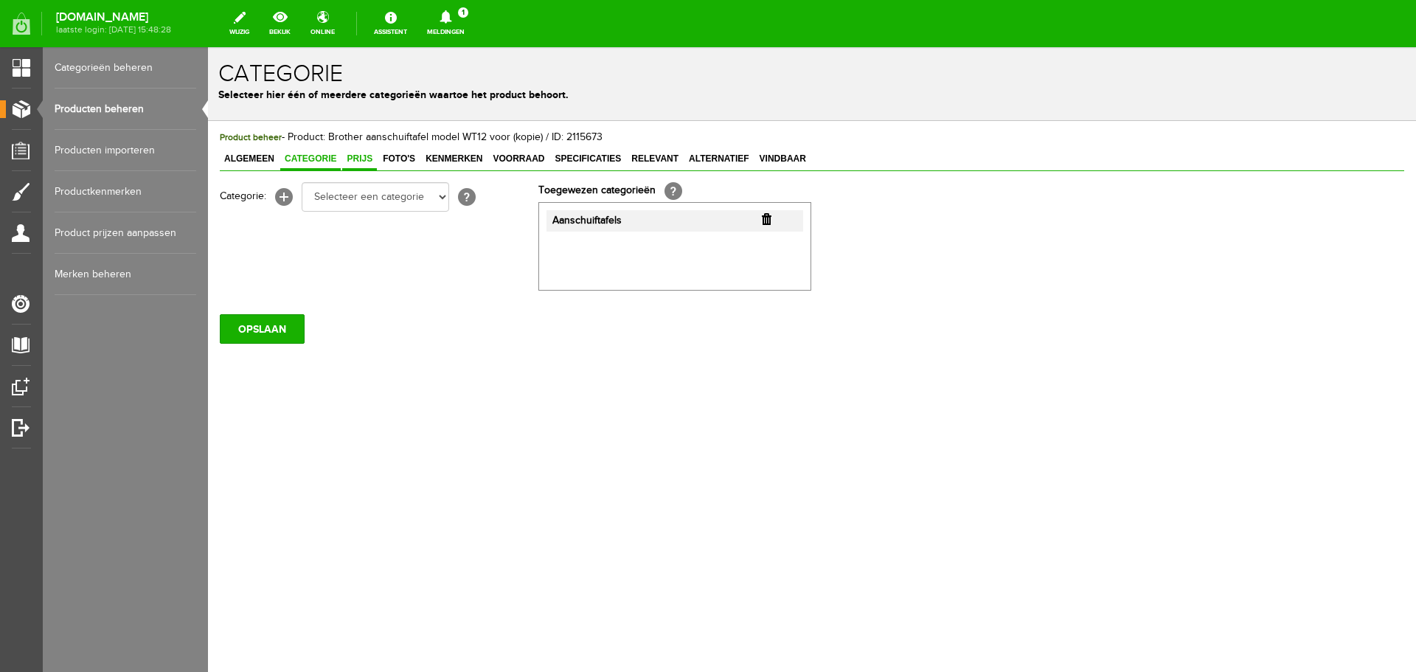
click at [353, 161] on span "Prijs" at bounding box center [359, 158] width 35 height 10
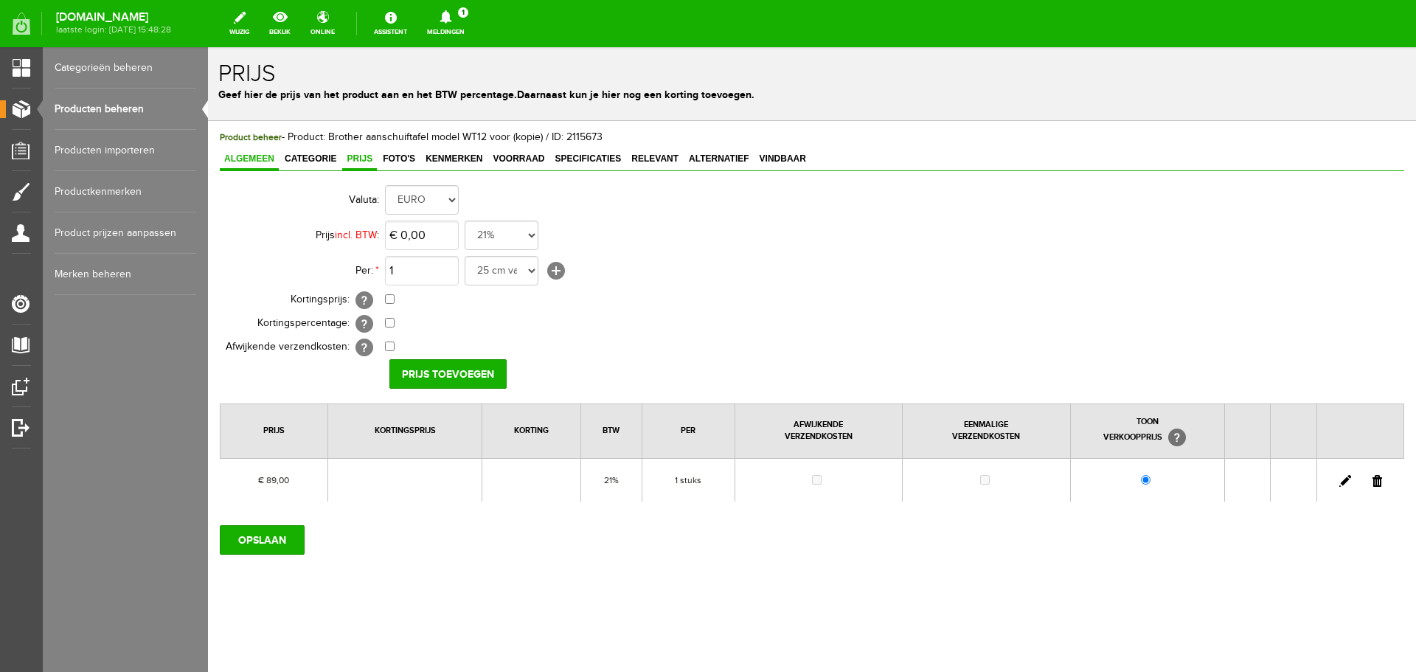
click at [243, 162] on span "Algemeen" at bounding box center [249, 158] width 59 height 10
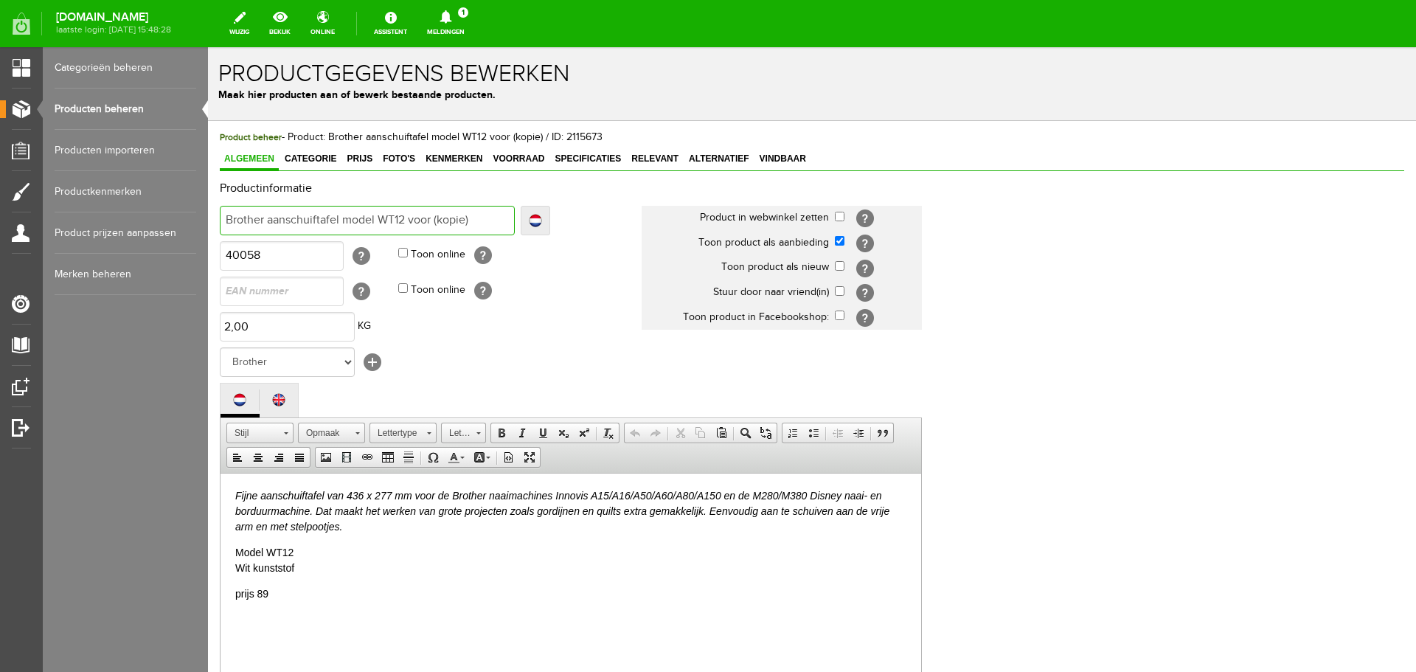
drag, startPoint x: 266, startPoint y: 217, endPoint x: 483, endPoint y: 221, distance: 216.9
click at [478, 221] on input "Brother aanschuiftafel model WT12 voor (kopie)" at bounding box center [367, 221] width 295 height 30
type input "Brother K"
type input "Brother [PERSON_NAME]"
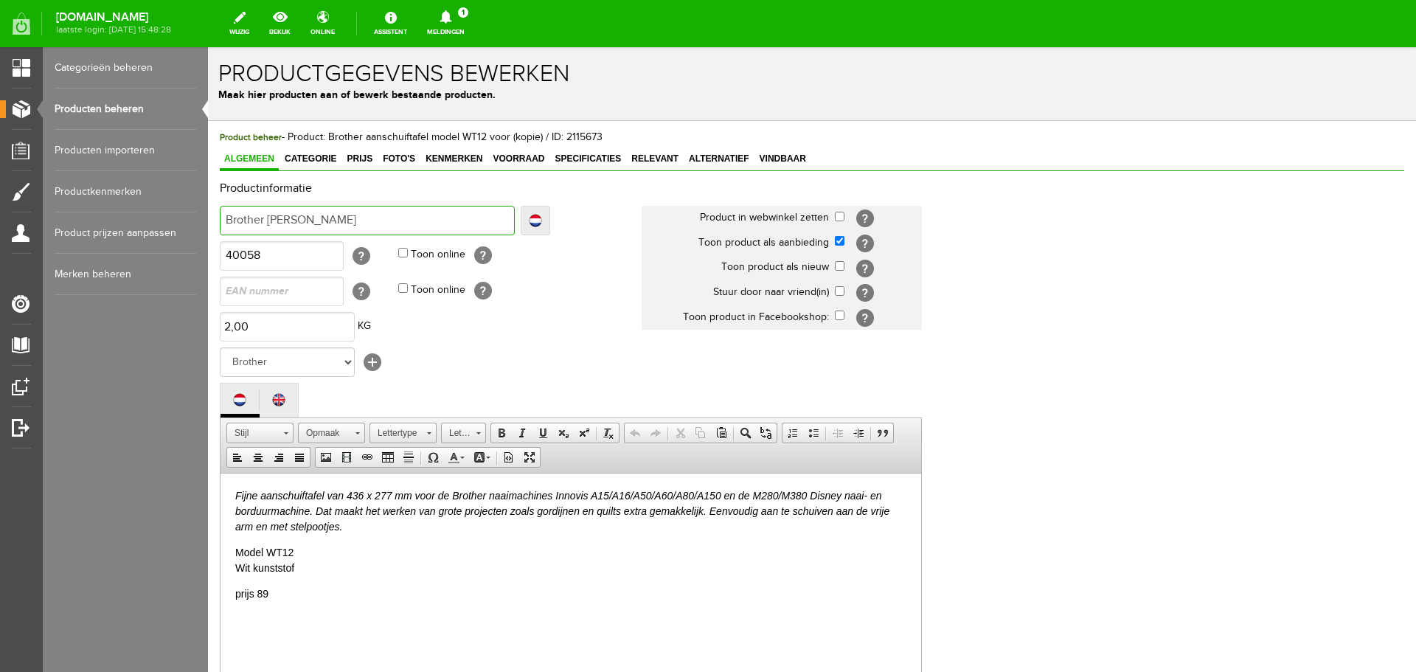
type input "Brother [PERSON_NAME]"
type input "Brother Kit"
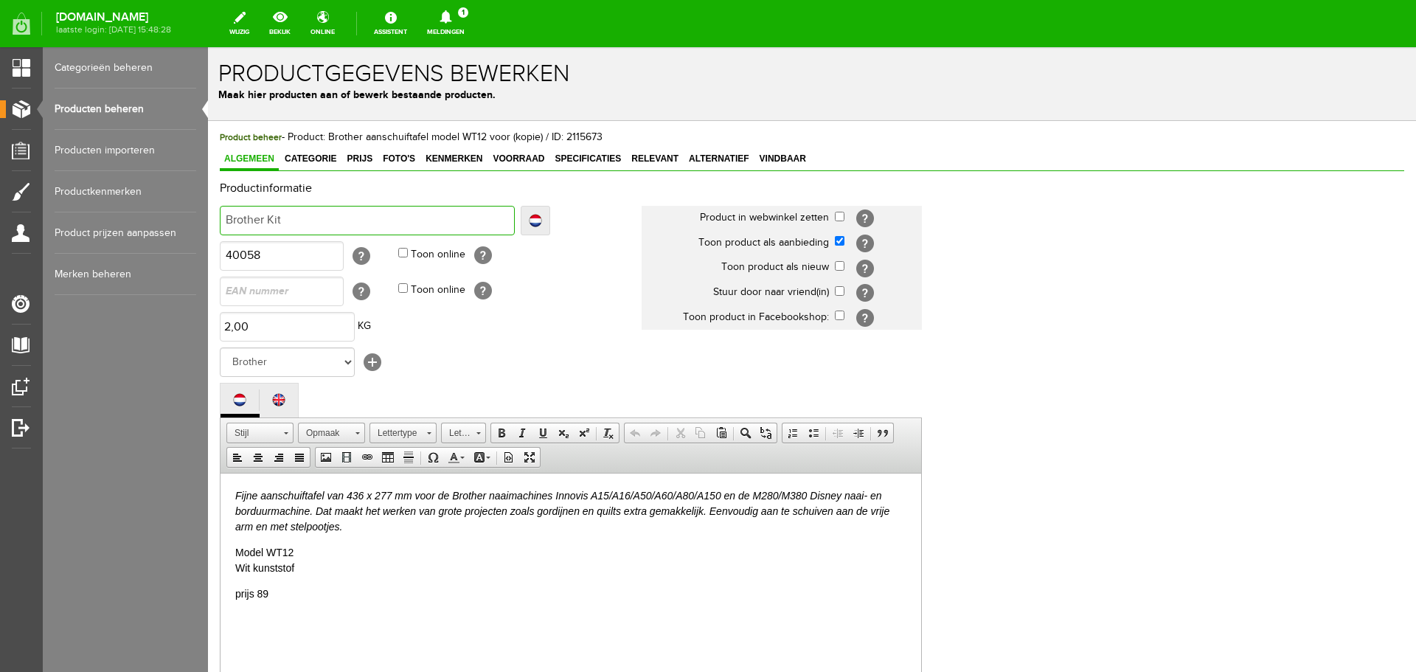
type input "Brother Kit C"
type input "Brother Kit Cre"
type input "Brother Kit Creat"
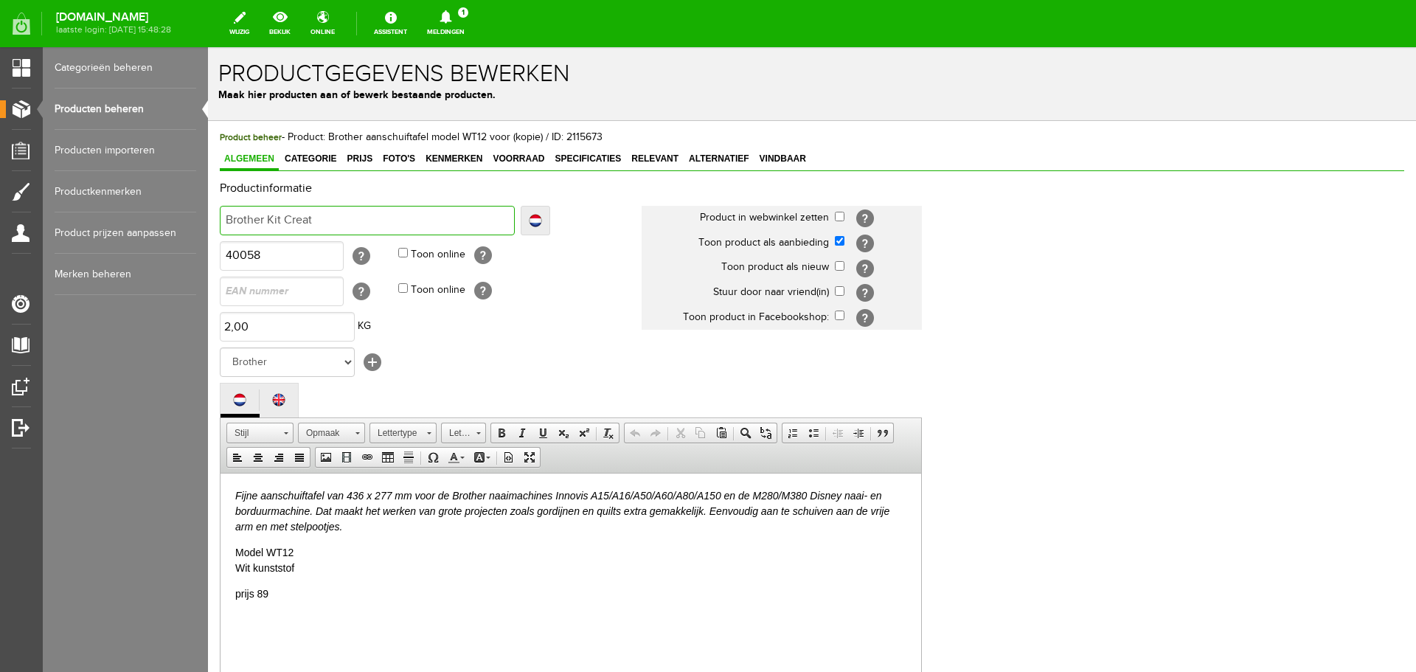
type input "Brother Kit Creat"
type input "Brother Kit Creatie"
type input "Brother Kit Creatief"
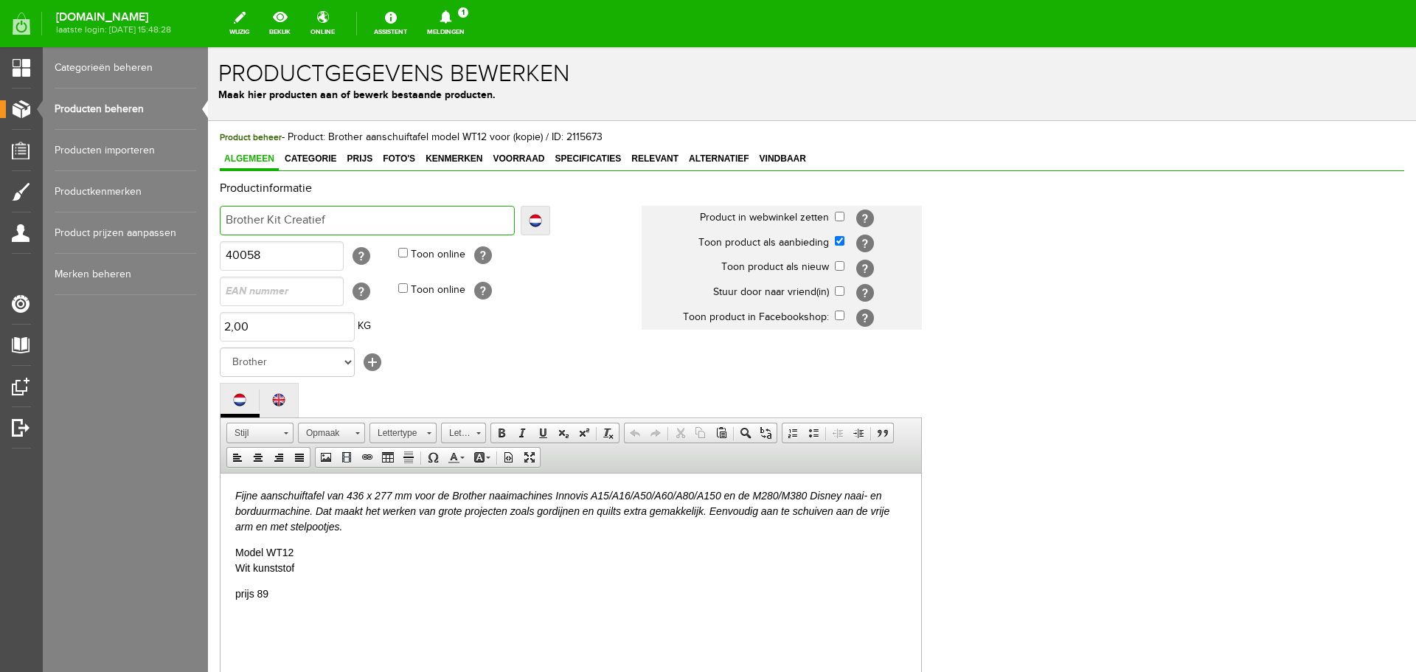
type input "Brother Kit Creatief Q"
type input "Brother Kit Creatief Qui"
type input "Brother Kit Creatief Quilt"
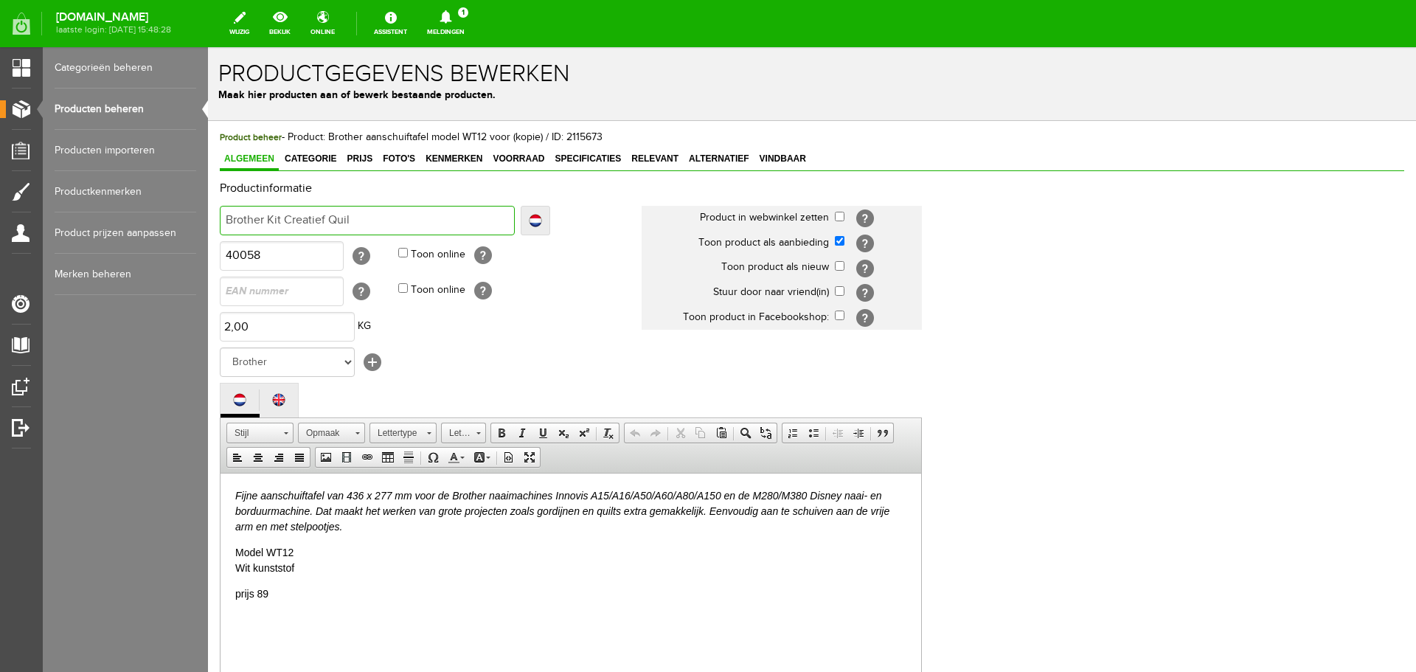
type input "Brother Kit Creatief Quil"
type input "Brother Kit Creatief Quilte"
type input "Brother Kit Creatief Quilten"
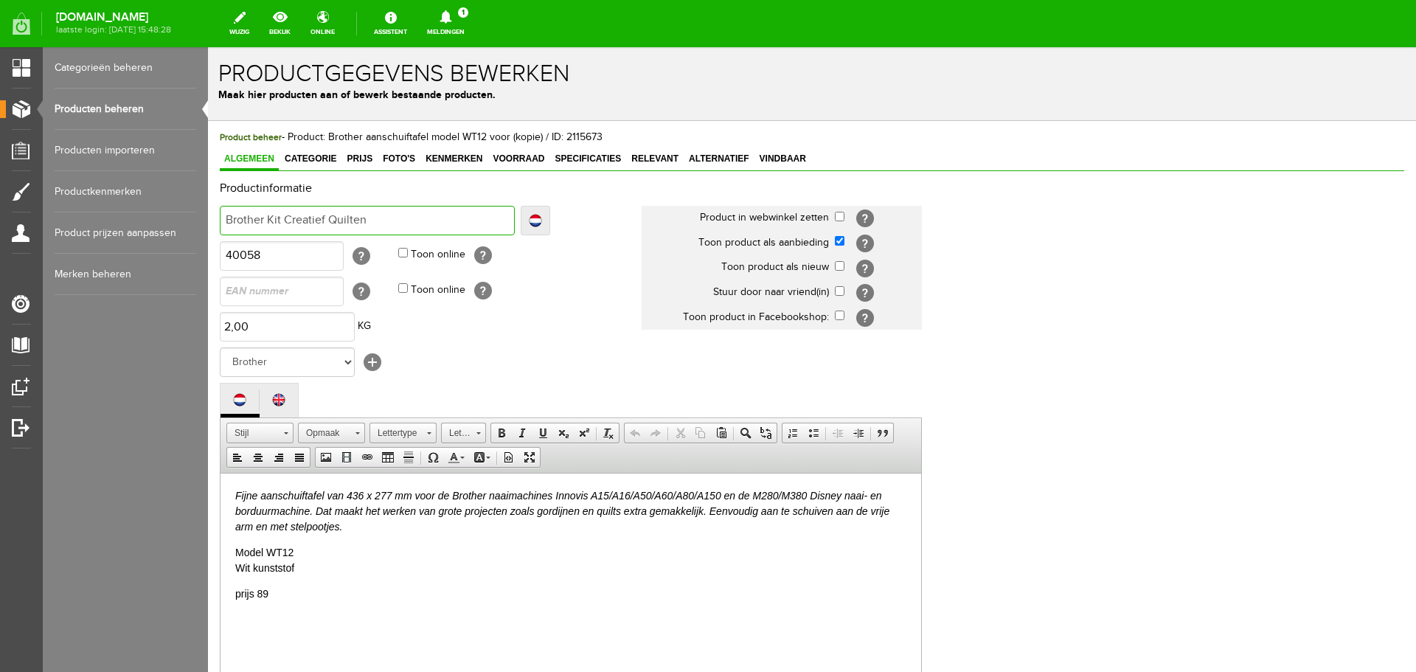
type input "Brother Kit Creatief Quilten"
type input "Brother Kit Creatief Quilten Q"
type input "Brother Kit Creatief Quilten QK"
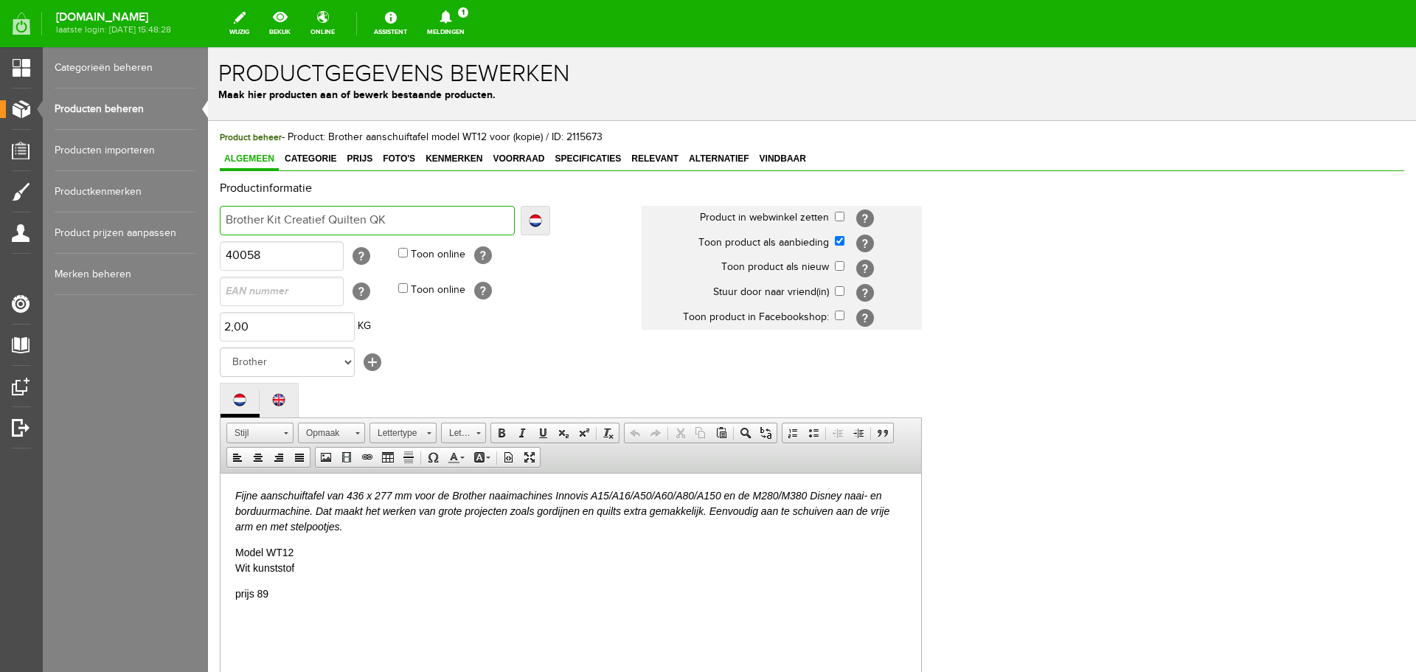
type input "Brother Kit Creatief Quilten QK"
type input "Brother Kit Creatief Quilten QKF"
type input "Brother Kit Creatief Quilten QKF2"
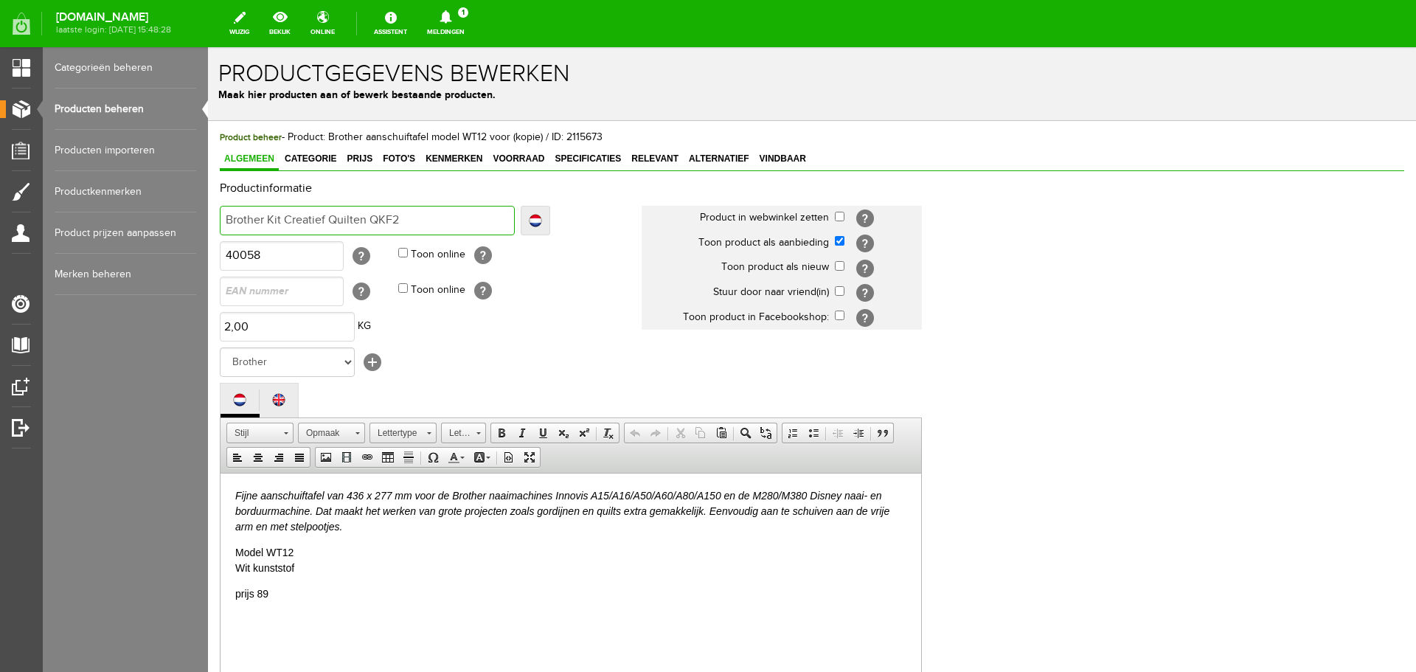
type input "Brother Kit Creatief Quilten QKF2"
drag, startPoint x: 266, startPoint y: 549, endPoint x: 296, endPoint y: 549, distance: 30.2
click at [296, 549] on p "Model WT12 Wit kunststof" at bounding box center [570, 559] width 671 height 31
click at [257, 592] on p "prijs 89" at bounding box center [570, 593] width 671 height 15
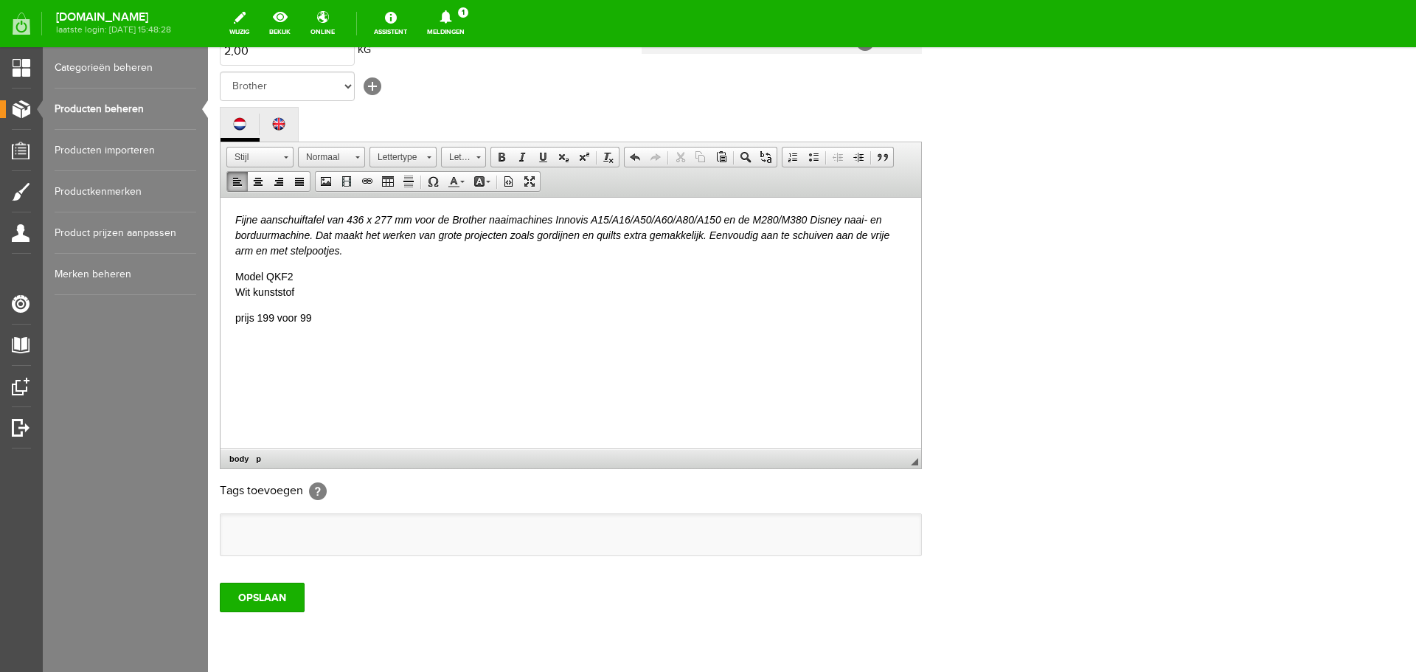
scroll to position [295, 0]
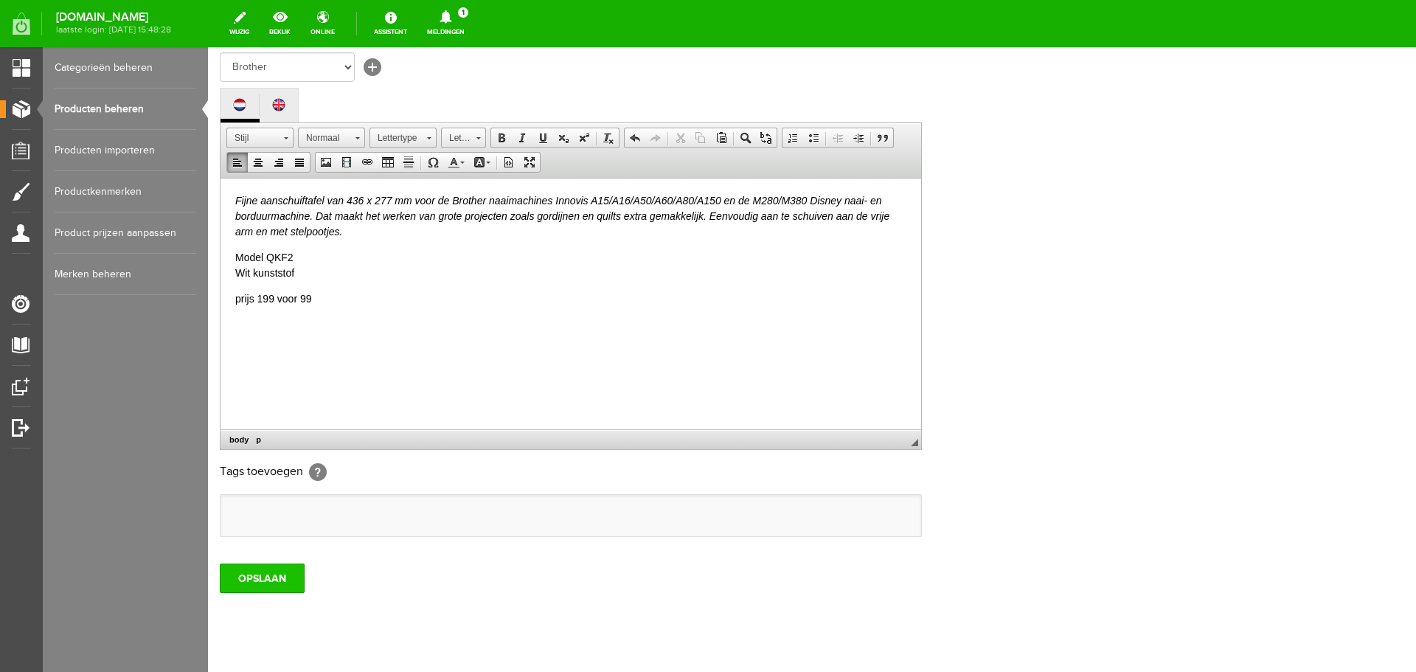
click at [241, 575] on input "OPSLAAN" at bounding box center [262, 578] width 85 height 30
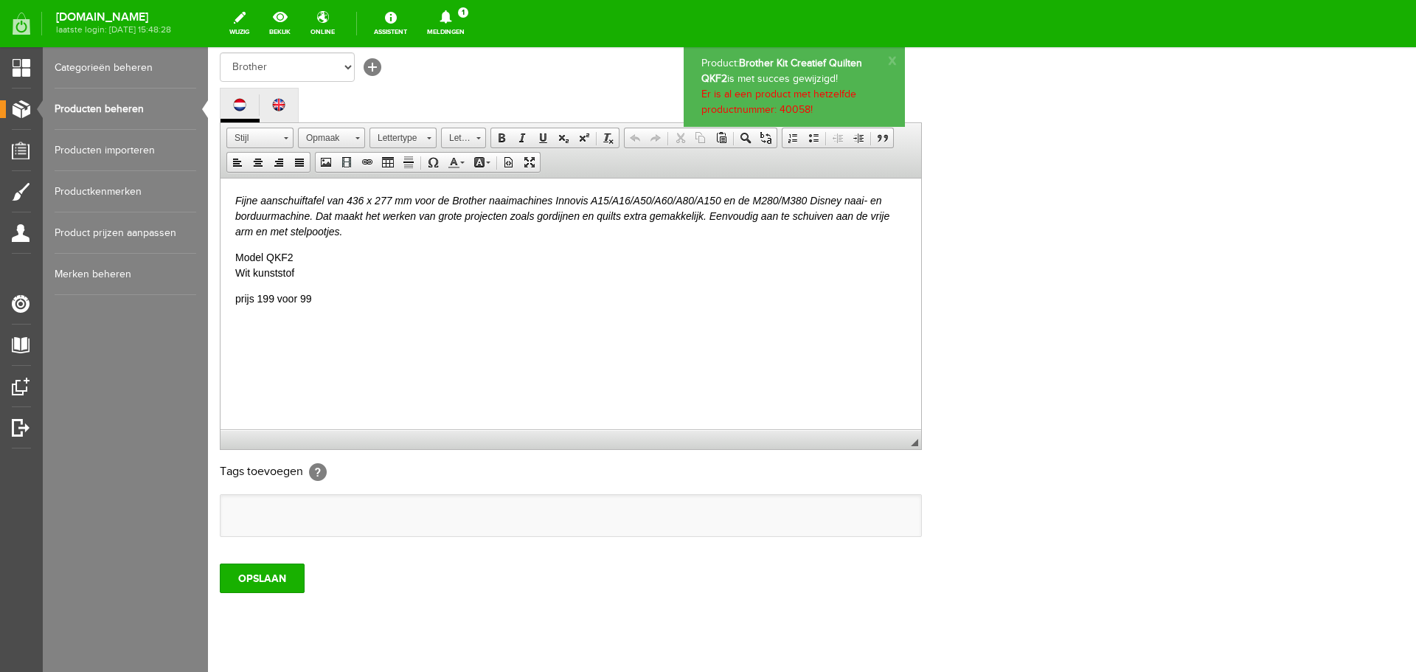
scroll to position [0, 0]
